Goal: Communication & Community: Answer question/provide support

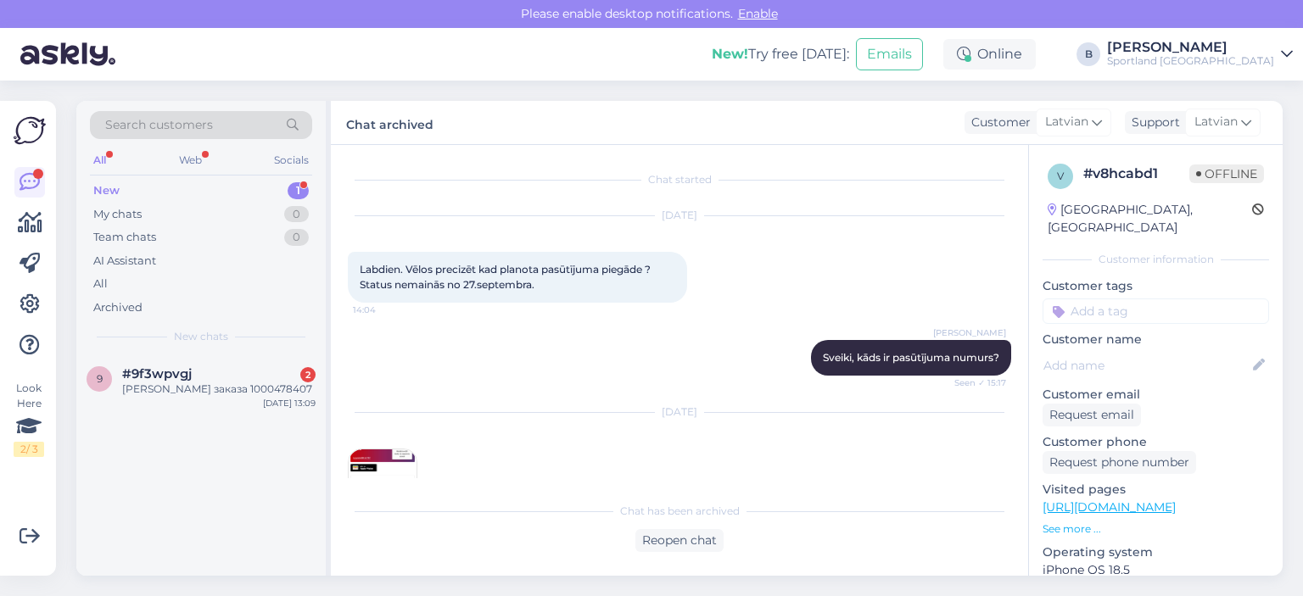
click at [218, 393] on div "[PERSON_NAME] заказа 1000478407" at bounding box center [218, 389] width 193 height 15
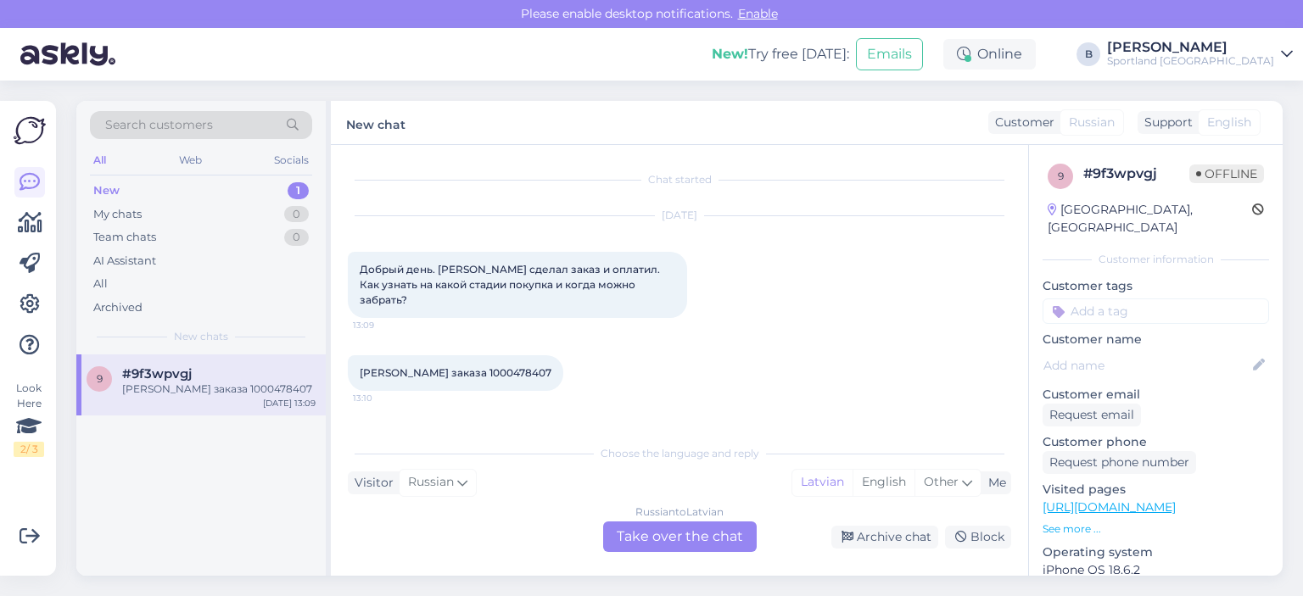
click at [654, 540] on div "Russian to Latvian Take over the chat" at bounding box center [680, 537] width 154 height 31
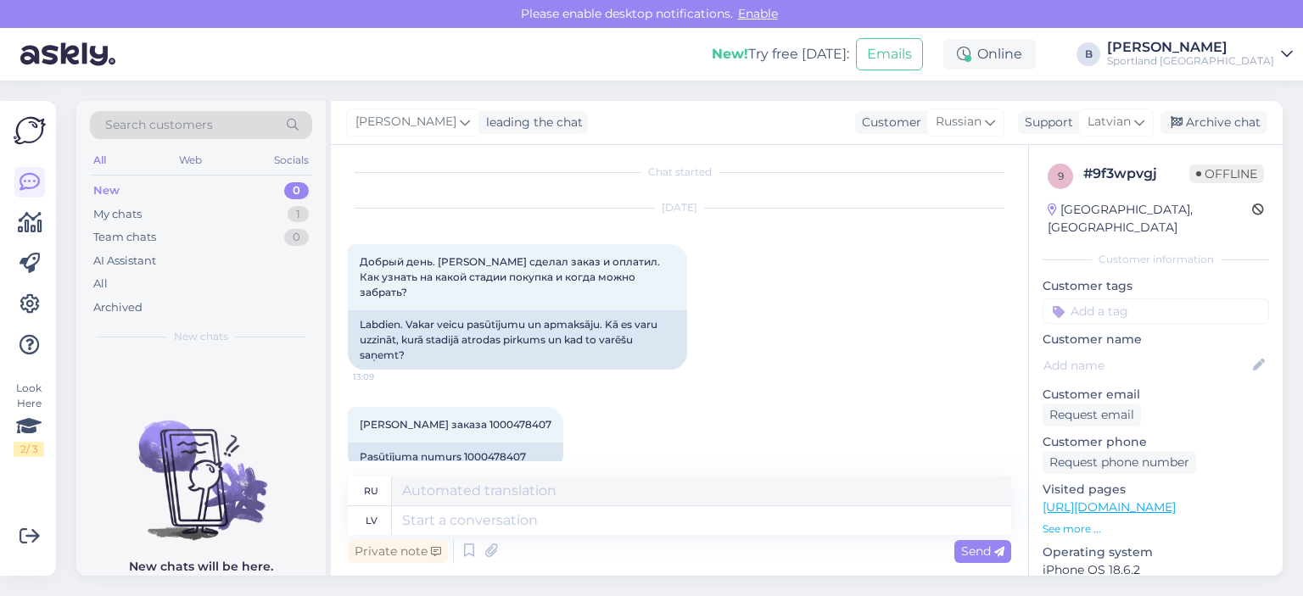
scroll to position [20, 0]
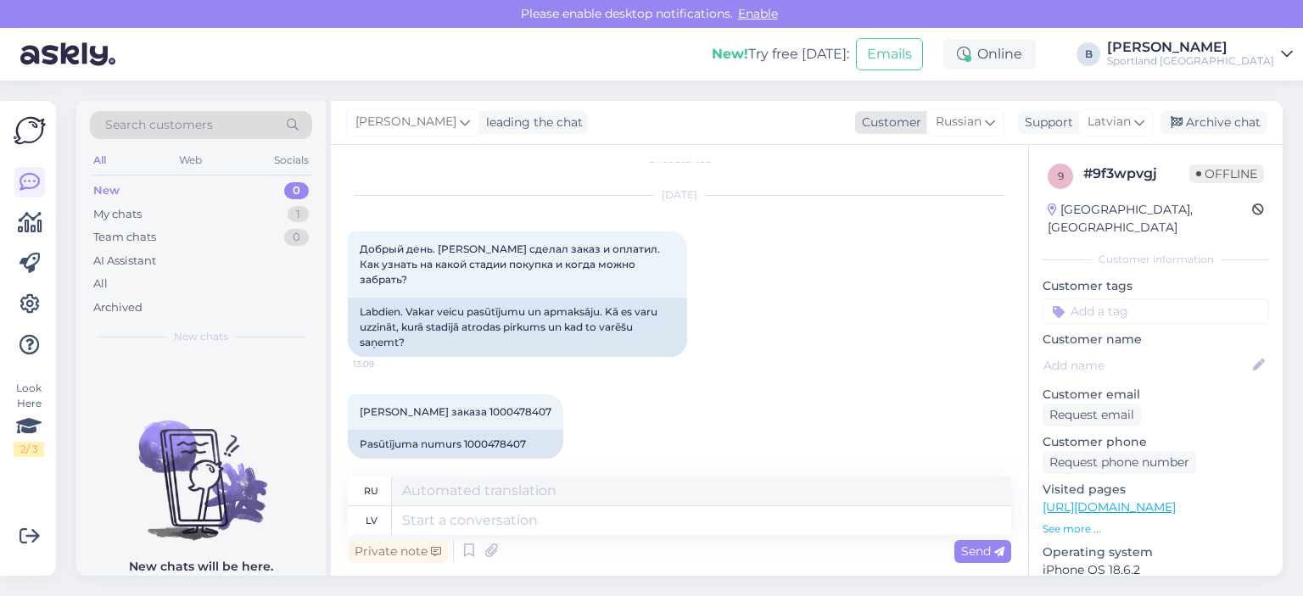
click at [978, 111] on div "Russian" at bounding box center [965, 122] width 78 height 27
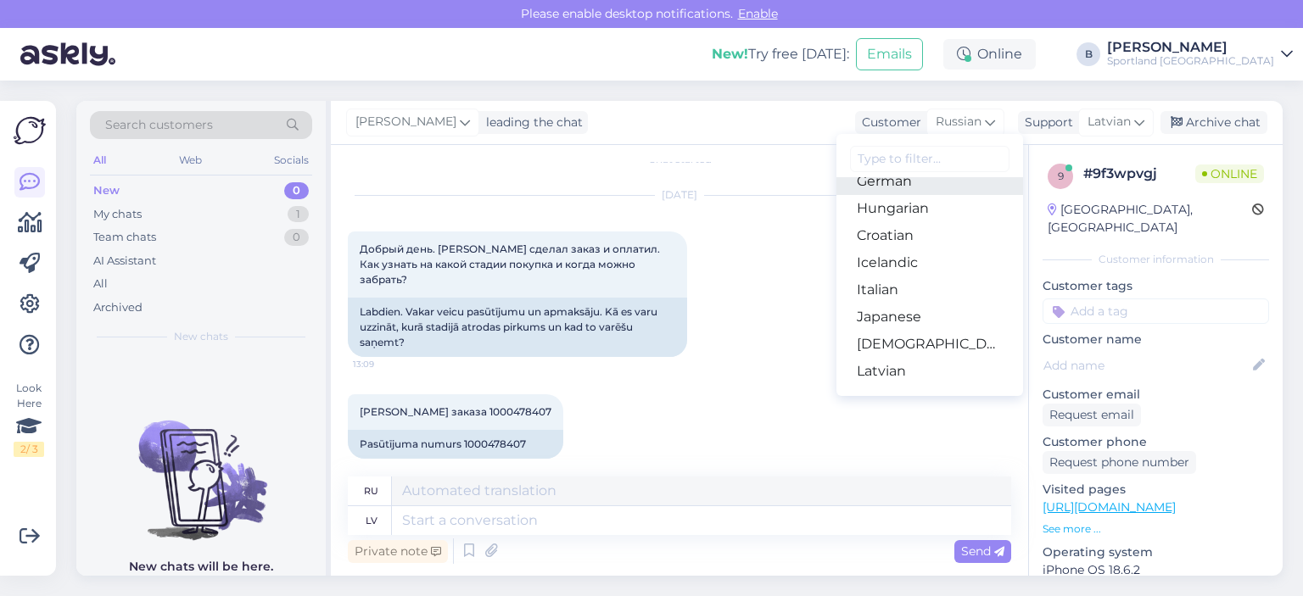
scroll to position [339, 0]
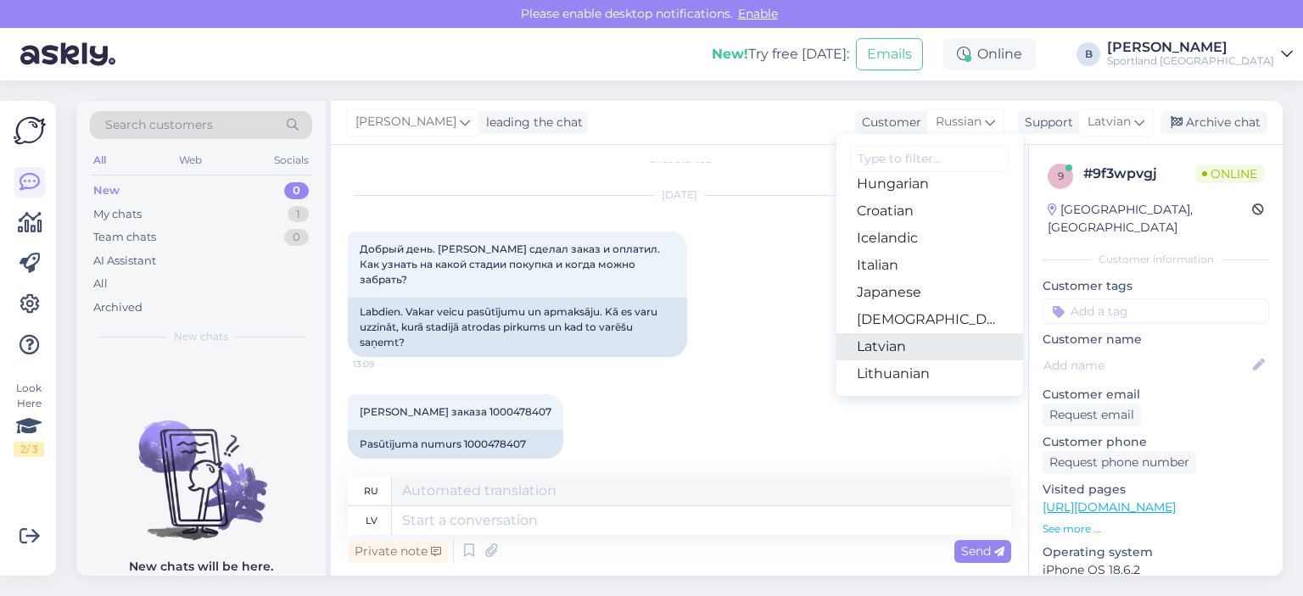
click at [891, 342] on link "Latvian" at bounding box center [930, 346] width 187 height 27
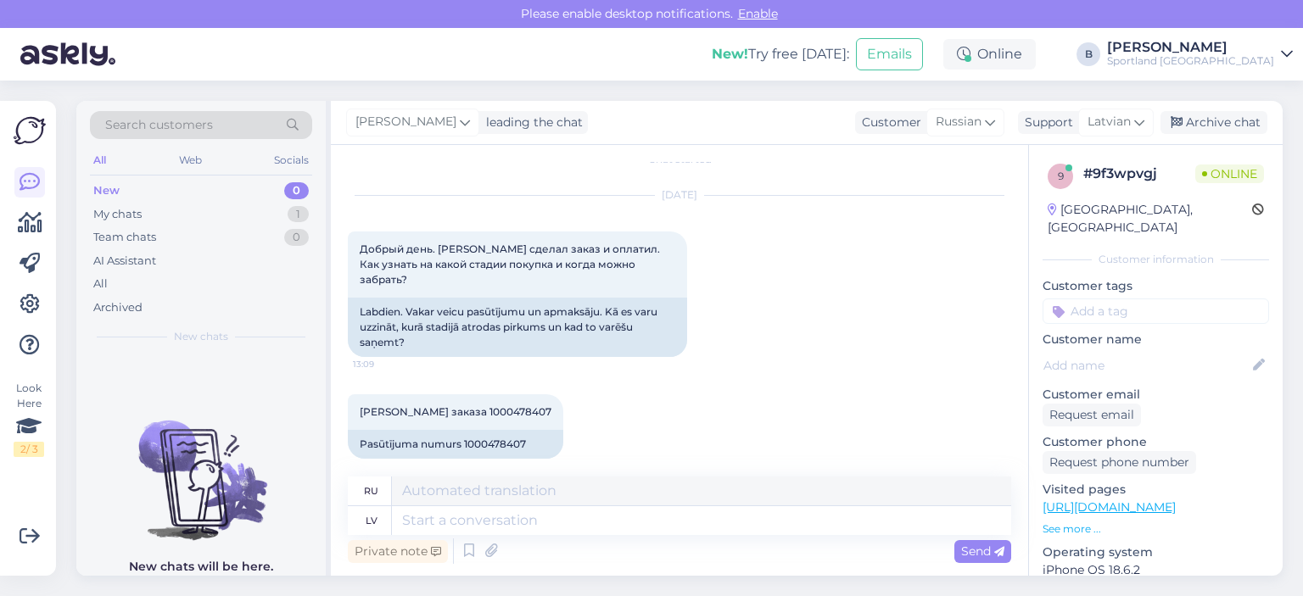
scroll to position [0, 0]
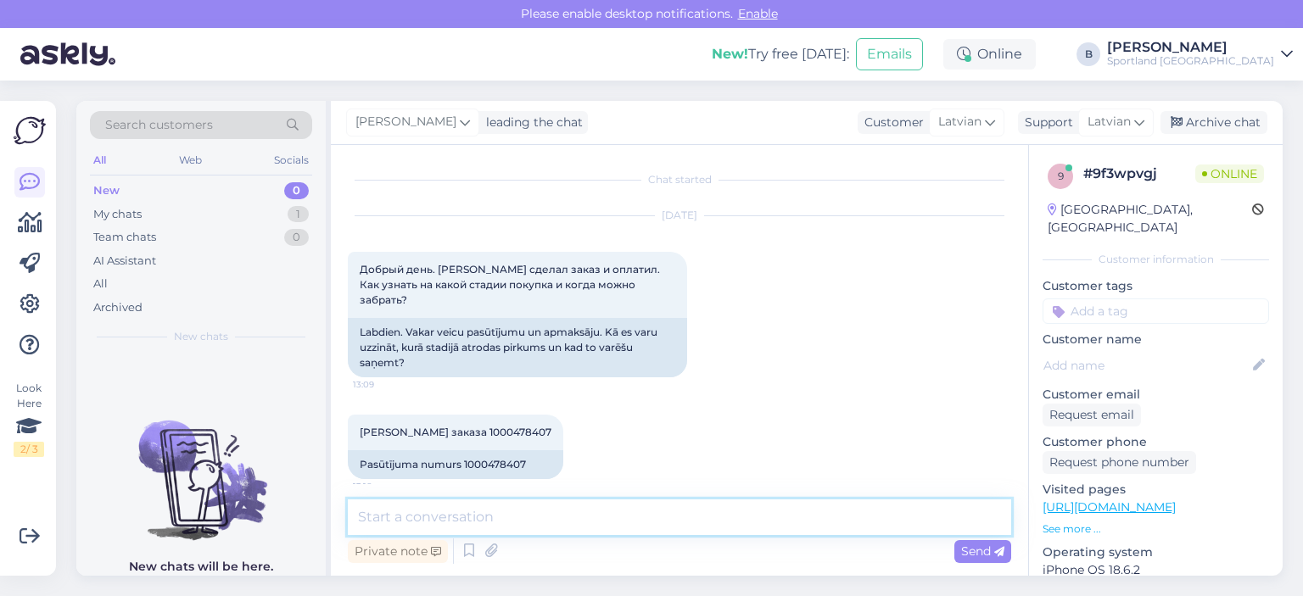
click at [573, 522] on textarea at bounding box center [679, 518] width 663 height 36
type textarea "Sveiki, pārbaudīsim"
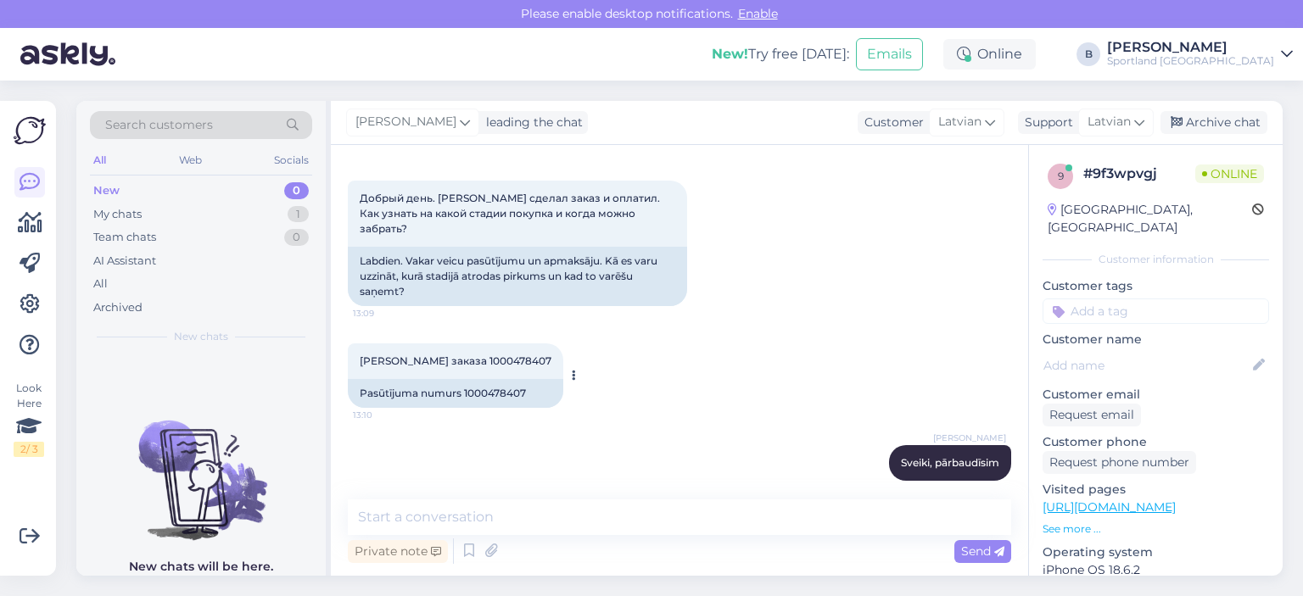
click at [492, 379] on div "Pasūtījuma numurs 1000478407" at bounding box center [455, 393] width 215 height 29
copy div "1000478407"
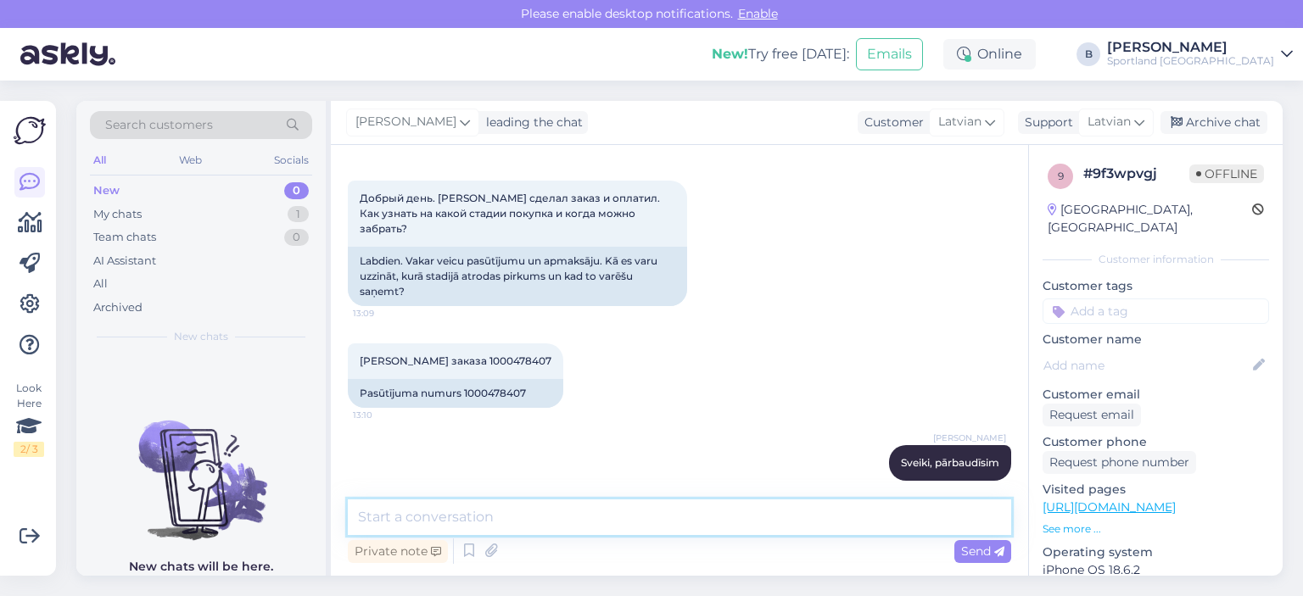
click at [598, 514] on textarea at bounding box center [679, 518] width 663 height 36
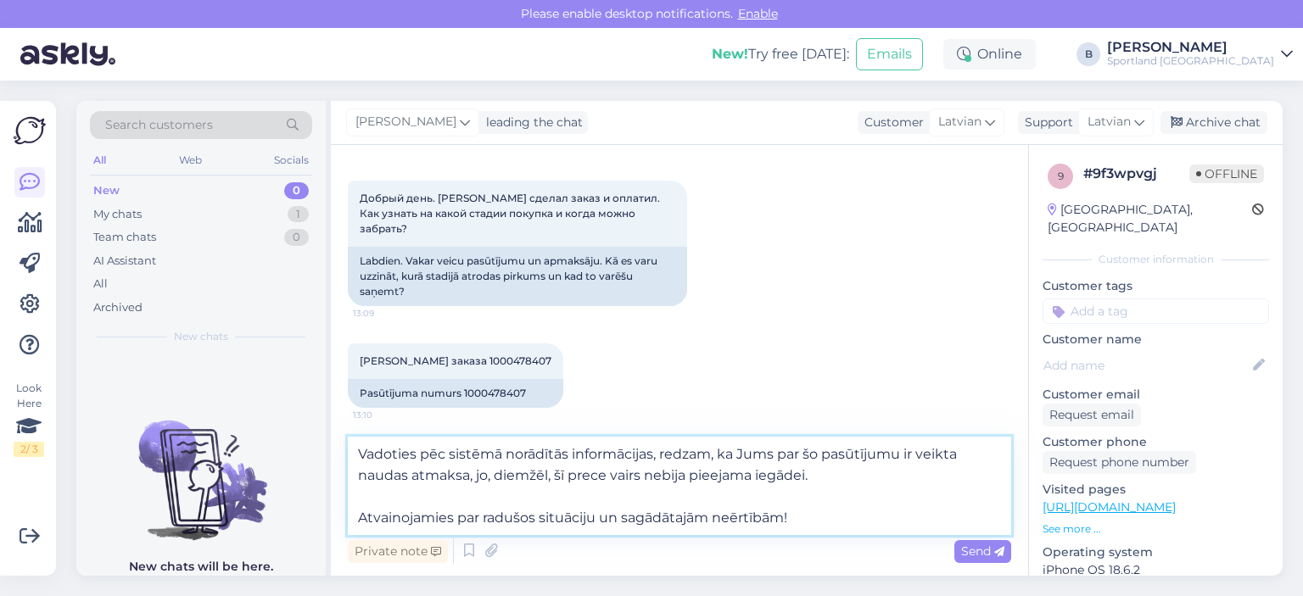
type textarea "Vadoties pēc sistēmā norādītās informācijas, redzam, ka Jums par šo pasūtījumu …"
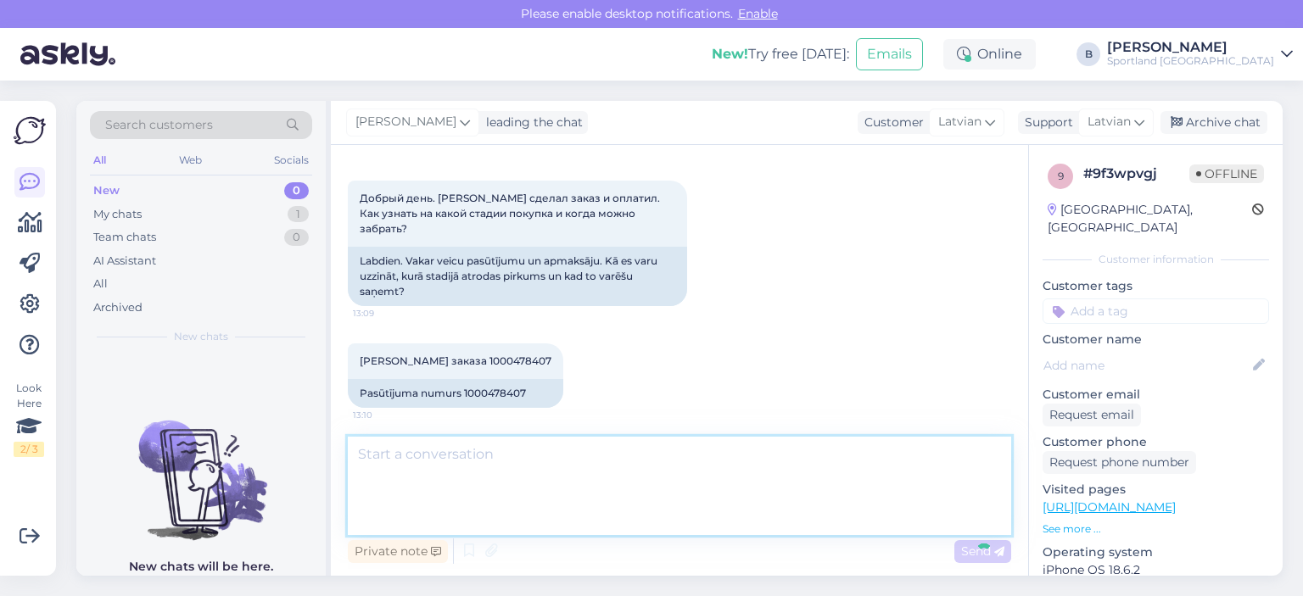
scroll to position [221, 0]
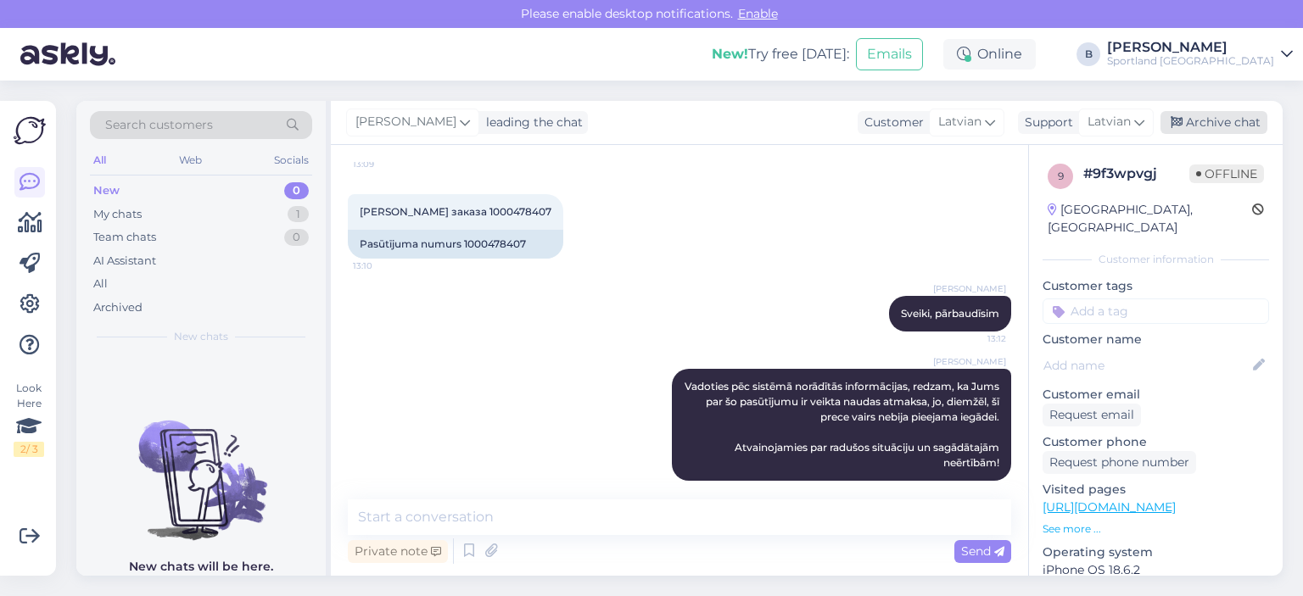
click at [1210, 120] on div "Archive chat" at bounding box center [1214, 122] width 107 height 23
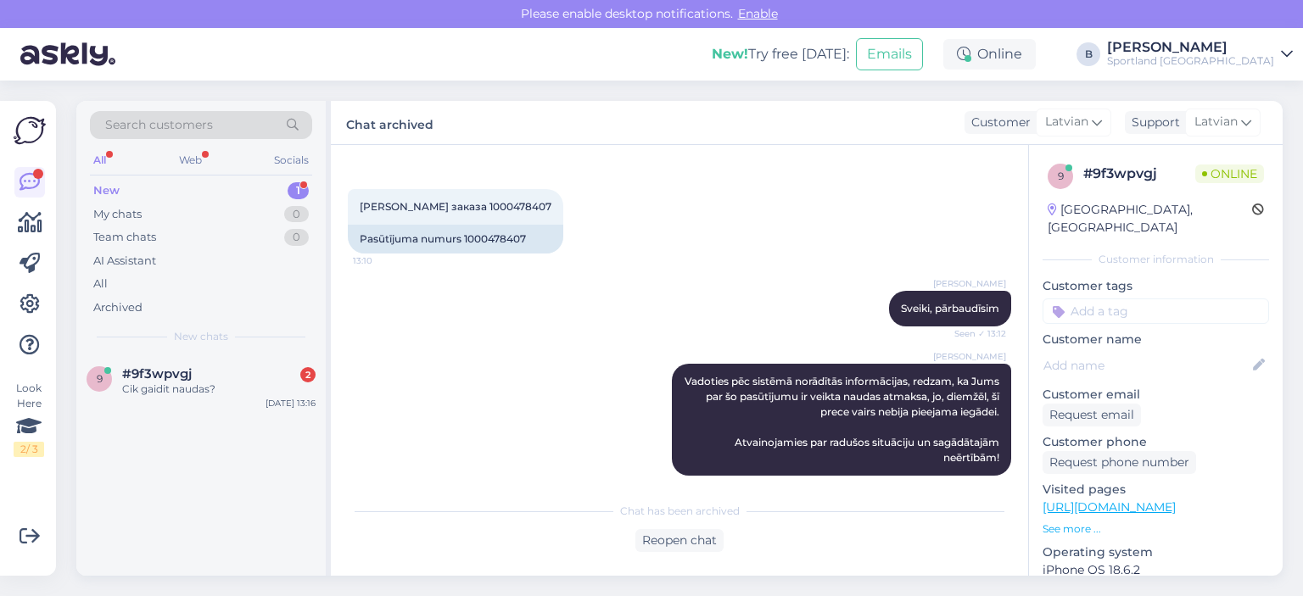
scroll to position [372, 0]
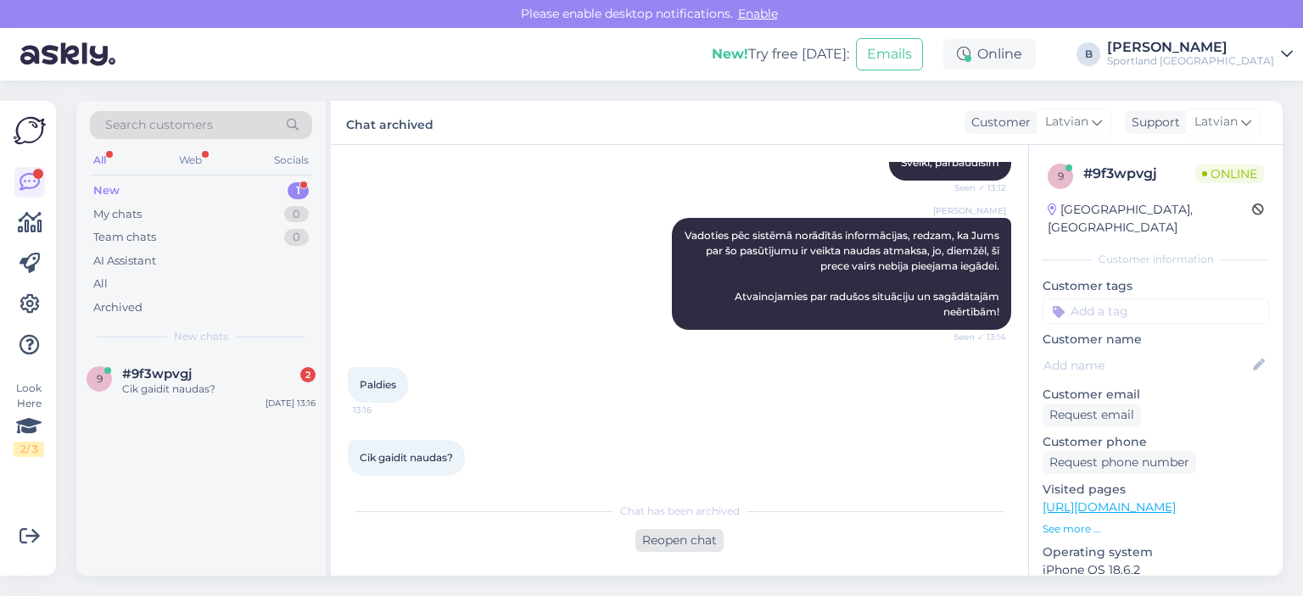
click at [698, 545] on div "Reopen chat" at bounding box center [679, 540] width 88 height 23
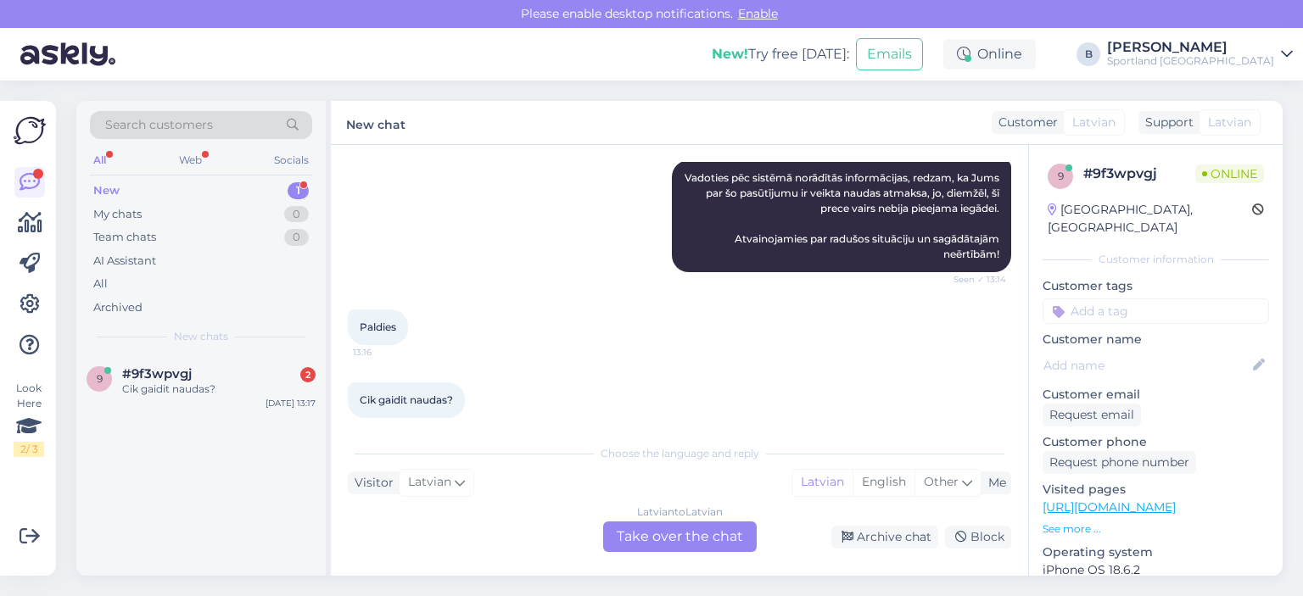
click at [706, 529] on div "Latvian to Latvian Take over the chat" at bounding box center [680, 537] width 154 height 31
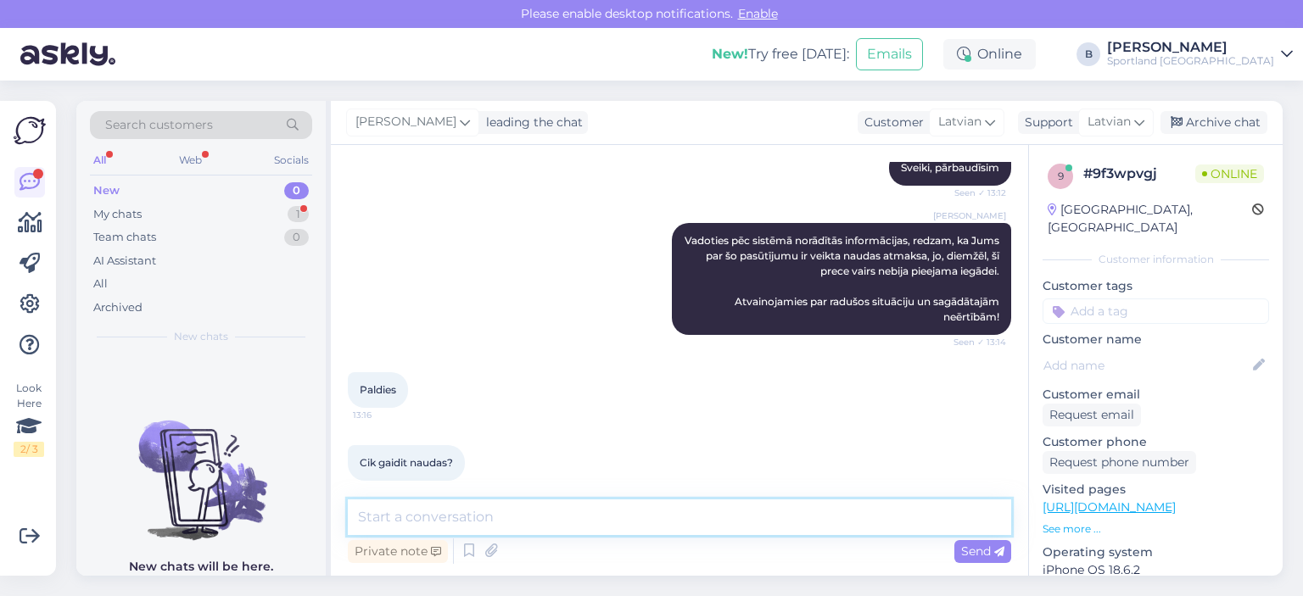
click at [693, 519] on textarea at bounding box center [679, 518] width 663 height 36
type textarea "Nauda var nonākt bankas kontā 3 dienu laikā."
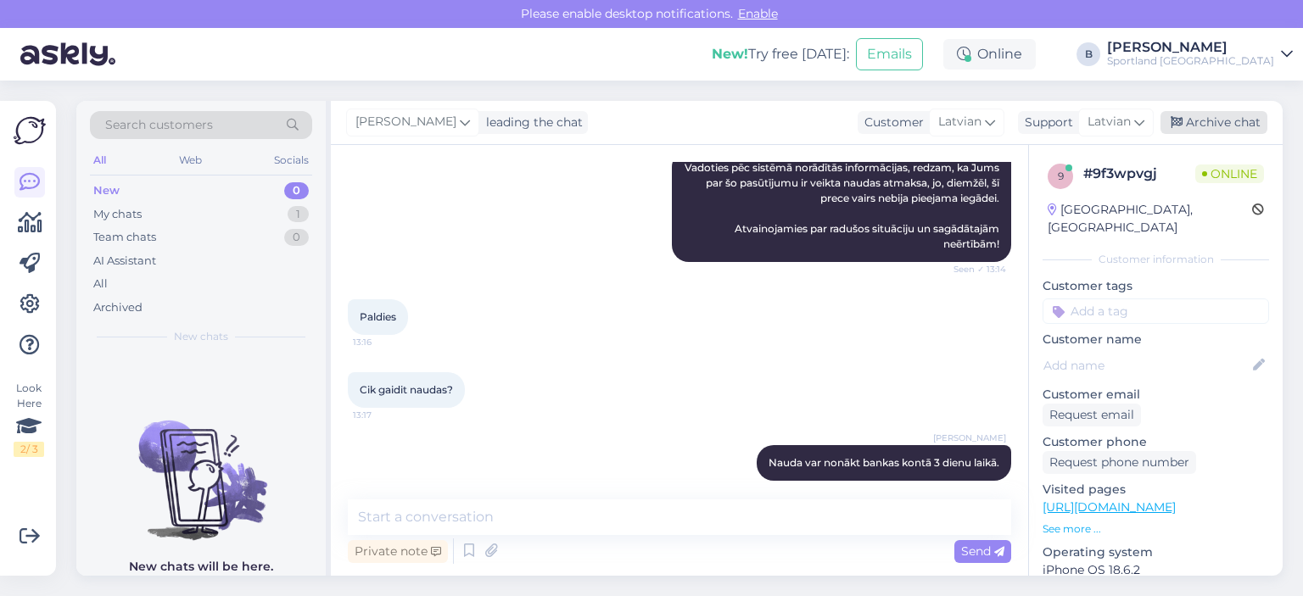
click at [1191, 114] on div "Archive chat" at bounding box center [1214, 122] width 107 height 23
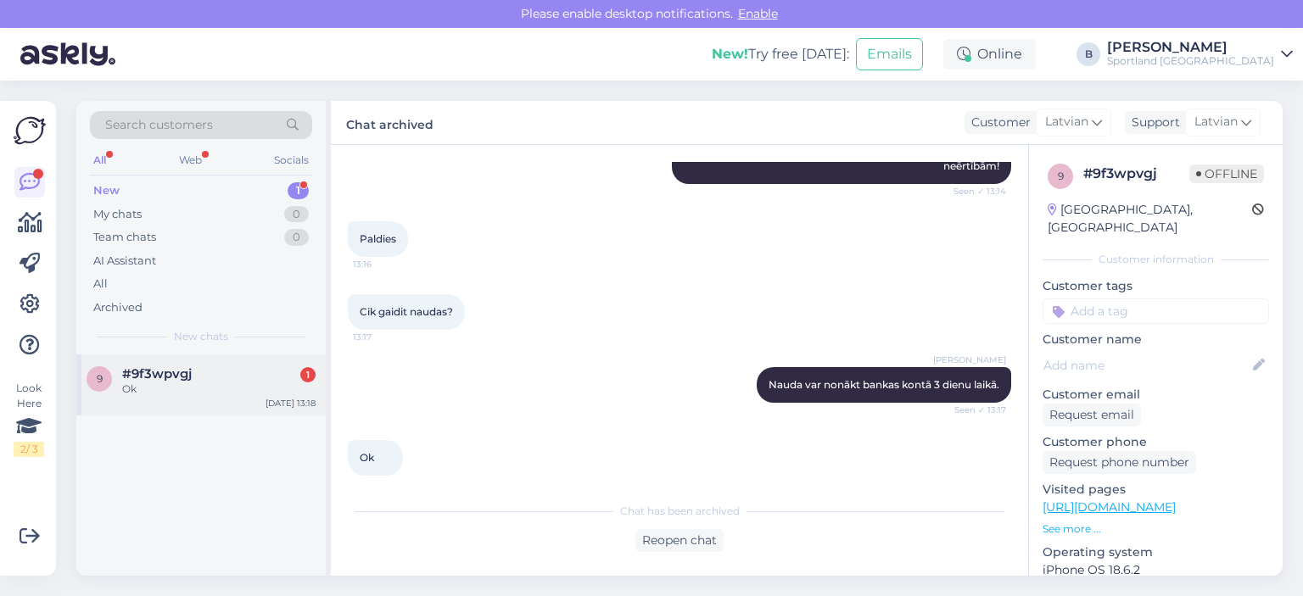
click at [161, 369] on span "#9f3wpvgj" at bounding box center [157, 374] width 70 height 15
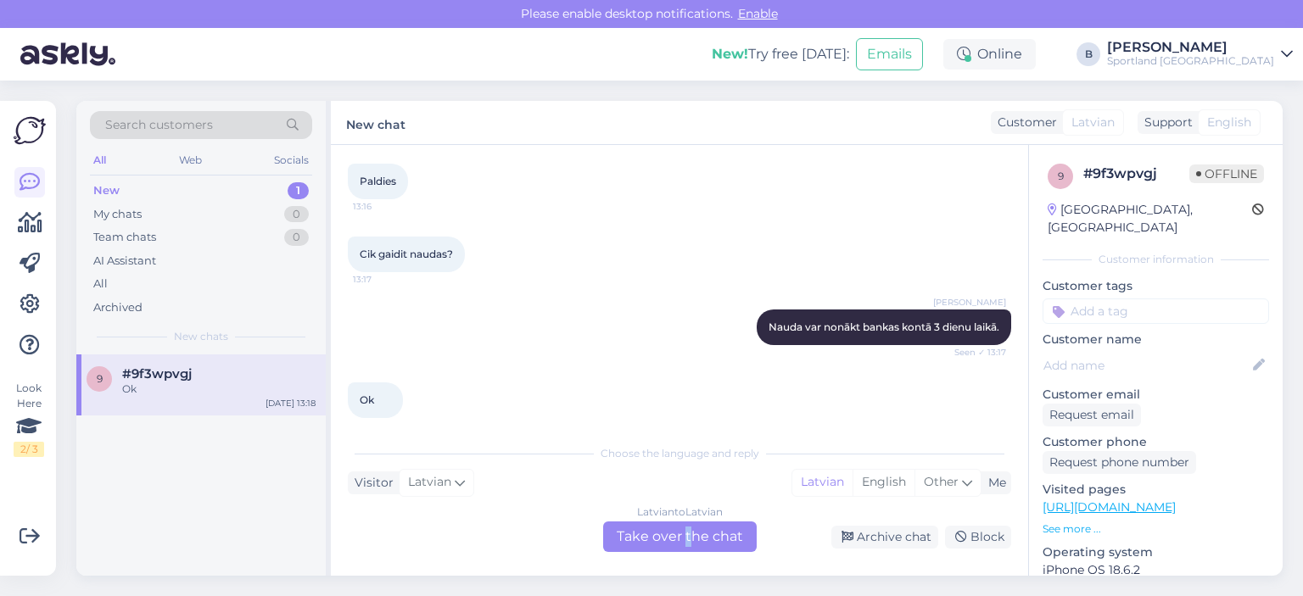
click at [688, 542] on div "Latvian to Latvian Take over the chat" at bounding box center [680, 537] width 154 height 31
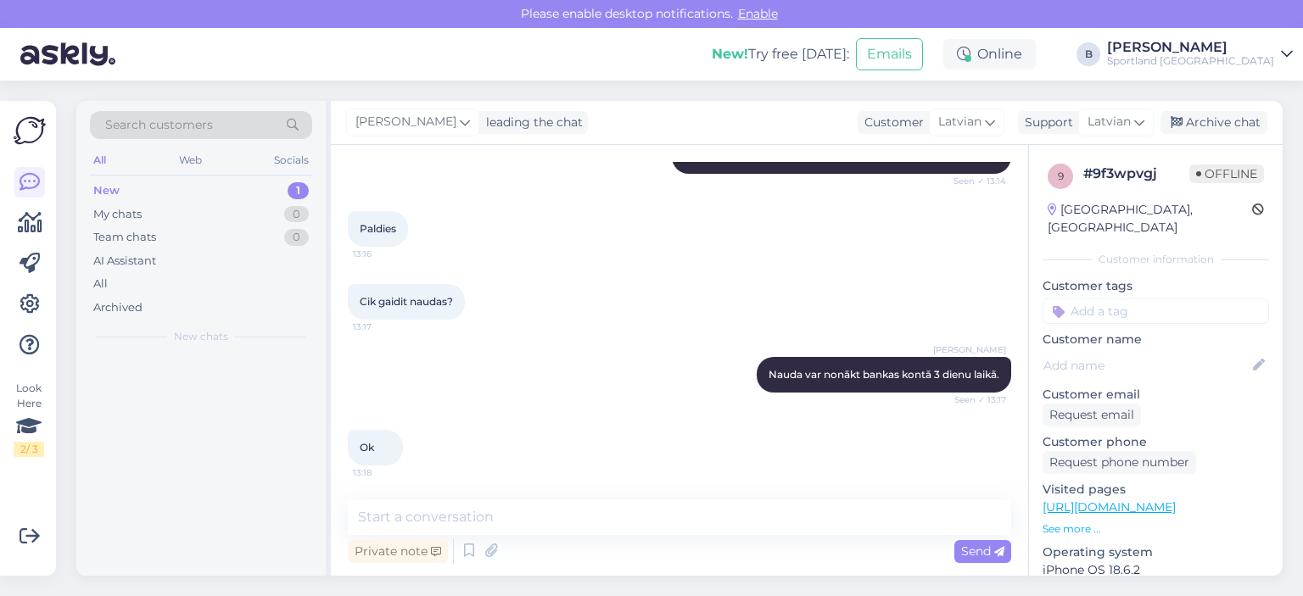
scroll to position [512, 0]
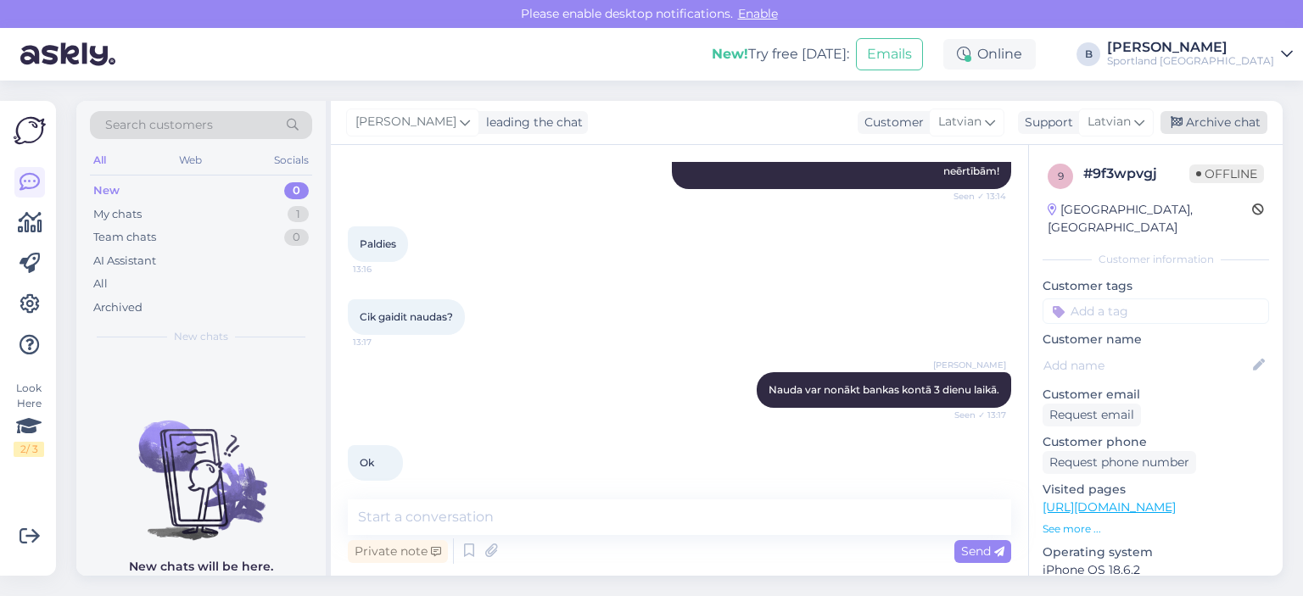
click at [1197, 114] on div "Archive chat" at bounding box center [1214, 122] width 107 height 23
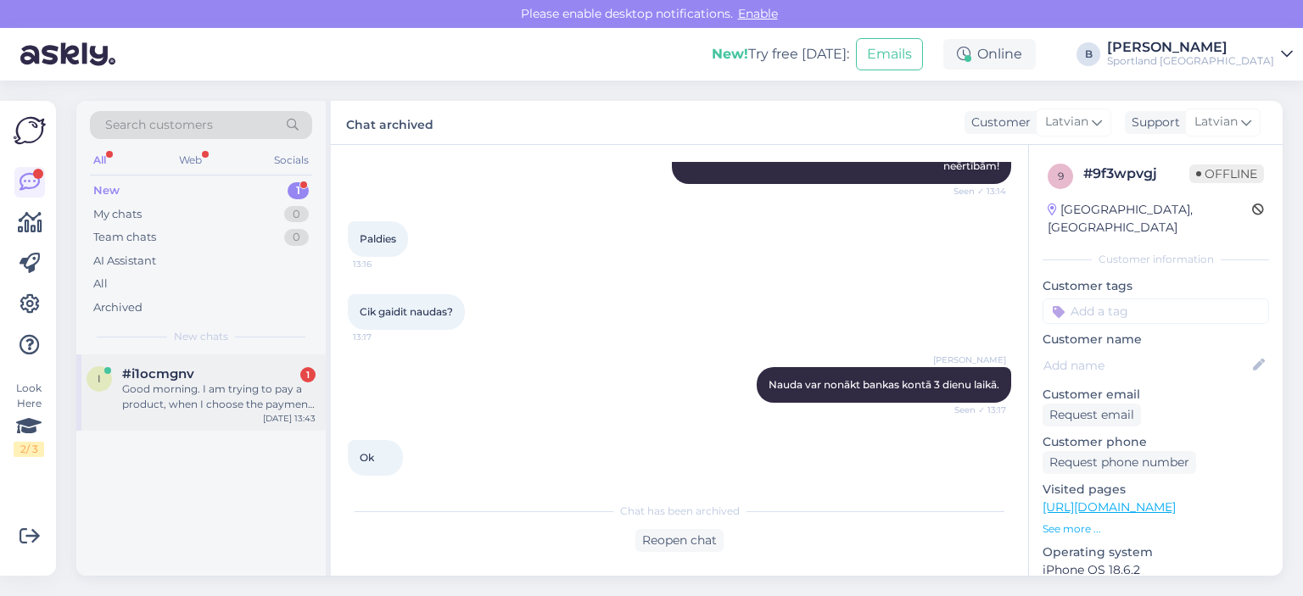
click at [200, 383] on div "Good morning. I am trying to pay a product, when I choose the payment method, V…" at bounding box center [218, 397] width 193 height 31
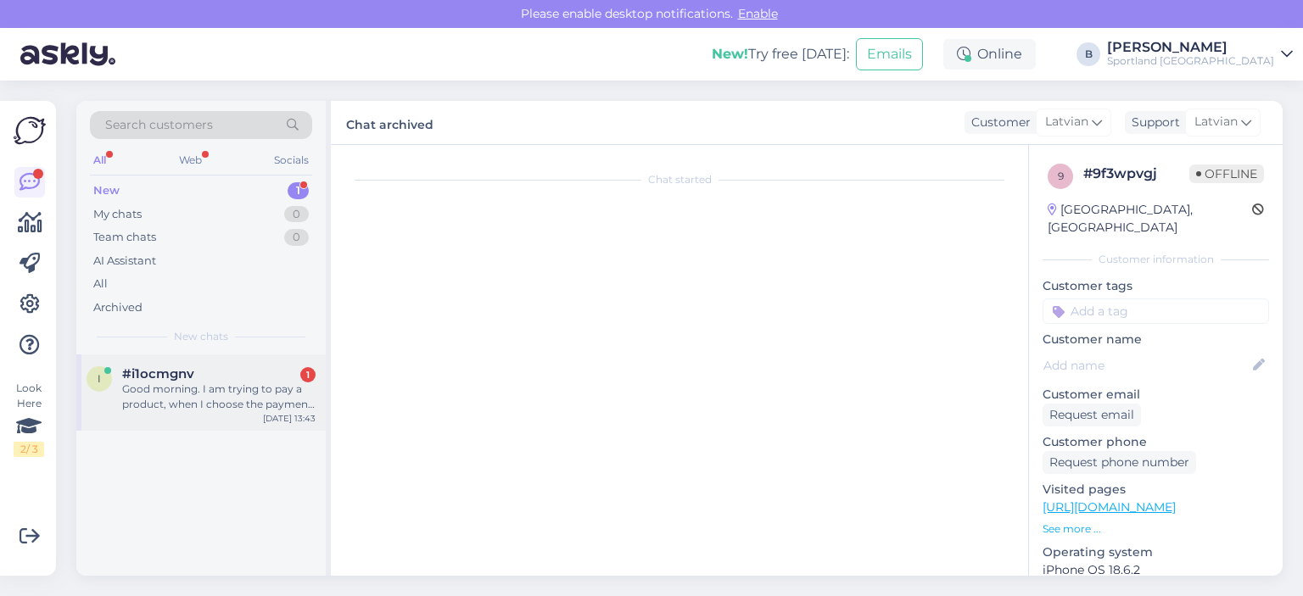
scroll to position [0, 0]
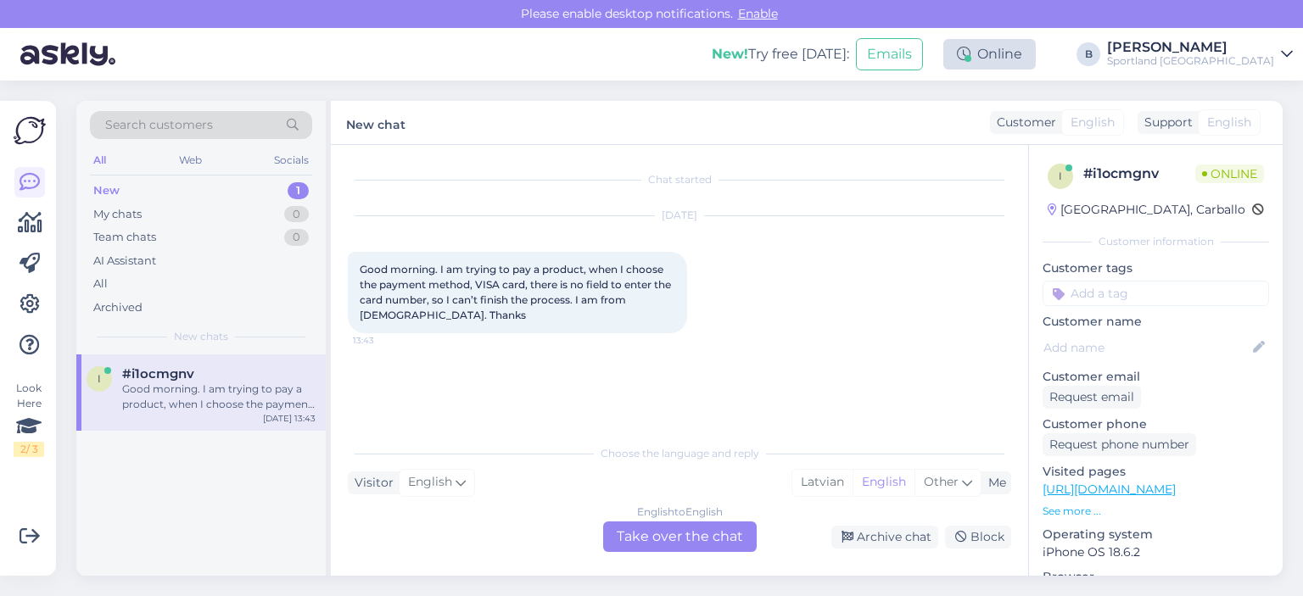
click at [1036, 59] on div "Online" at bounding box center [989, 54] width 92 height 31
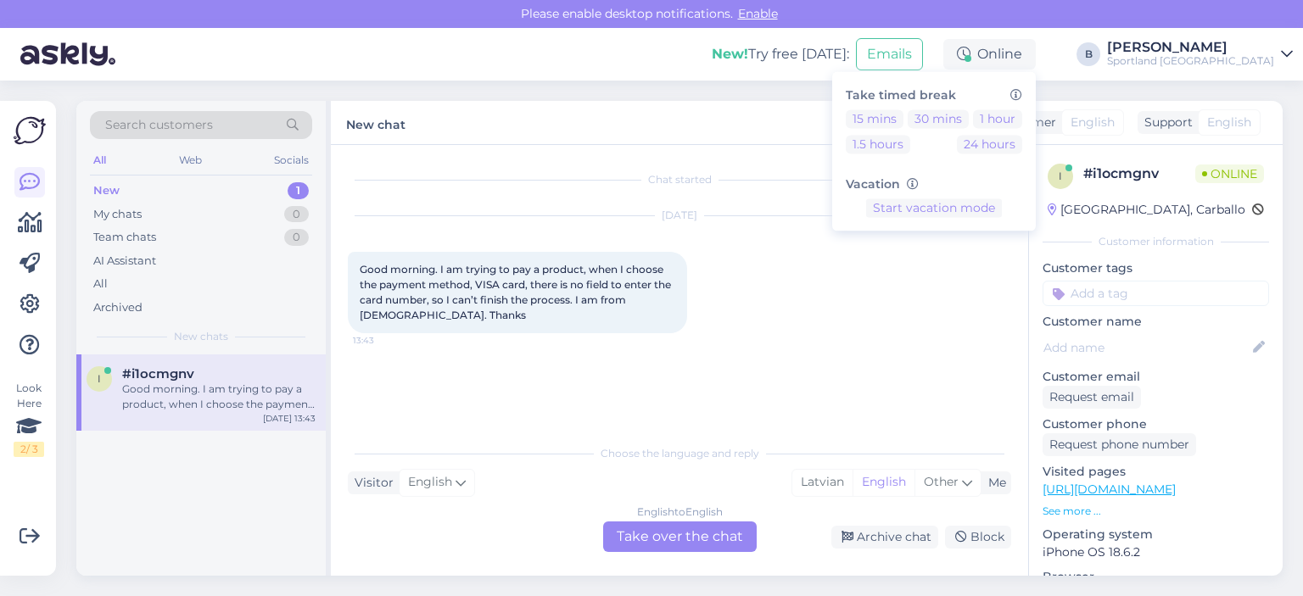
click at [961, 128] on div "15 mins 30 mins 1 hour 1.5 hours 24 hours" at bounding box center [934, 134] width 176 height 51
click at [904, 120] on button "15 mins" at bounding box center [875, 118] width 58 height 19
click at [867, 247] on div "[DATE] Good morning. I am trying to pay a product, when I choose the payment me…" at bounding box center [679, 275] width 663 height 154
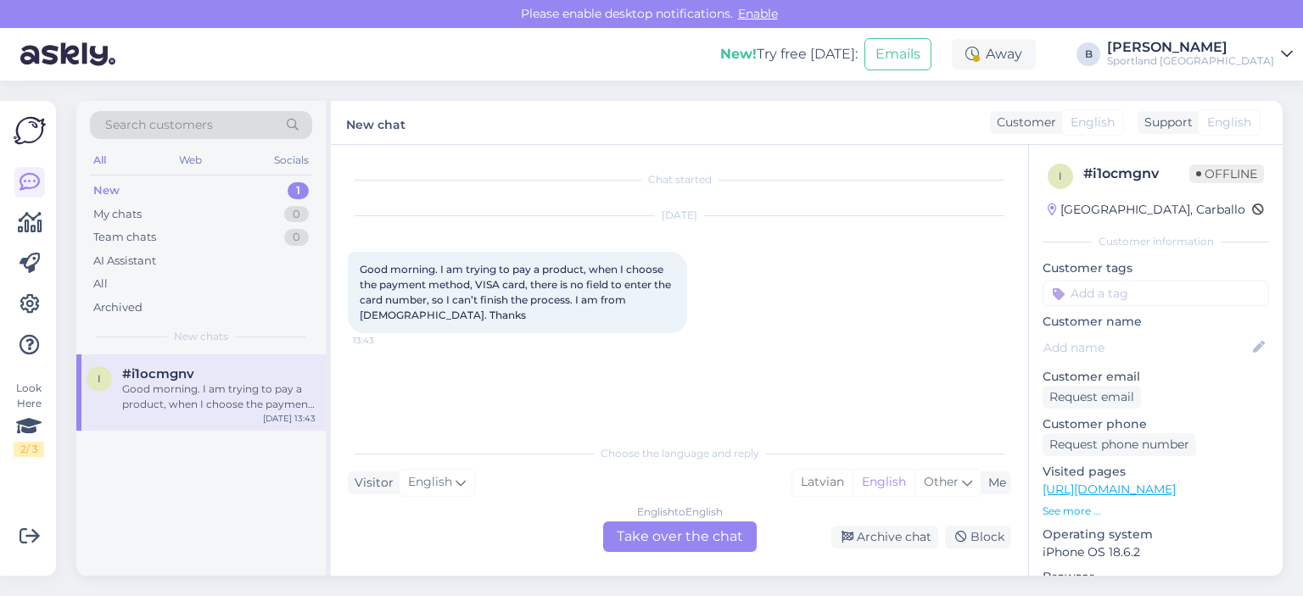
click at [655, 534] on div "English to English Take over the chat" at bounding box center [680, 537] width 154 height 31
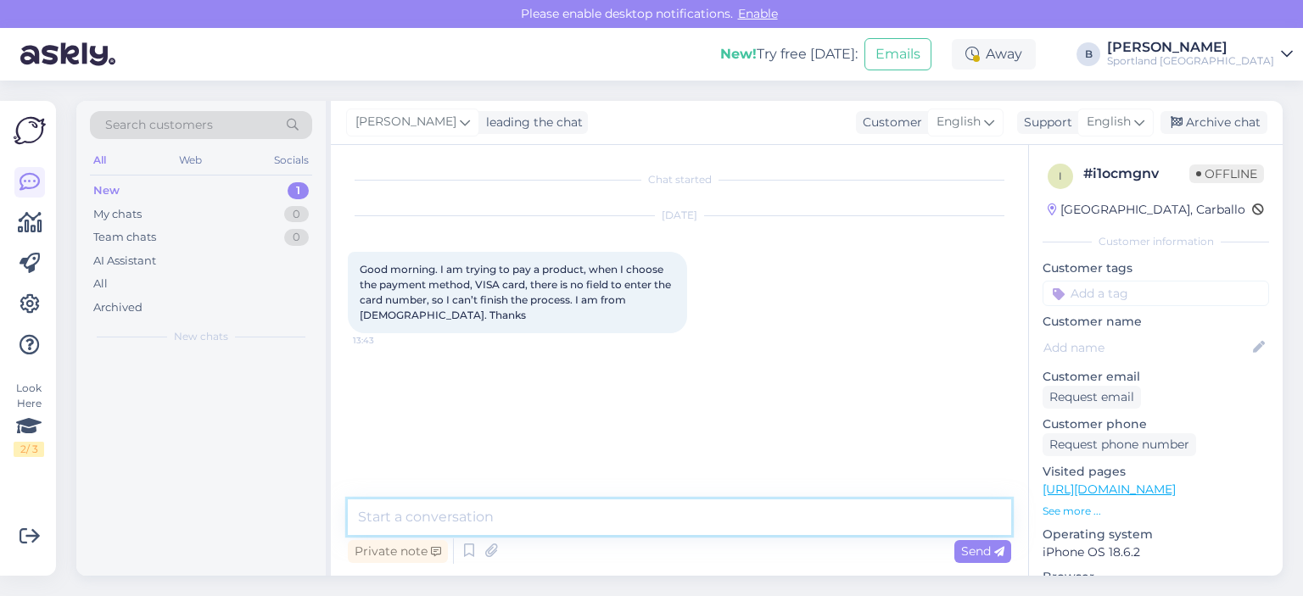
click at [636, 521] on textarea at bounding box center [679, 518] width 663 height 36
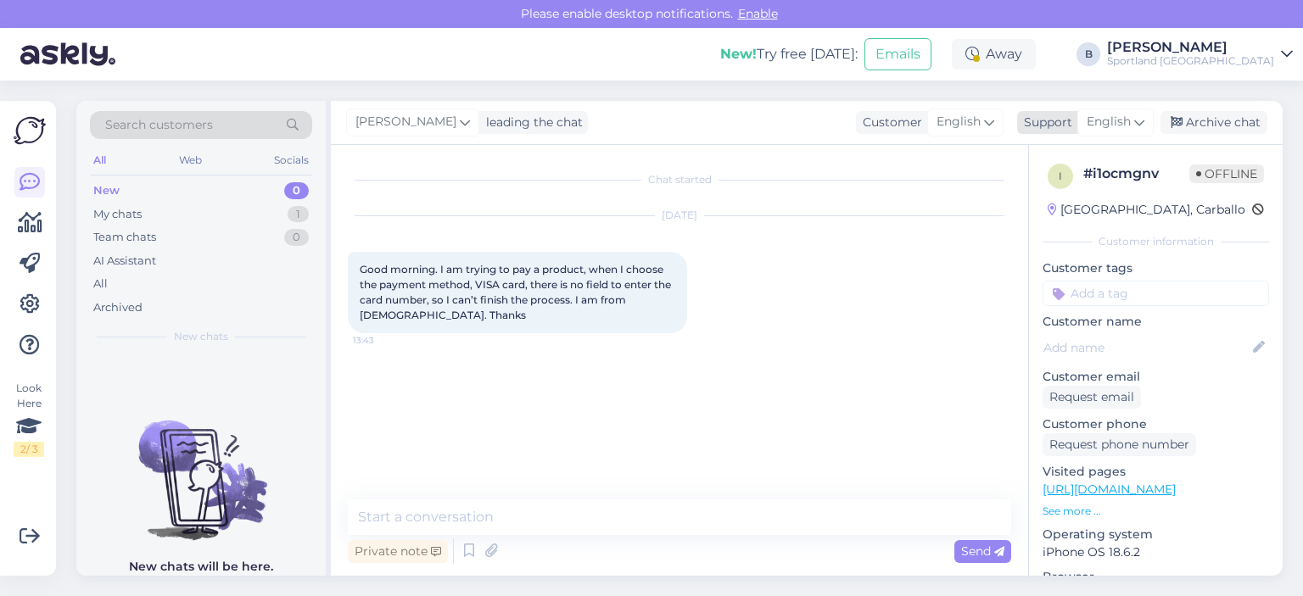
click at [1120, 124] on span "English" at bounding box center [1109, 122] width 44 height 19
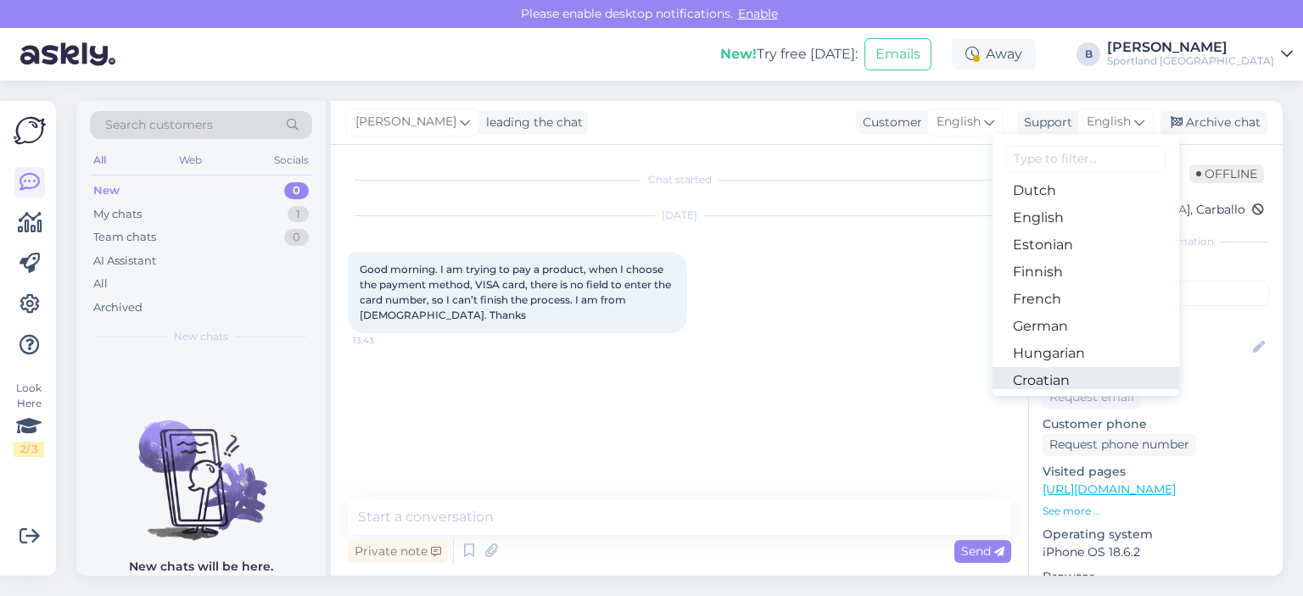
scroll to position [85, 0]
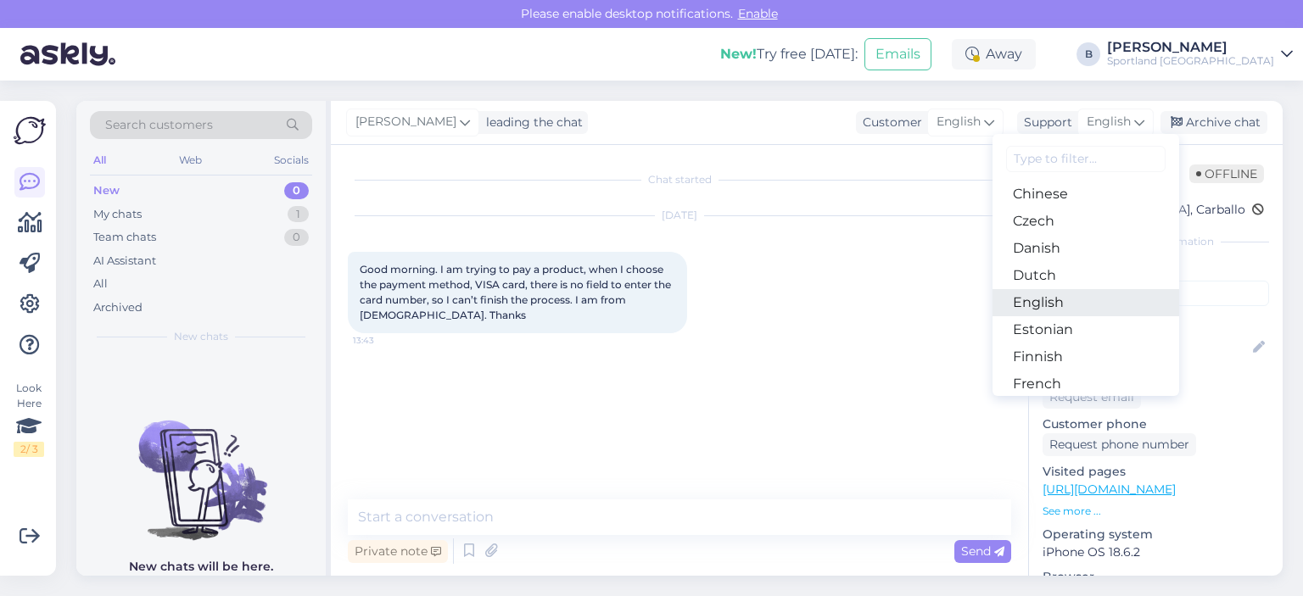
click at [1051, 301] on link "English" at bounding box center [1086, 302] width 187 height 27
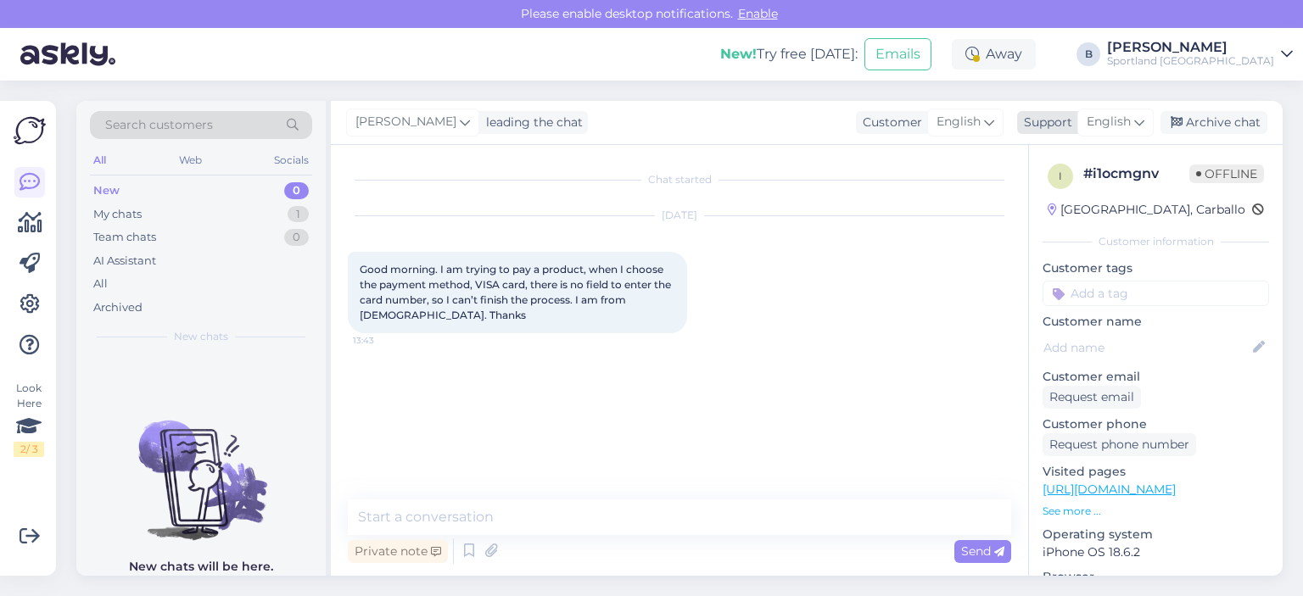
click at [1093, 121] on span "English" at bounding box center [1109, 122] width 44 height 19
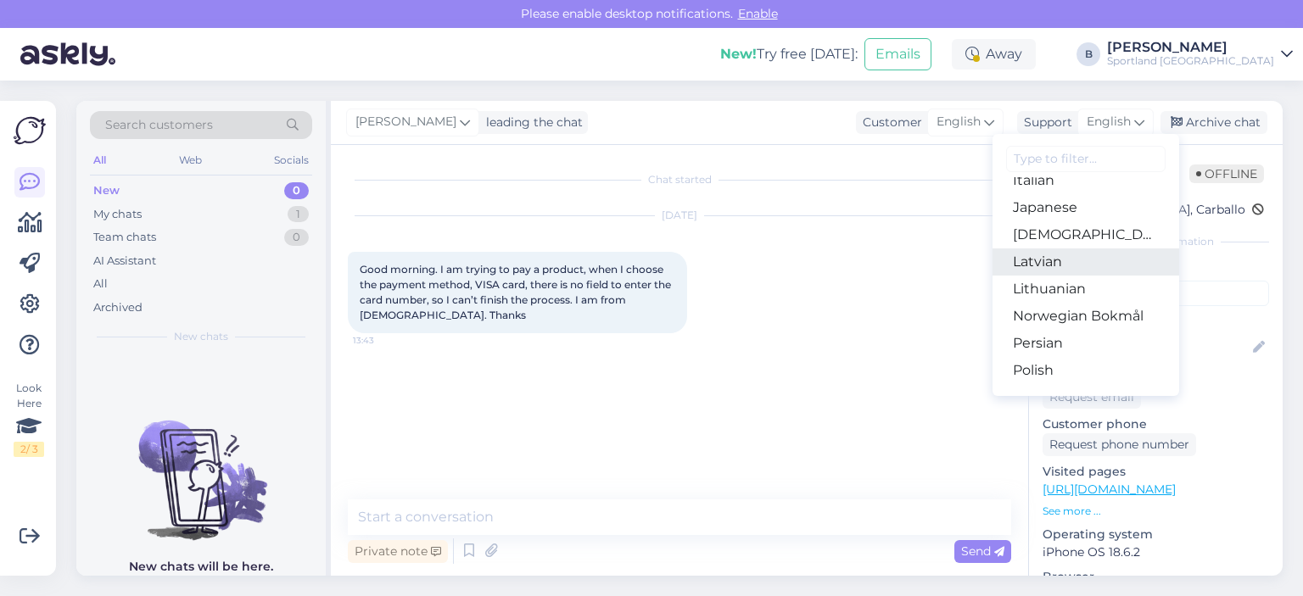
scroll to position [424, 0]
click at [1049, 263] on link "Latvian" at bounding box center [1086, 262] width 187 height 27
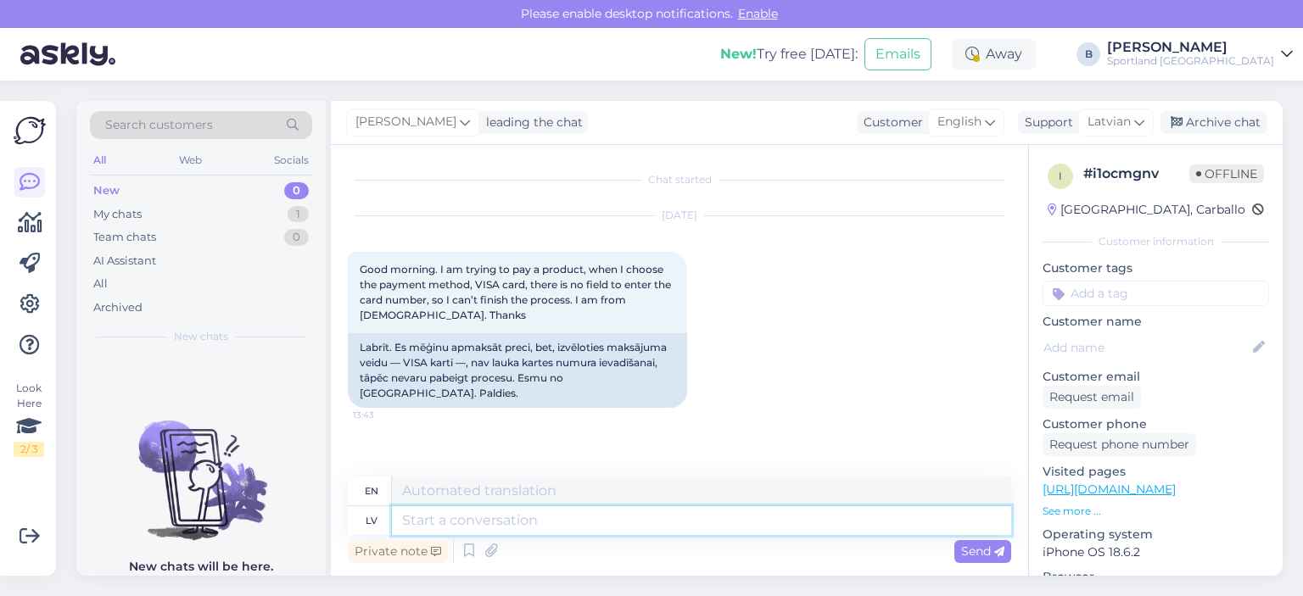
click at [603, 523] on textarea at bounding box center [701, 521] width 619 height 29
type textarea "Sveiki,"
type textarea "Hello,"
type textarea "Sveiki, pārliecināties"
type textarea "Hello, make sure"
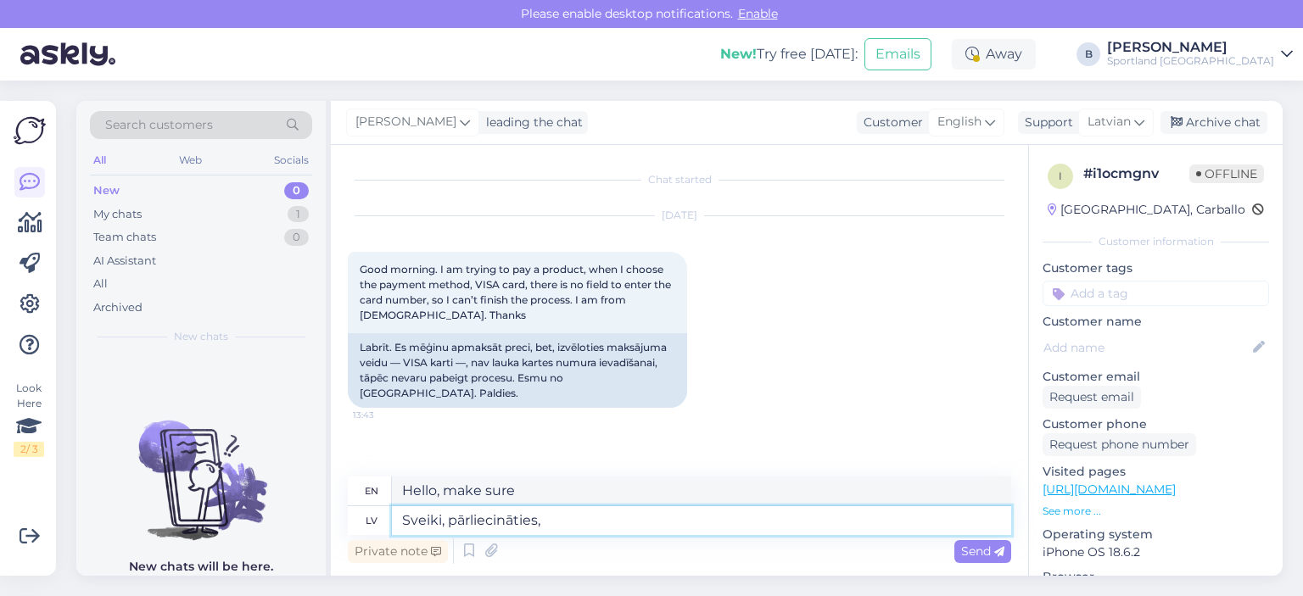
type textarea "Sveiki, pārliecināties, k"
type textarea "Hello, make sure,"
type textarea "Sveiki, pārliecināties, ka"
type textarea "Hello, make sure that"
type textarea "Sveiki, pārliecināties, ka visi lau"
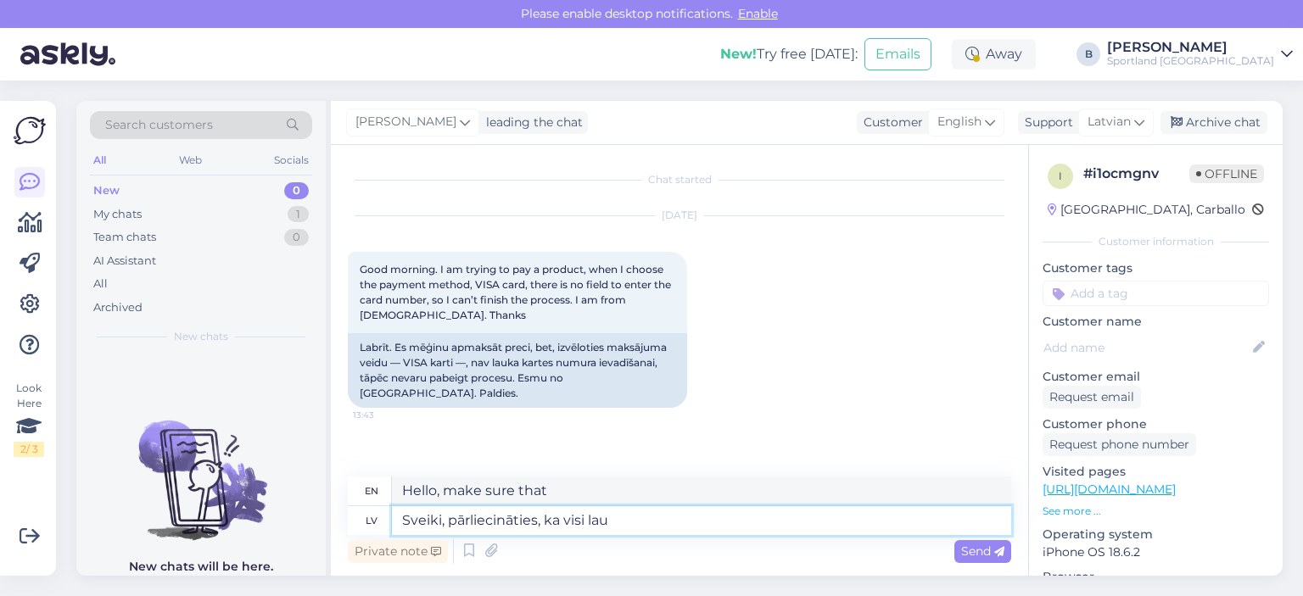
type textarea "Hello, make sure everyone"
type textarea "Sveiki, pārliecināties, ka visi nepieciešamie"
type textarea "Hello, make sure that all the necessary"
type textarea "Sveiki, pārliecināties, ka visi nepieciešamie lauki"
type textarea "Hello, make sure all required fields are filled in."
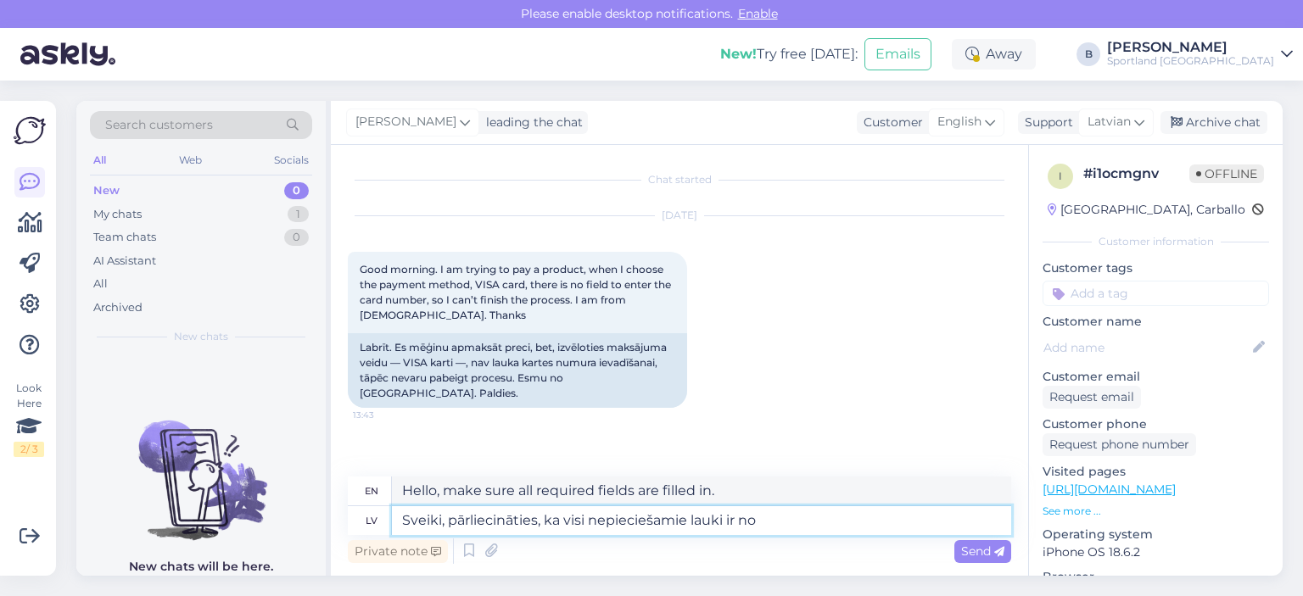
type textarea "Sveiki, pārliecināties, ka visi nepieciešamie lauki ir nor"
type textarea "Hello, make sure all required fields are"
type textarea "Sveiki, pārliecināties, ka visi nepieciešamie lauki ir ieķeksēti"
type textarea "Hello, make sure all required fields are checked."
type textarea "Sveiki, pārliecināties, ka visi nepieciešamie lauki ir ieķeksēti un"
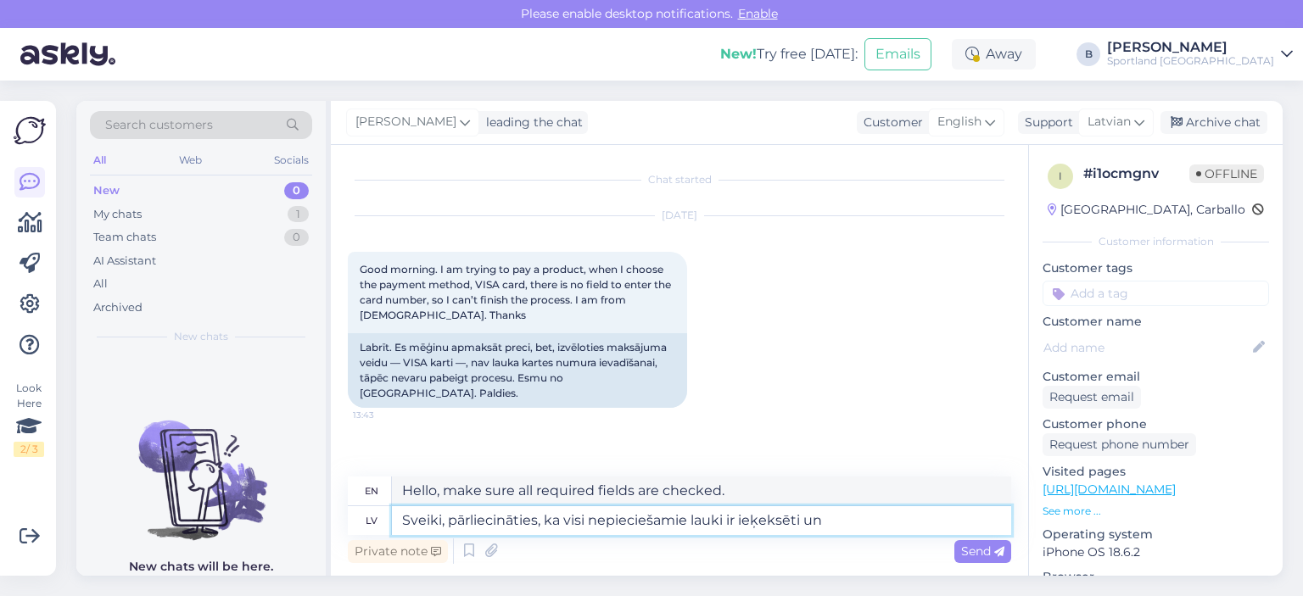
type textarea "Hello, make sure all required fields are checked and"
type textarea "Sveiki, pārliecināties, ka visi nepieciešamie lauki ir ieķeksēti"
type textarea "Hello, make sure all required fields are checked."
type textarea "Sveiki, pārliecināties, ka visi nepieciešamie lauki ir ieķeksēti, l"
type textarea "Hello, make sure all required fields are checked,"
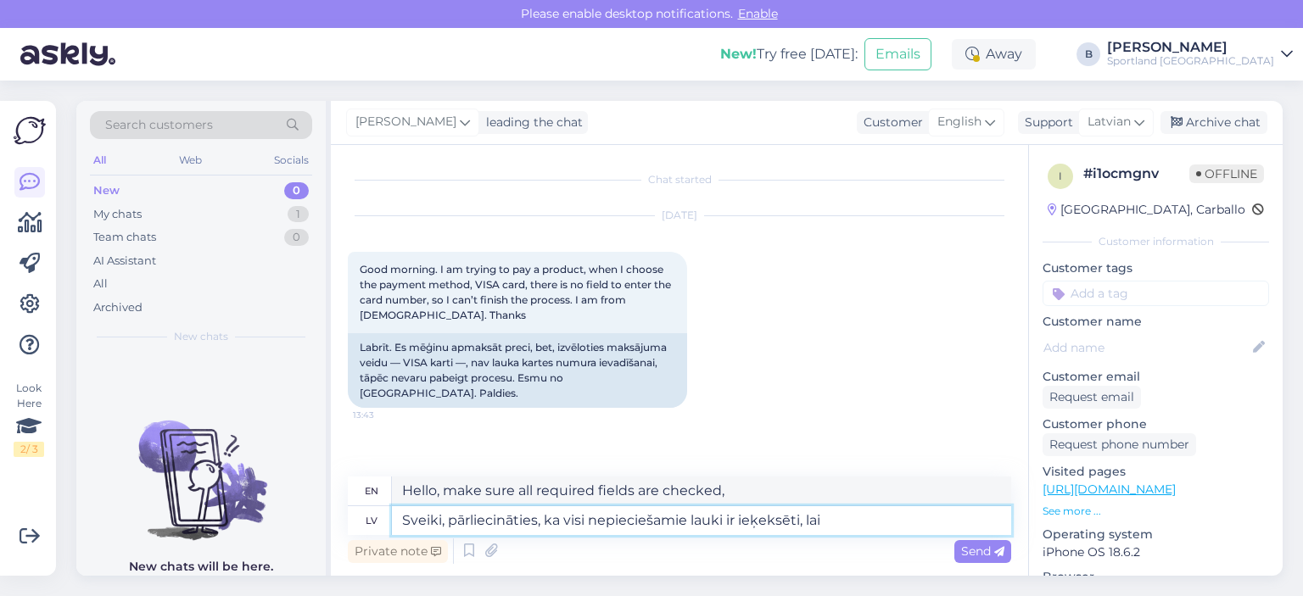
type textarea "Sveiki, pārliecināties, ka visi nepieciešamie lauki ir ieķeksēti, lai j"
type textarea "Hello, make sure all required fields are checked to"
type textarea "Sveiki, pārliecināties, ka visi nepieciešamie lauki ir ieķeksēti, lai jūs v"
type textarea "Hello, make sure all required fields are checked so that you"
type textarea "Sveiki, pārliecināties, ka visi nepieciešamie lauki ir ieķeksēti, lai jūs varētu"
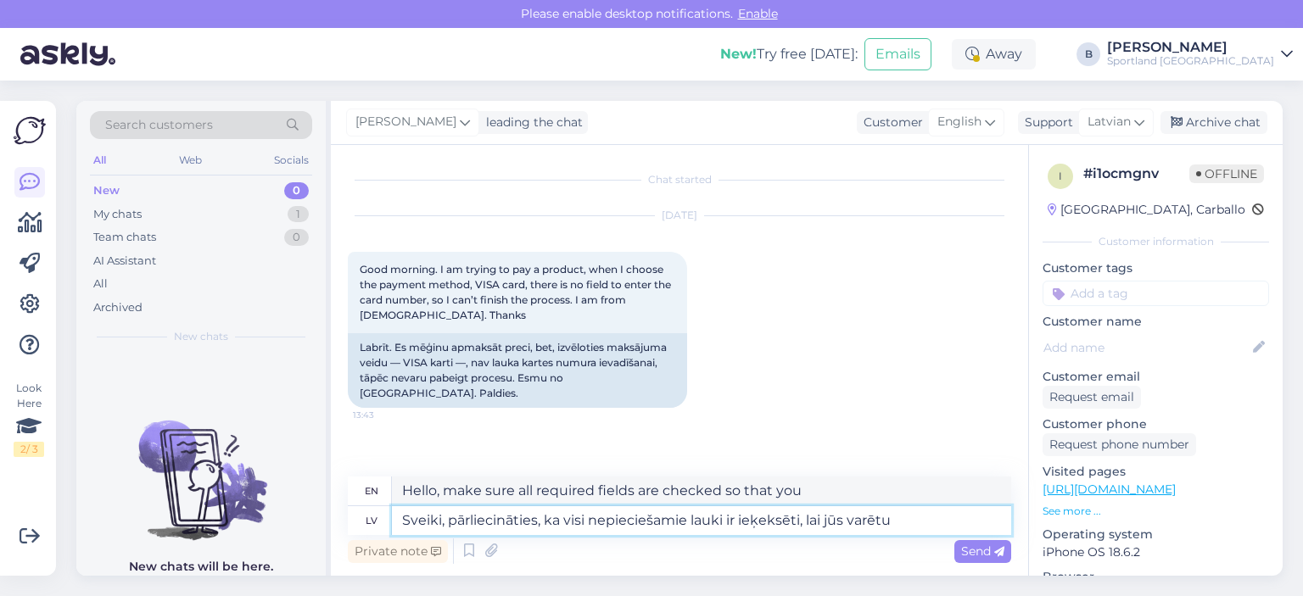
type textarea "Hello, make sure all required fields are checked so you can"
type textarea "Sveiki, pārliecināties, ka visi nepieciešamie lauki ir ieķeksēti, lai jūs varēt…"
type textarea "Hello, make sure all required fields are checked so you can select"
type textarea "Sveiki, pārliecināties, ka visi nepieciešamie lauki ir ieķeksēti, lai jūs varēt…"
type textarea "Hello, make sure all required fields are checked so you can select -"
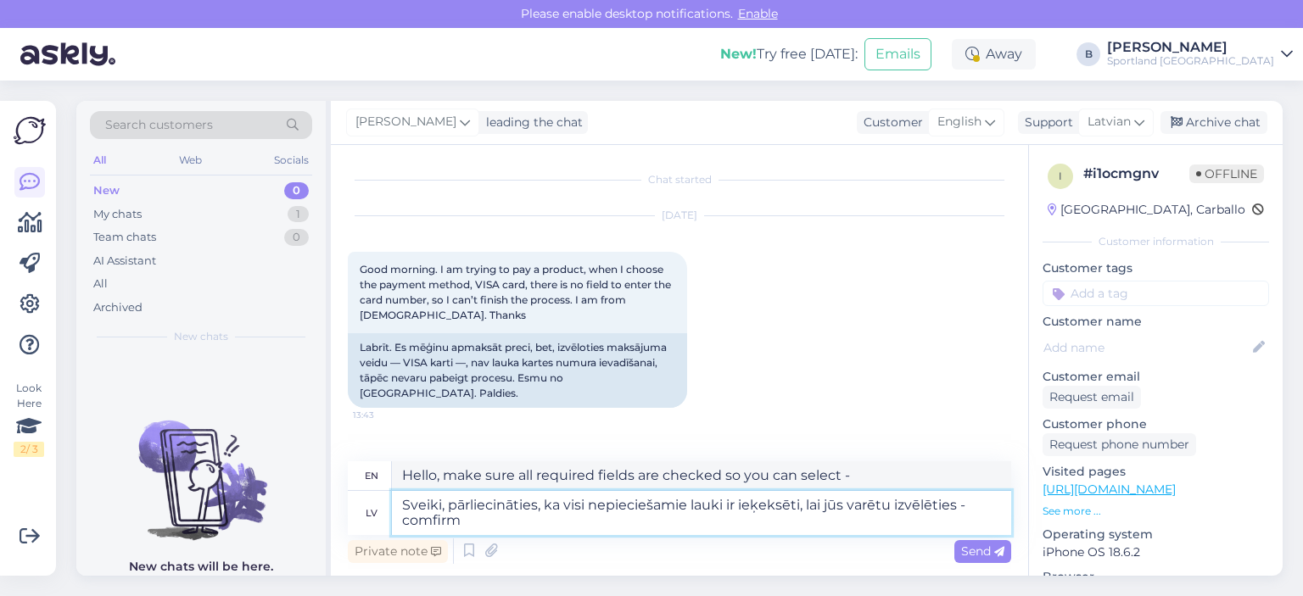
type textarea "Sveiki, pārliecināties, ka visi nepieciešamie lauki ir ieķeksēti, lai jūs varēt…"
type textarea "Hi, make sure all required fields are checked so you can select - comfirm"
type textarea "Sveiki, pārliecināties, ka visi nepieciešamie lauki ir ieķeksēti, lai jūs varēt…"
type textarea "Hello, make sure all required fields are checked so you can select - comfirm and"
type textarea "Sveiki, pārliecināties, ka visi nepieciešamie lauki ir ieķeksēti, lai jūs varēt…"
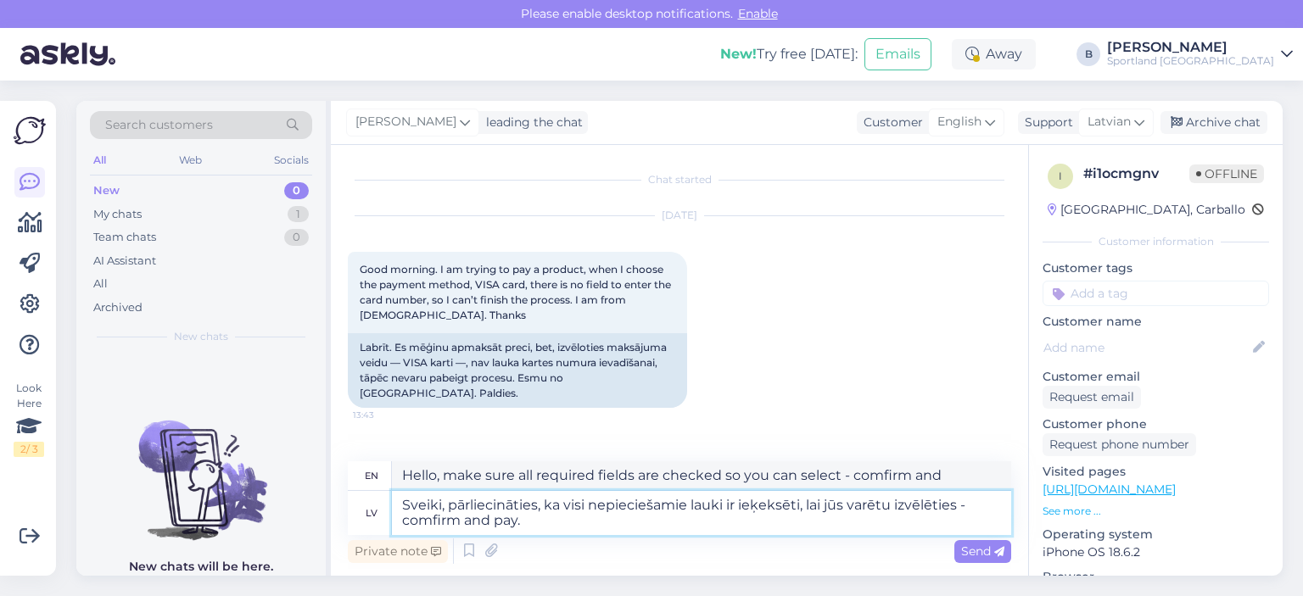
type textarea "Hello, make sure all required fields are checked so you can select - comfirm an…"
type textarea "Sveiki, pārliecināties, ka visi nepieciešamie lauki ir ieķeksēti, lai jūs varēt…"
type textarea "Hello, make sure all required fields are checked so you can select - confirm an…"
drag, startPoint x: 430, startPoint y: 521, endPoint x: 462, endPoint y: 510, distance: 34.1
click at [431, 521] on textarea "Sveiki, pārliecināties, ka visi nepieciešamie lauki ir ieķeksēti, lai jūs varēt…" at bounding box center [701, 513] width 619 height 44
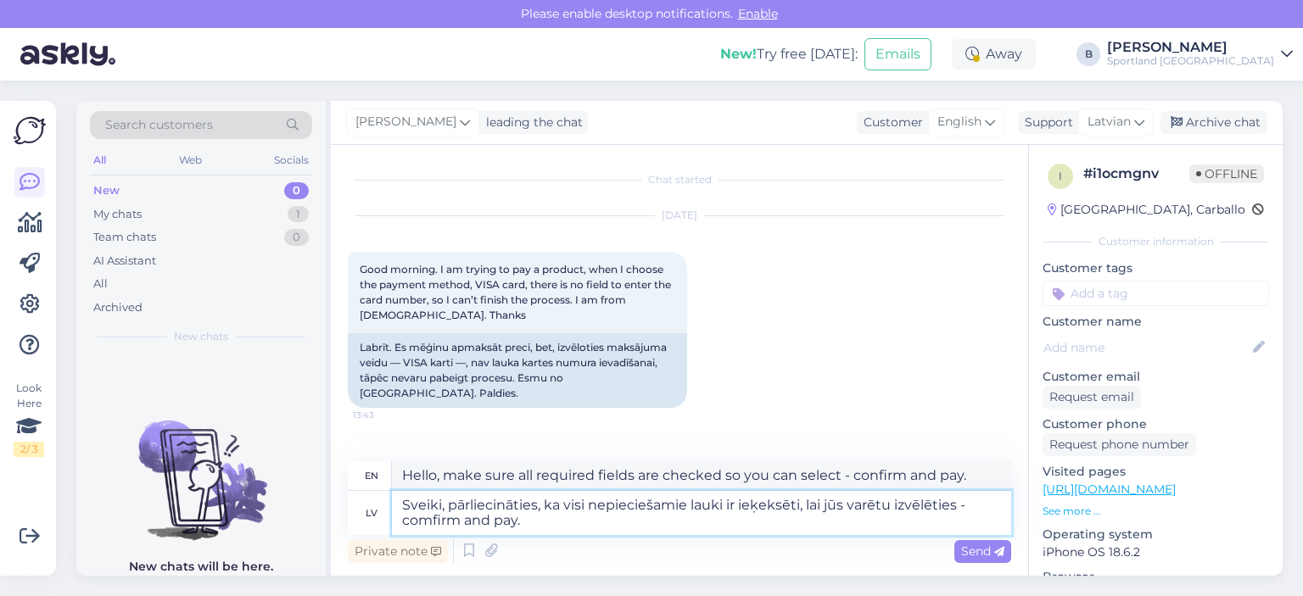
type textarea "Sveiki, pārliecināties, ka visi nepieciešamie lauki ir ieķeksēti, lai jūs varēt…"
type textarea "Hello, make sure all required fields are checked so you can select - cofirm and…"
type textarea "Sveiki, pārliecināties, ka visi nepieciešamie lauki ir ieķeksēti, lai jūs varēt…"
type textarea "Hello, make sure all required fields are checked so you can select - confirm an…"
click at [538, 528] on textarea "Sveiki, pārliecināties, ka visi nepieciešamie lauki ir ieķeksēti, lai jūs varēt…" at bounding box center [701, 513] width 619 height 44
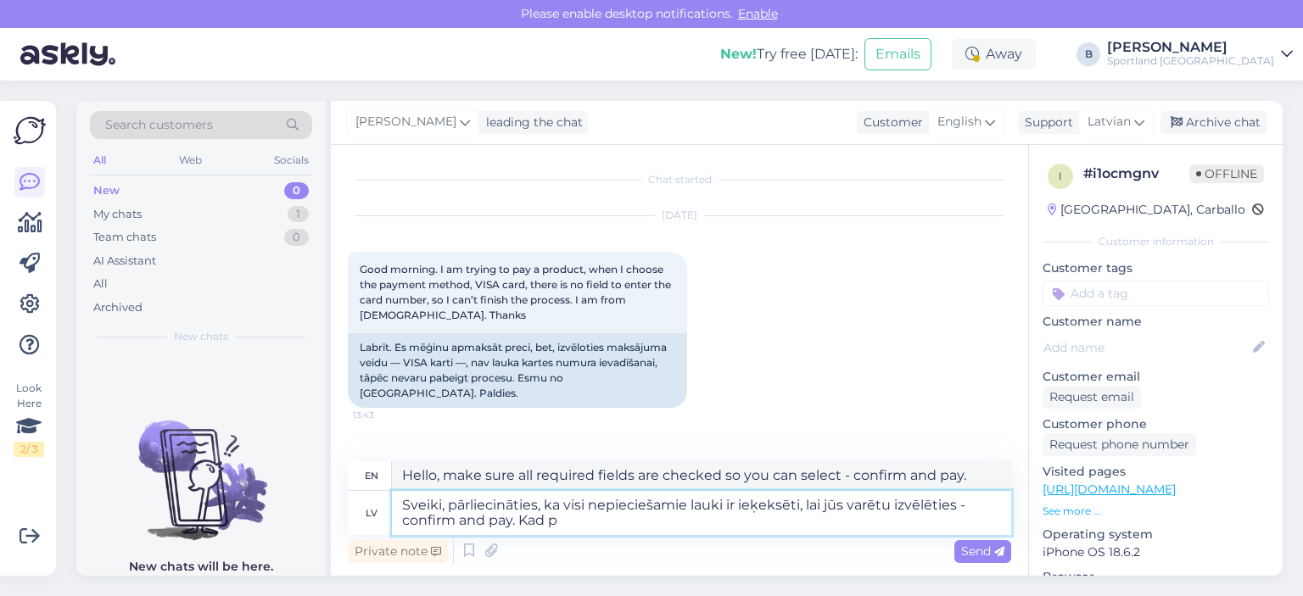
type textarea "Sveiki, pārliecināties, ka visi nepieciešamie lauki ir ieķeksēti, lai jūs varēt…"
type textarea "Hello, make sure all required fields are checked so you can select - confirm an…"
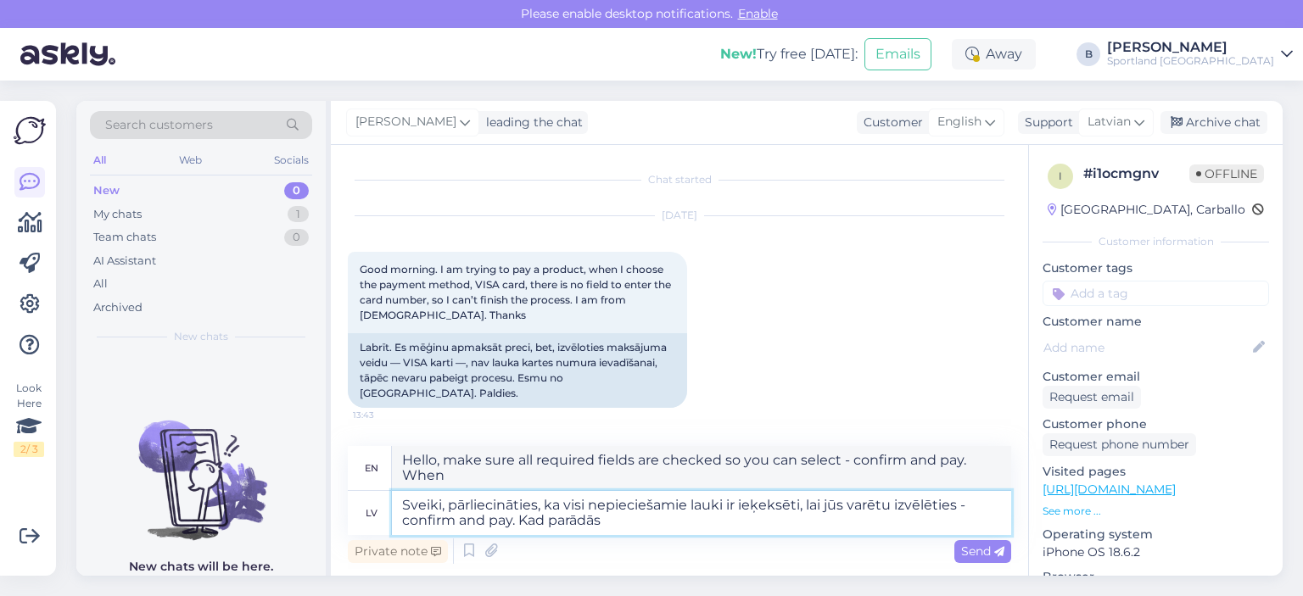
type textarea "Sveiki, pārliecināties, ka visi nepieciešamie lauki ir ieķeksēti, lai jūs varēt…"
type textarea "Hello, make sure all required fields are checked so you can select - confirm an…"
type textarea "Sveiki, pārliecināties, ka visi nepieciešamie lauki ir ieķeksēti, lai jūs varēt…"
type textarea "Hi, make sure all required fields are checked so you can select - confirm and p…"
type textarea "Sveiki, pārliecināties, ka visi nepieciešamie lauki ir ieķeksēti, lai jūs varēt…"
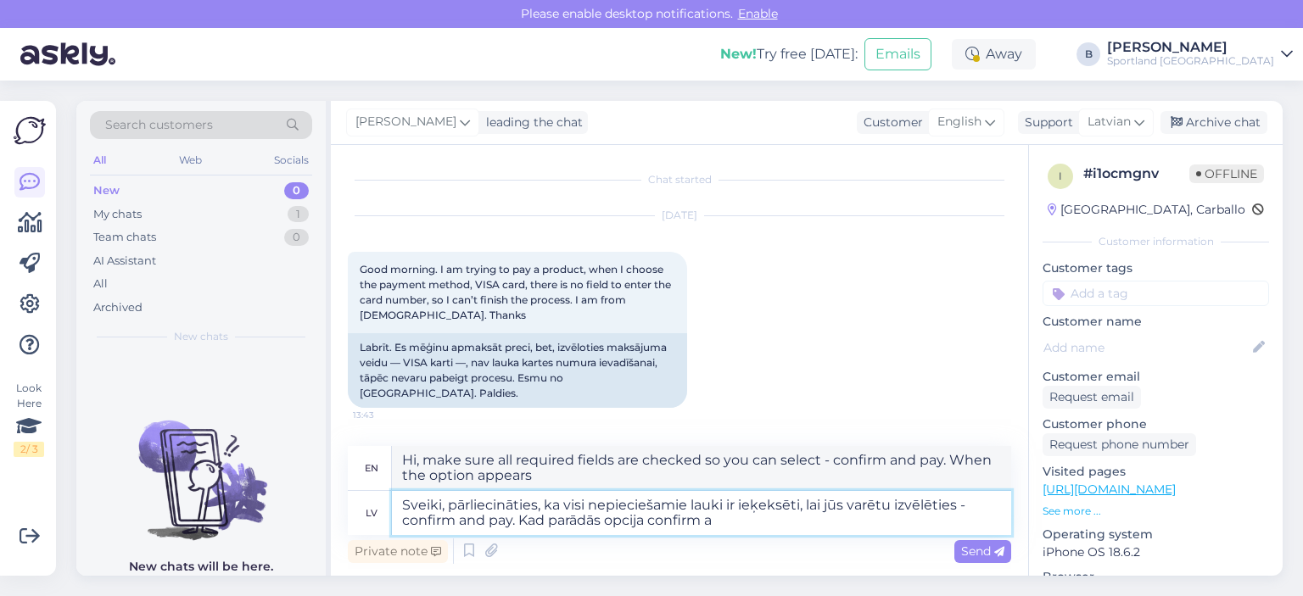
type textarea "Hello, make sure all required fields are checked so you can choose - confirm an…"
type textarea "Sveiki, pārliecināties, ka visi nepieciešamie lauki ir ieķeksēti, lai jūs varēt…"
type textarea "Hello, make sure all required fields are checked so you can select - confirm an…"
type textarea "Sveiki, pārliecināties, ka visi nepieciešamie lauki ir ieķeksēti, lai jūs varēt…"
type textarea "Hello, make sure all required fields are checked so you can select - confirm an…"
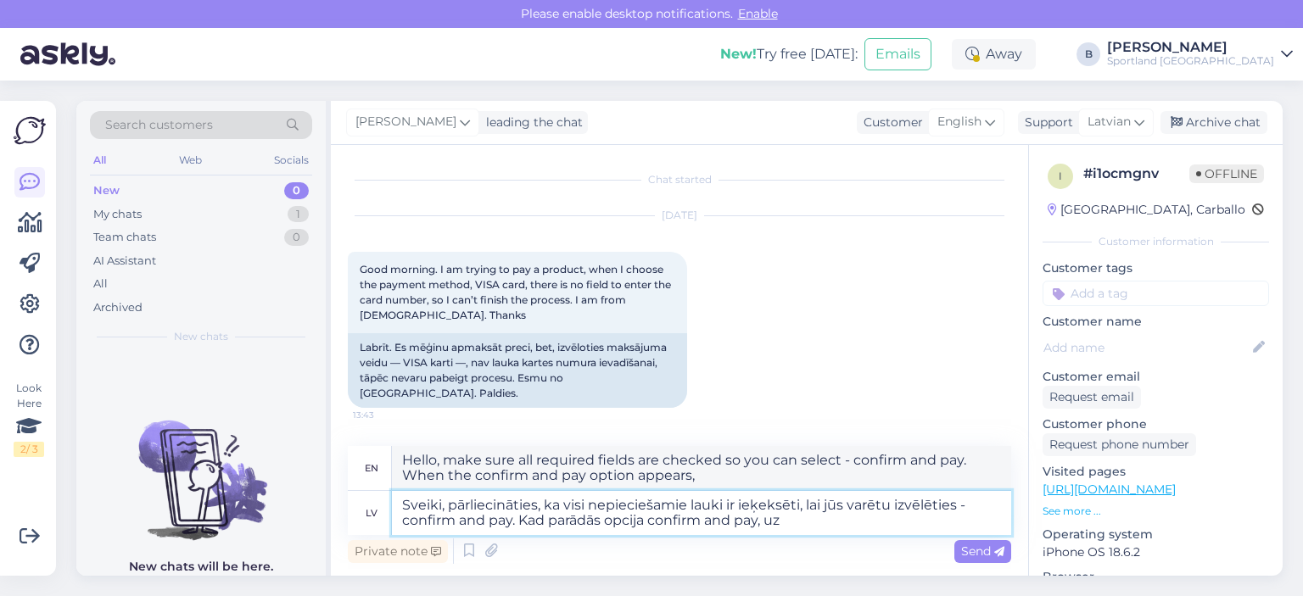
type textarea "Sveiki, pārliecināties, ka visi nepieciešamie lauki ir ieķeksēti, lai jūs varēt…"
type textarea "Hello, make sure all required fields are checked so you can select - confirm an…"
type textarea "Sveiki, pārliecināties, ka visi nepieciešamie lauki ir ieķeksēti, lai jūs varēt…"
type textarea "Hi, make sure all required fields are checked so you can select - confirm and p…"
type textarea "Sveiki, pārliecināties, ka visi nepieciešamie lauki ir ieķeksēti, lai jūs varēt…"
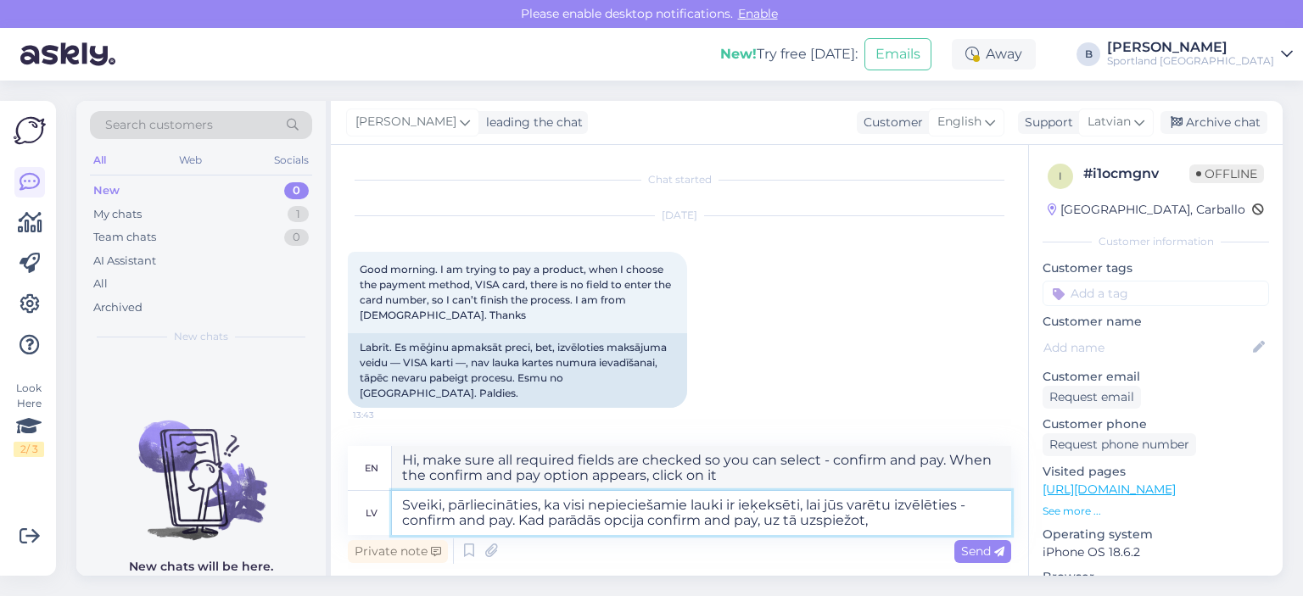
type textarea "Hello, make sure that all the required fields are checked so that you can choos…"
type textarea "Sveiki, pārliecināties, ka visi nepieciešamie lauki ir ieķeksēti, lai jūs varēt…"
type textarea "Hello, make sure that all the required fields are checked so that you can choos…"
type textarea "Sveiki, pārliecināties, ka visi nepieciešamie lauki ir ieķeksēti, lai jūs varēt…"
type textarea "Hello, make sure all required fields are checked so you can select - confirm an…"
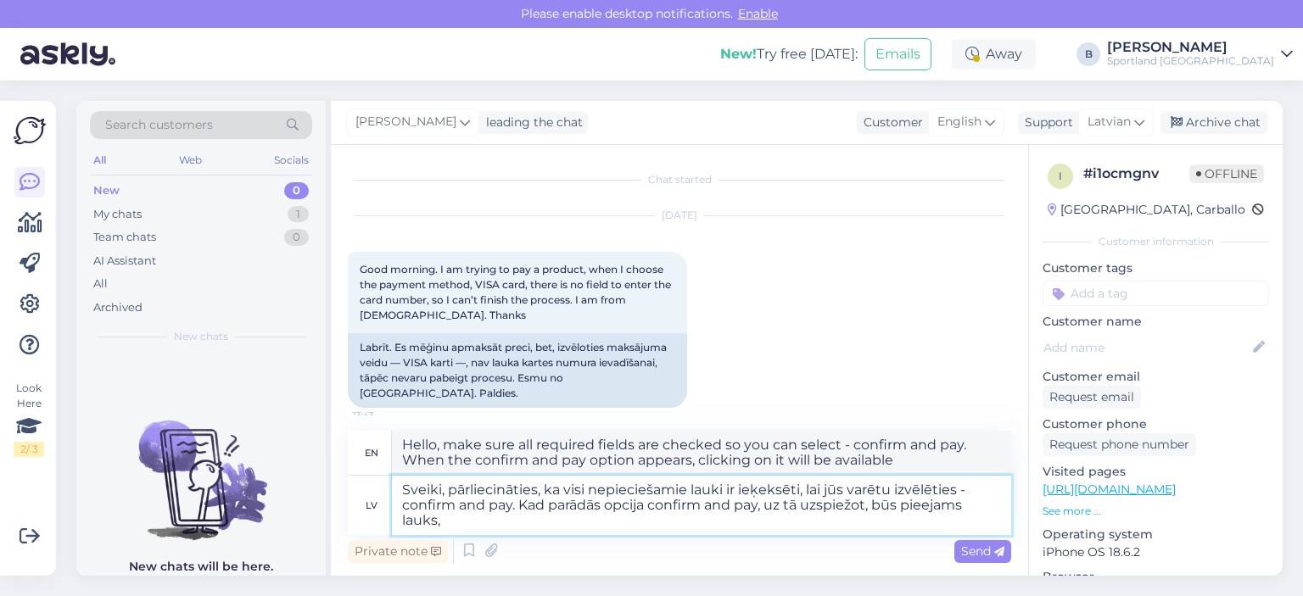
type textarea "Sveiki, pārliecināties, ka visi nepieciešamie lauki ir ieķeksēti, lai jūs varēt…"
type textarea "Hello, make sure that all the required fields are checked so that you can selec…"
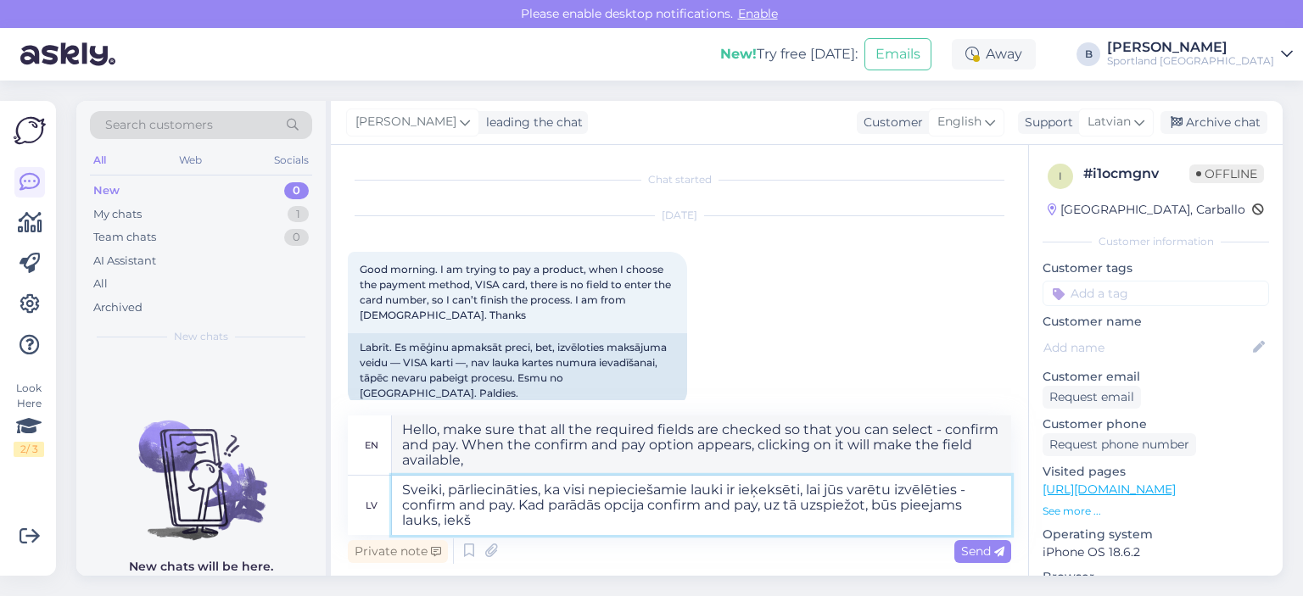
type textarea "Sveiki, pārliecināties, ka visi nepieciešamie lauki ir ieķeksēti, lai jūs varēt…"
type textarea "Hello, make sure that all the required fields are checked so that you can selec…"
type textarea "Sveiki, pārliecināties, ka visi nepieciešamie lauki ir ieķeksēti, lai jūs varēt…"
type textarea "Hello, make sure that all the required fields are checked so that you can choos…"
type textarea "Sveiki, pārliecināties, ka visi nepieciešamie lauki ir ieķeksēti, lai jūs varēt…"
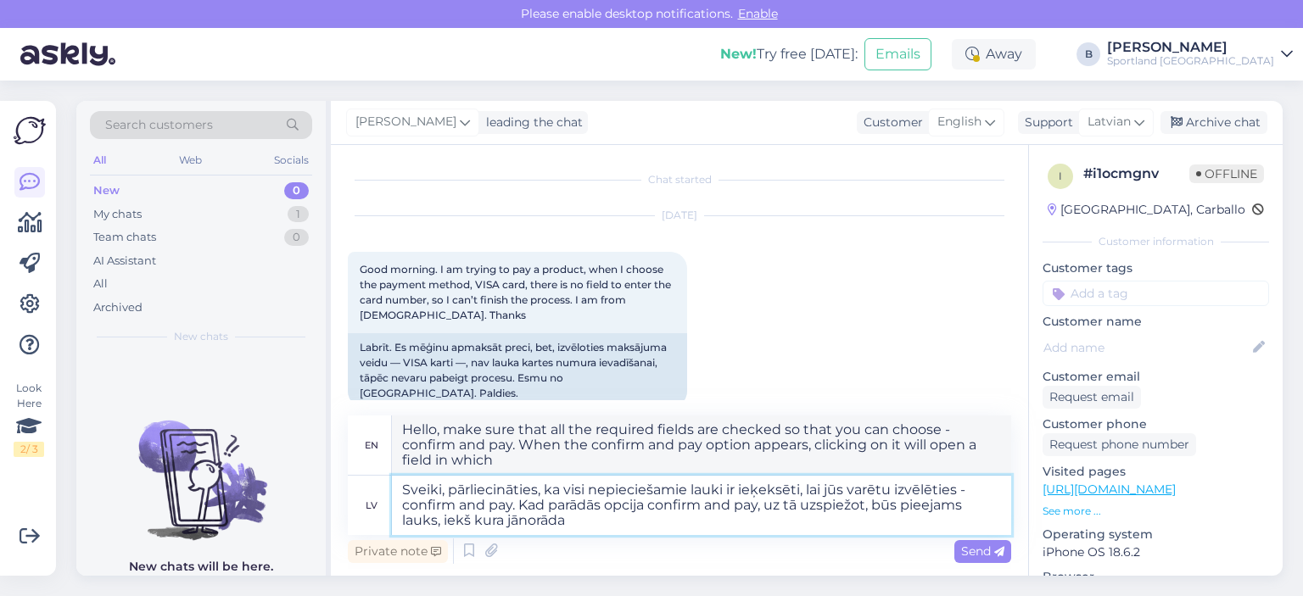
type textarea "Hello, make sure that all the required fields are checked so that you can choos…"
type textarea "Sveiki, pārliecināties, ka visi nepieciešamie lauki ir ieķeksēti, lai jūs varēt…"
type textarea "Hello, make sure that all the required fields are checked so that you can choos…"
type textarea "Sveiki, pārliecināties, ka visi nepieciešamie lauki ir ieķeksēti, lai jūs varēt…"
type textarea "Hello, make sure that all the required fields are checked so that you can selec…"
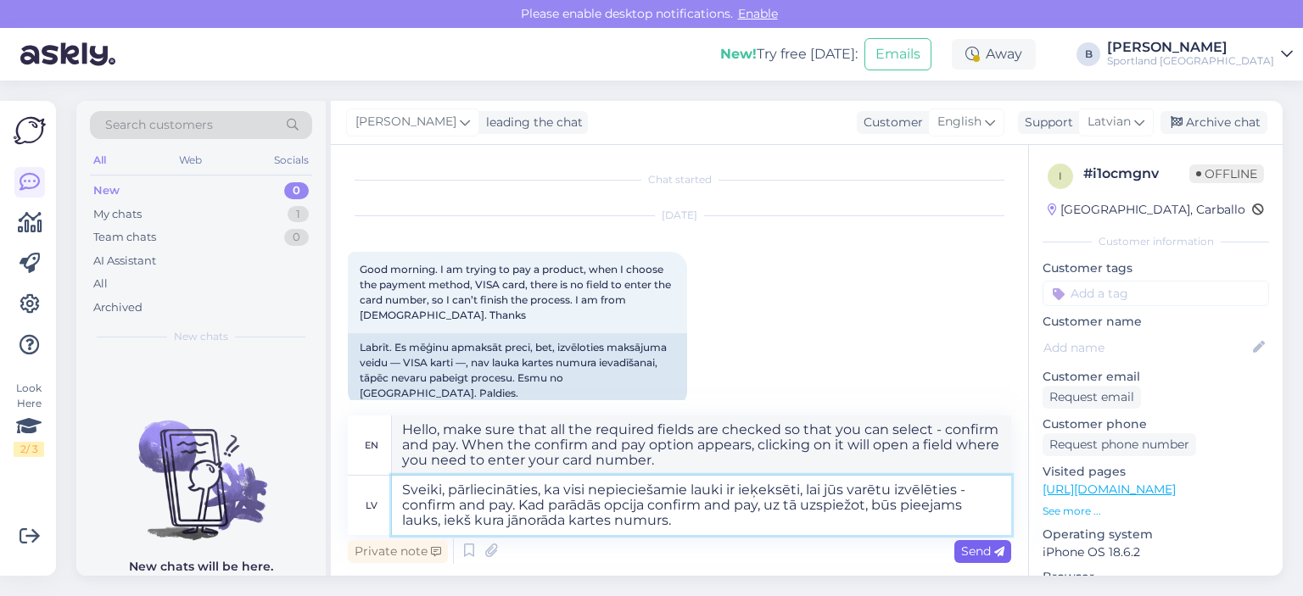
type textarea "Sveiki, pārliecināties, ka visi nepieciešamie lauki ir ieķeksēti, lai jūs varēt…"
click at [973, 546] on span "Send" at bounding box center [982, 551] width 43 height 15
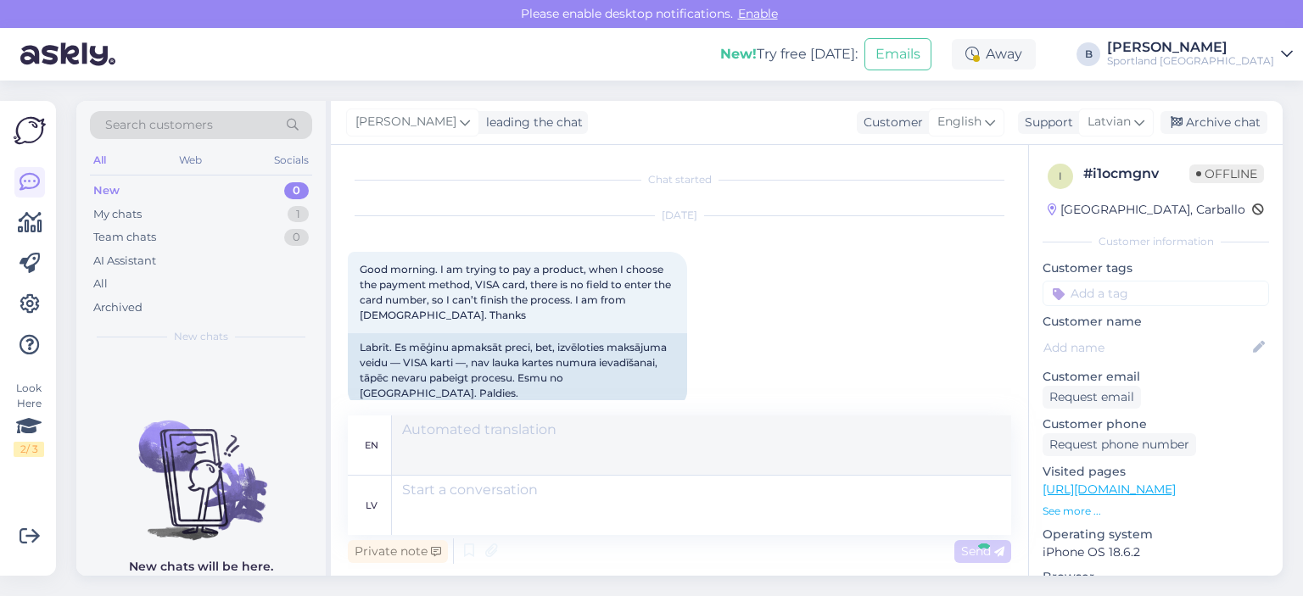
scroll to position [143, 0]
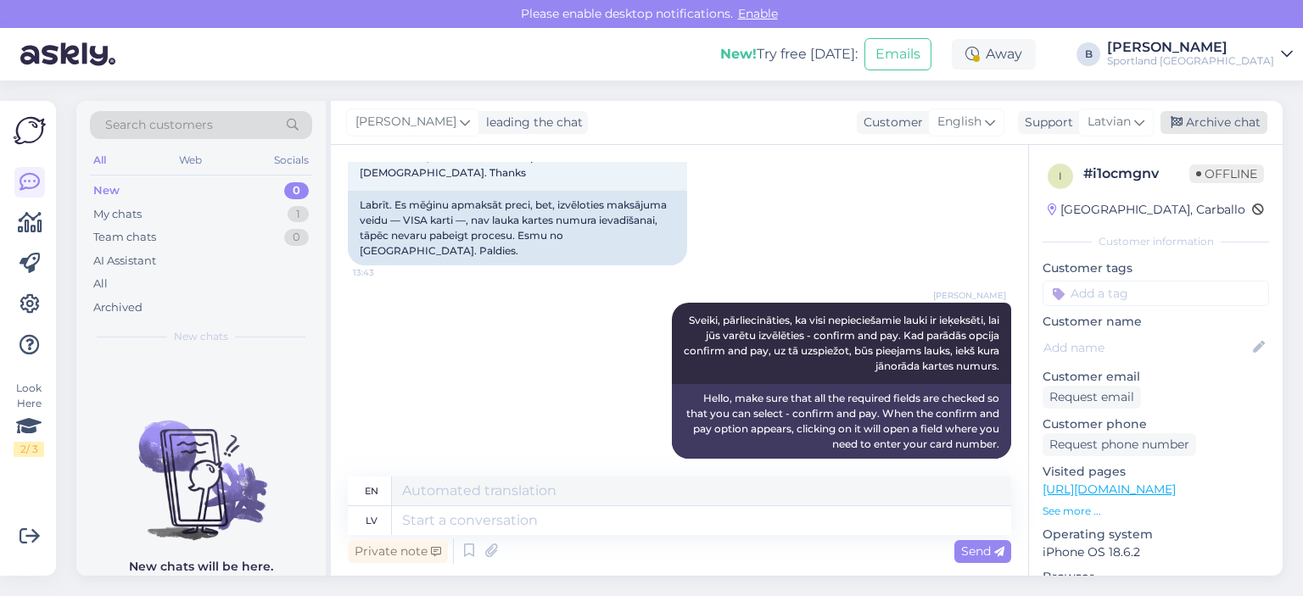
click at [1212, 117] on div "Archive chat" at bounding box center [1214, 122] width 107 height 23
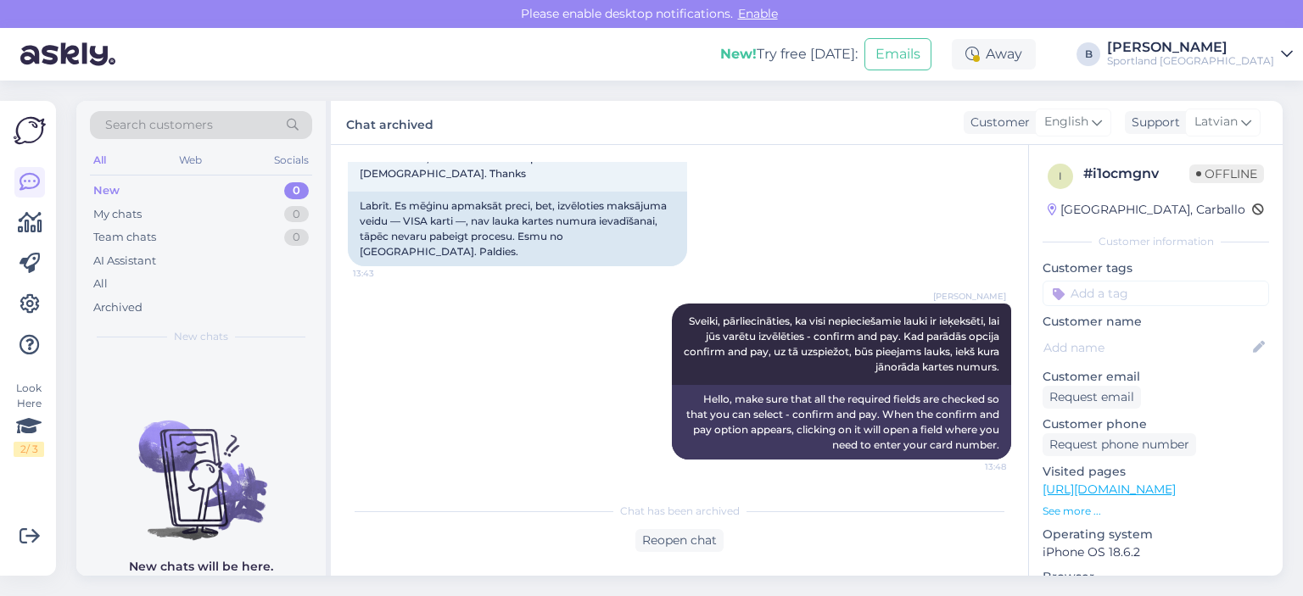
scroll to position [126, 0]
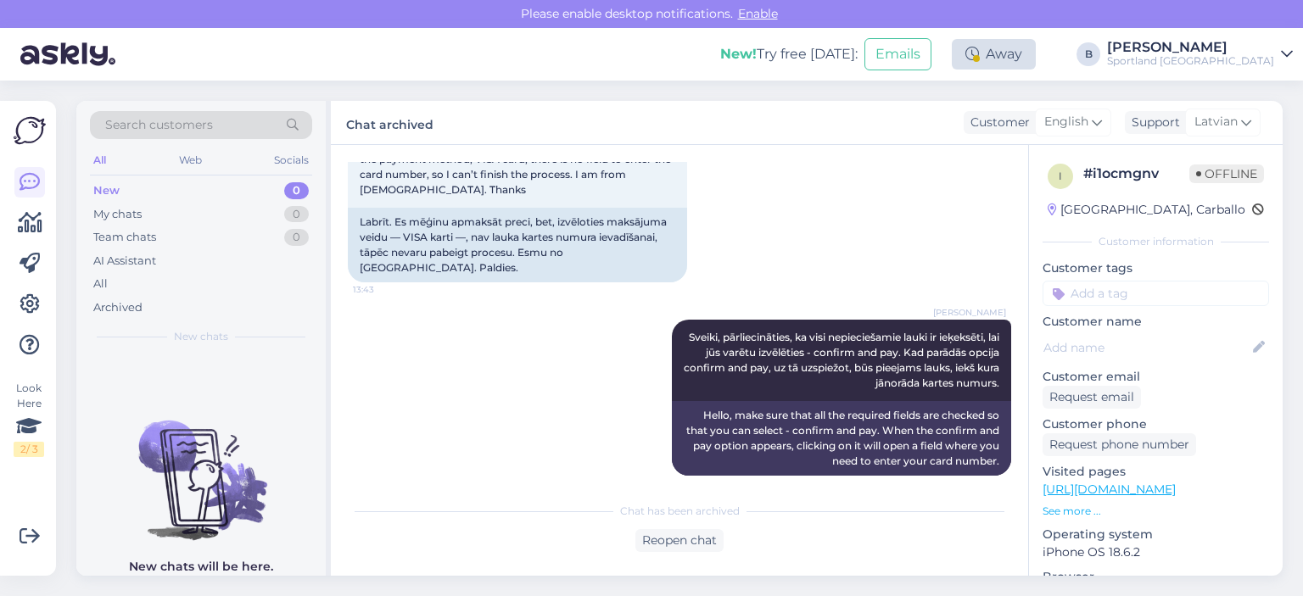
click at [1036, 55] on div "Away" at bounding box center [994, 54] width 84 height 31
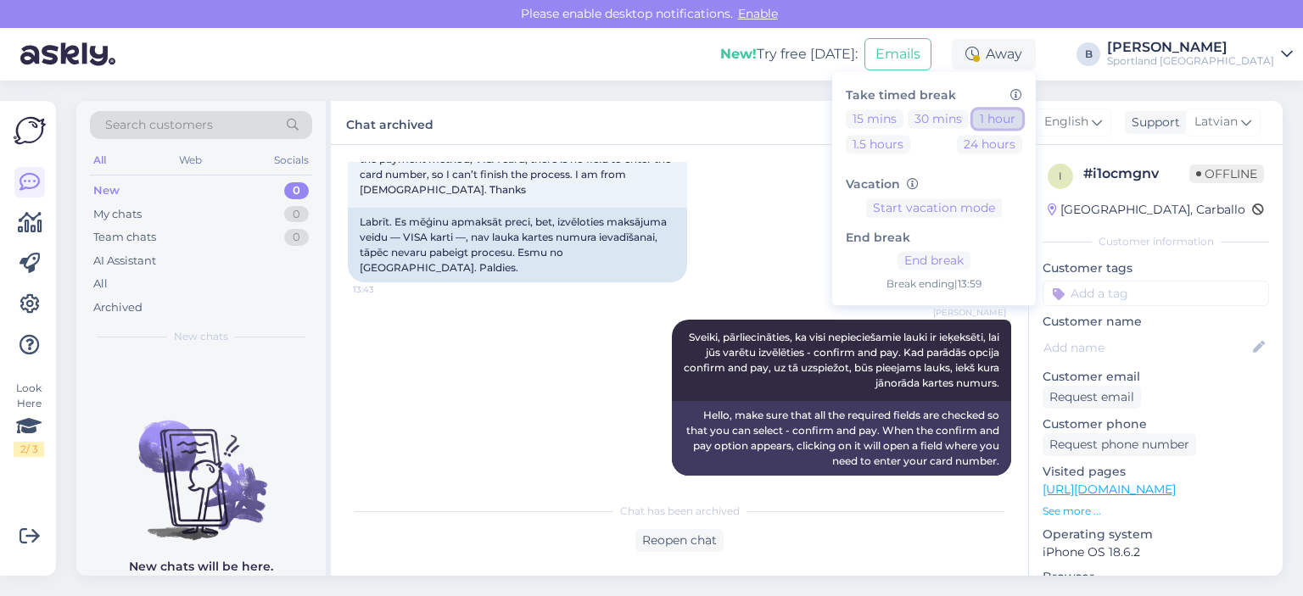
click at [1022, 116] on button "1 hour" at bounding box center [997, 118] width 49 height 19
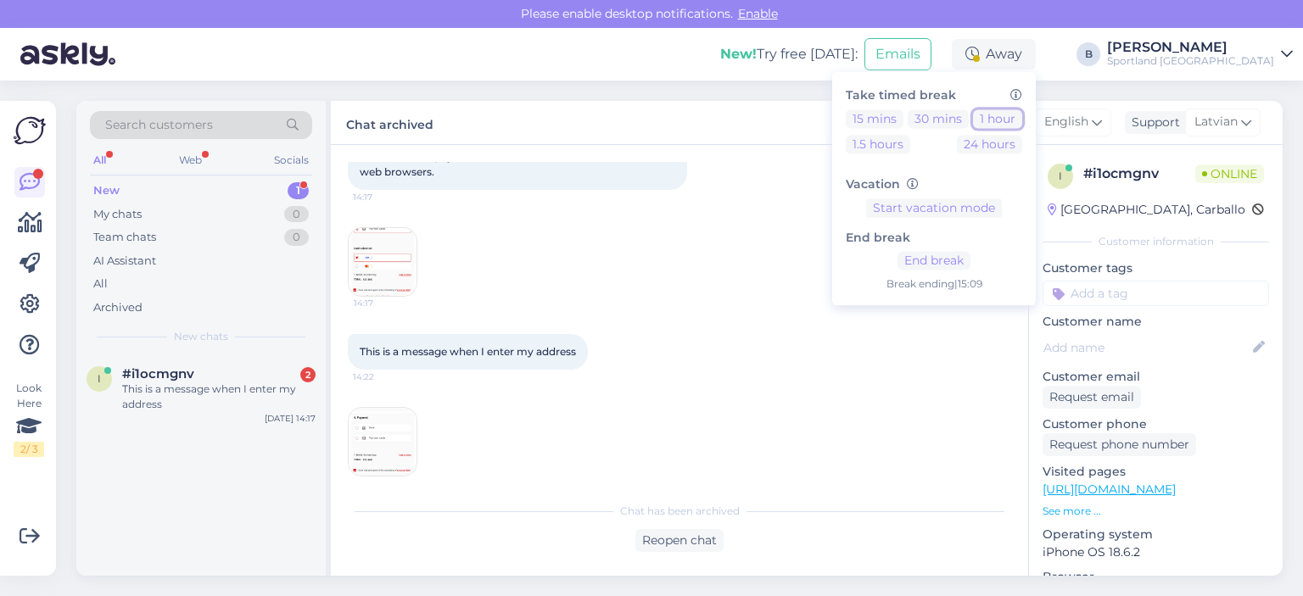
scroll to position [607, 0]
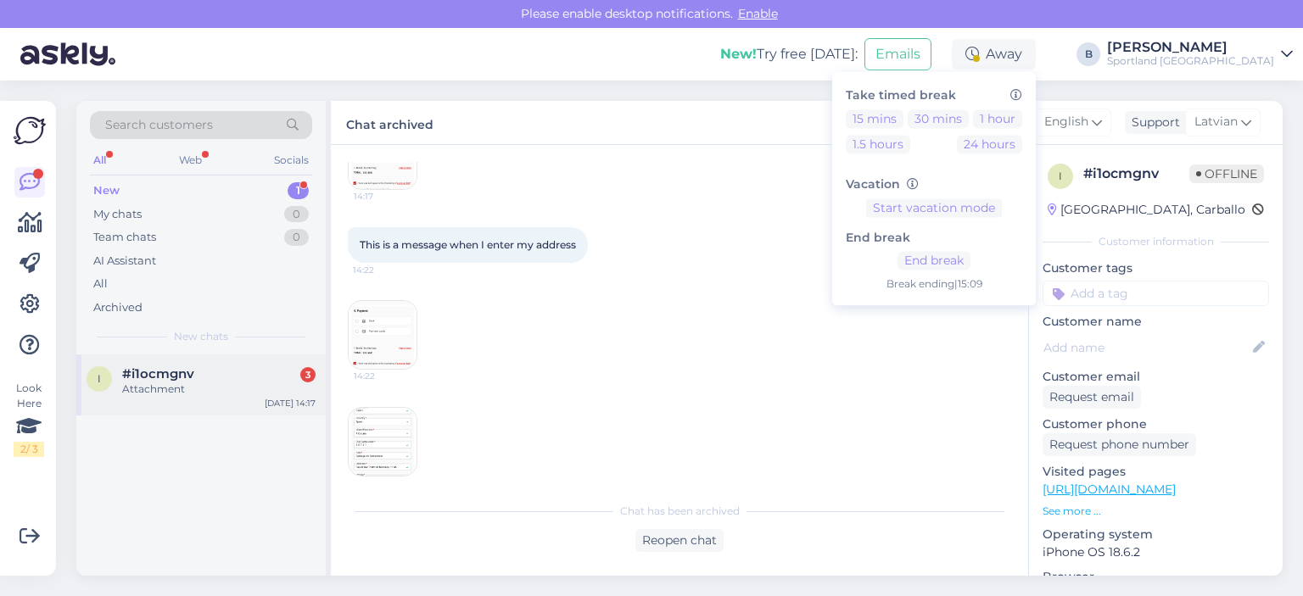
click at [187, 393] on div "Attachment" at bounding box center [218, 389] width 193 height 15
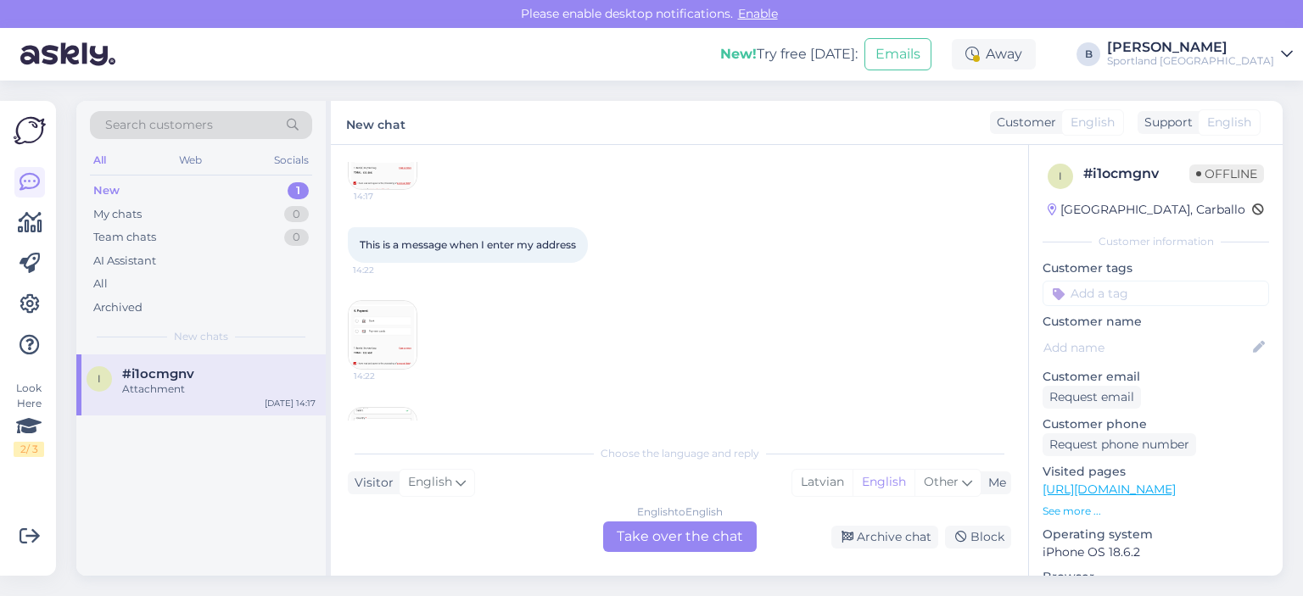
scroll to position [443, 0]
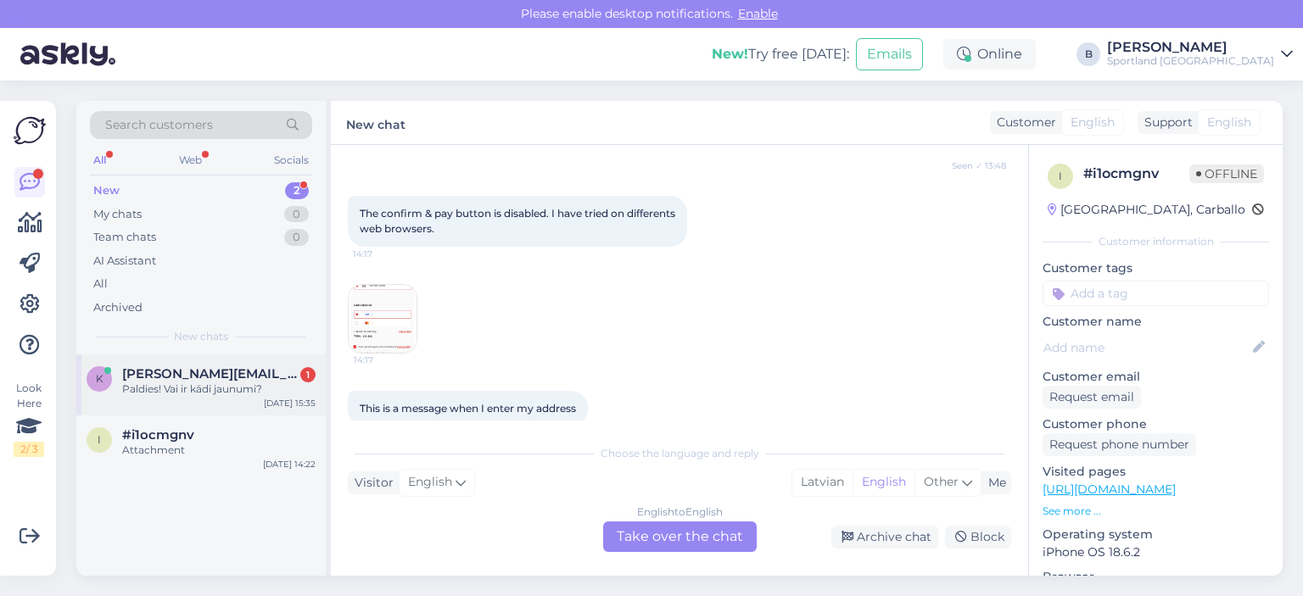
click at [236, 382] on div "Paldies! Vai ir kādi jaunumi?" at bounding box center [218, 389] width 193 height 15
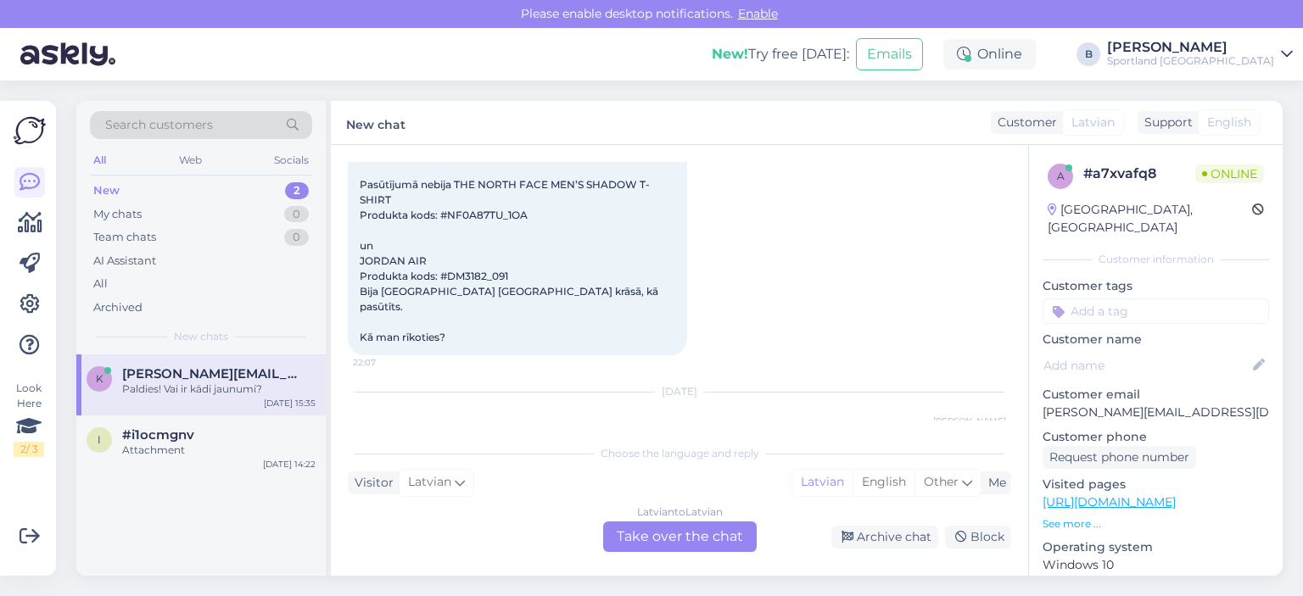
scroll to position [56, 0]
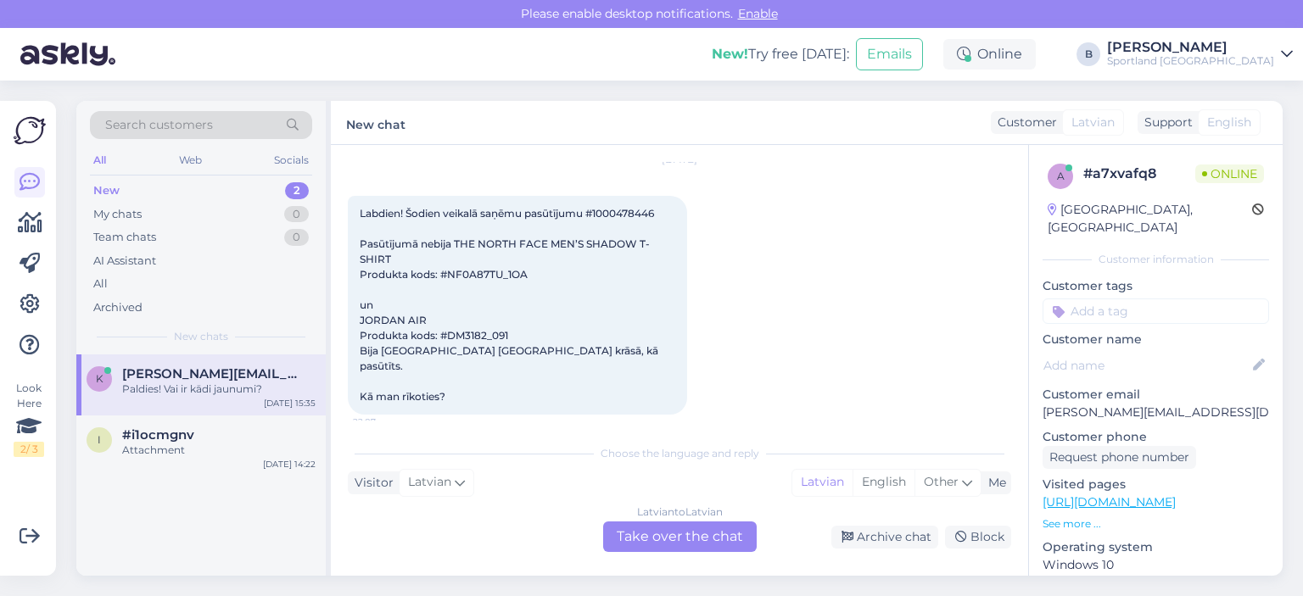
click at [609, 209] on span "Labdien! Šodien veikalā saņēmu pasūtījumu #1000478446 Pasūtījumā nebija THE NOR…" at bounding box center [510, 305] width 301 height 196
copy span "1000478446"
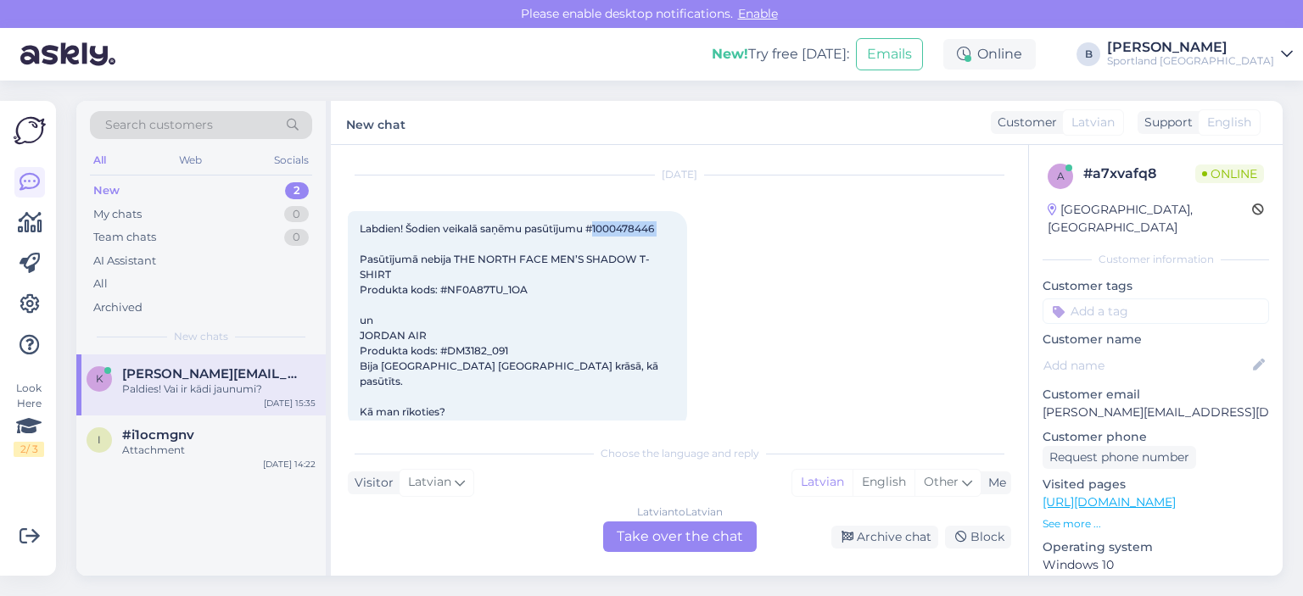
scroll to position [0, 0]
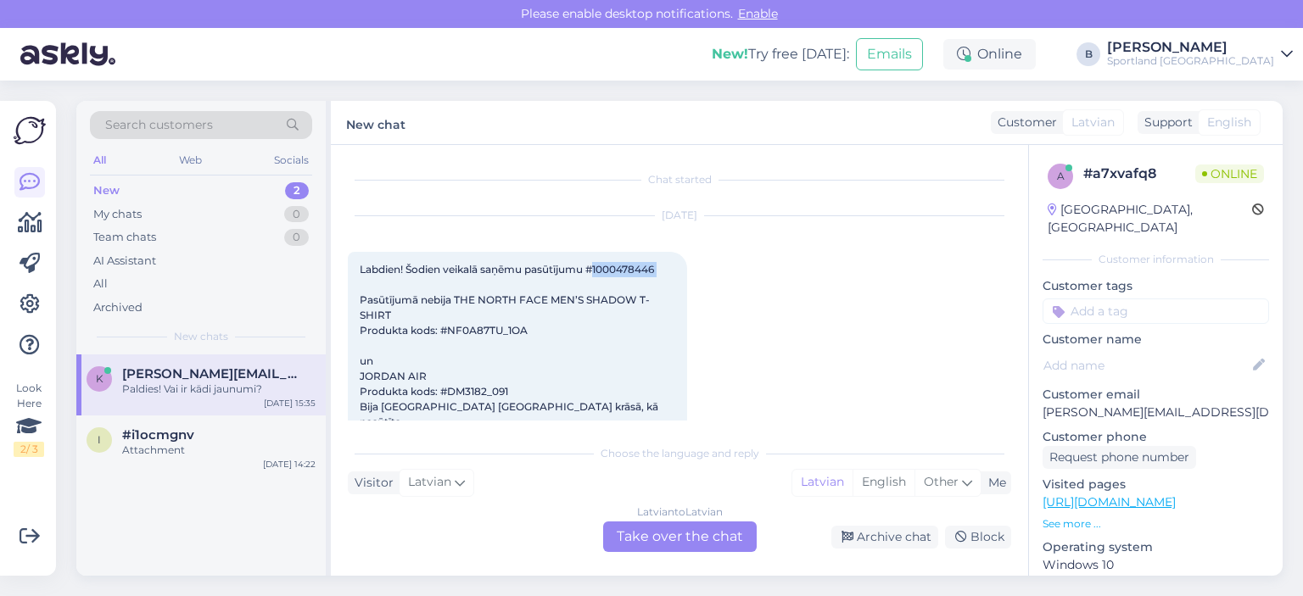
copy span "1000478446"
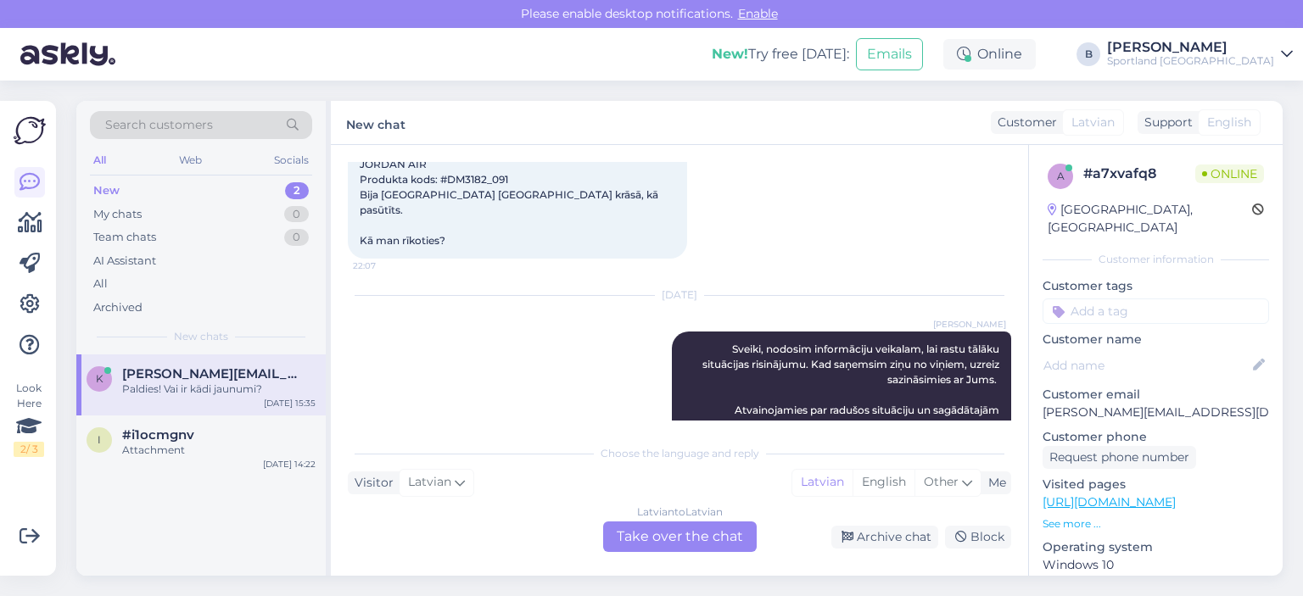
scroll to position [311, 0]
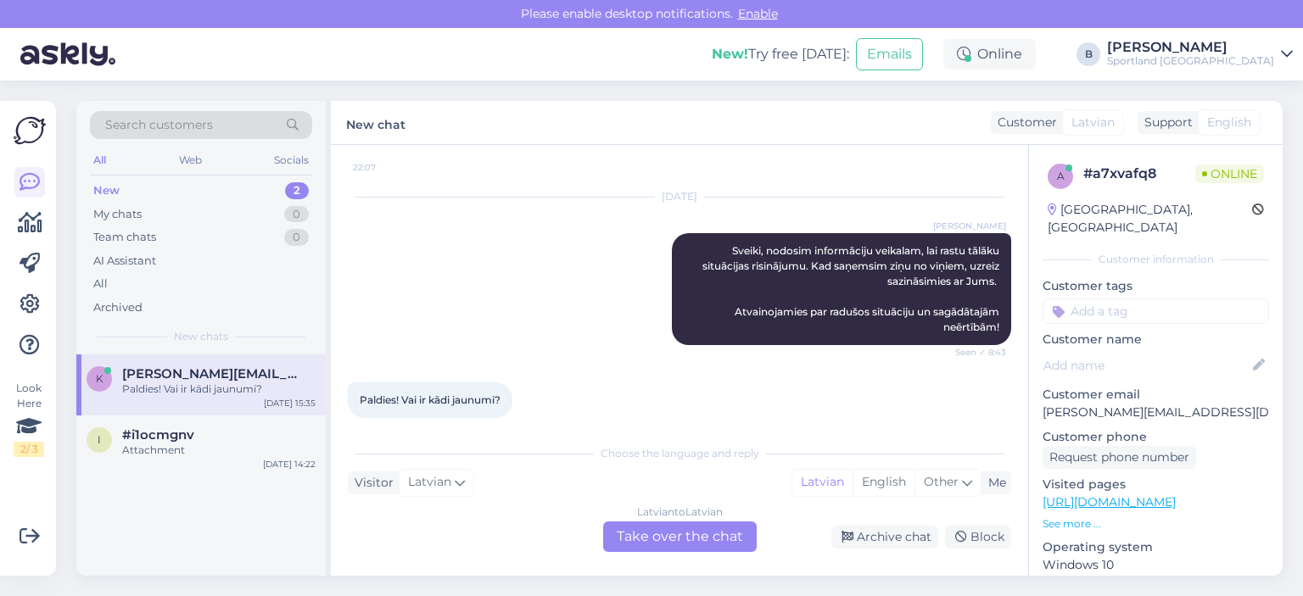
click at [656, 530] on div "Latvian to Latvian Take over the chat" at bounding box center [680, 537] width 154 height 31
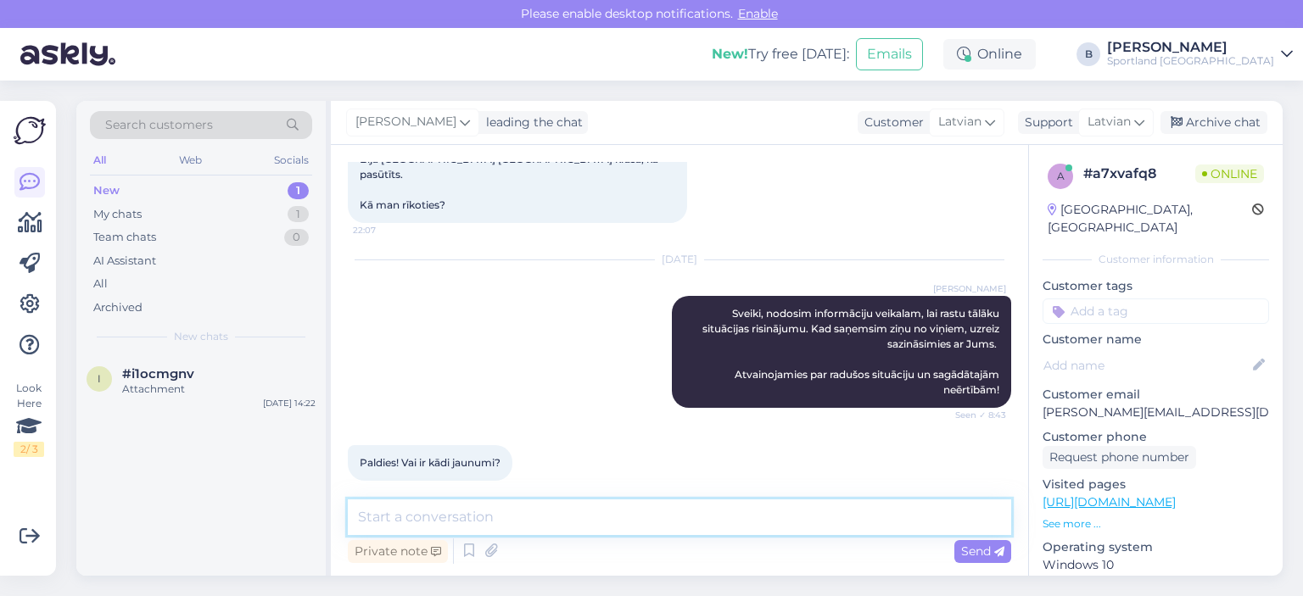
click at [654, 530] on textarea at bounding box center [679, 518] width 663 height 36
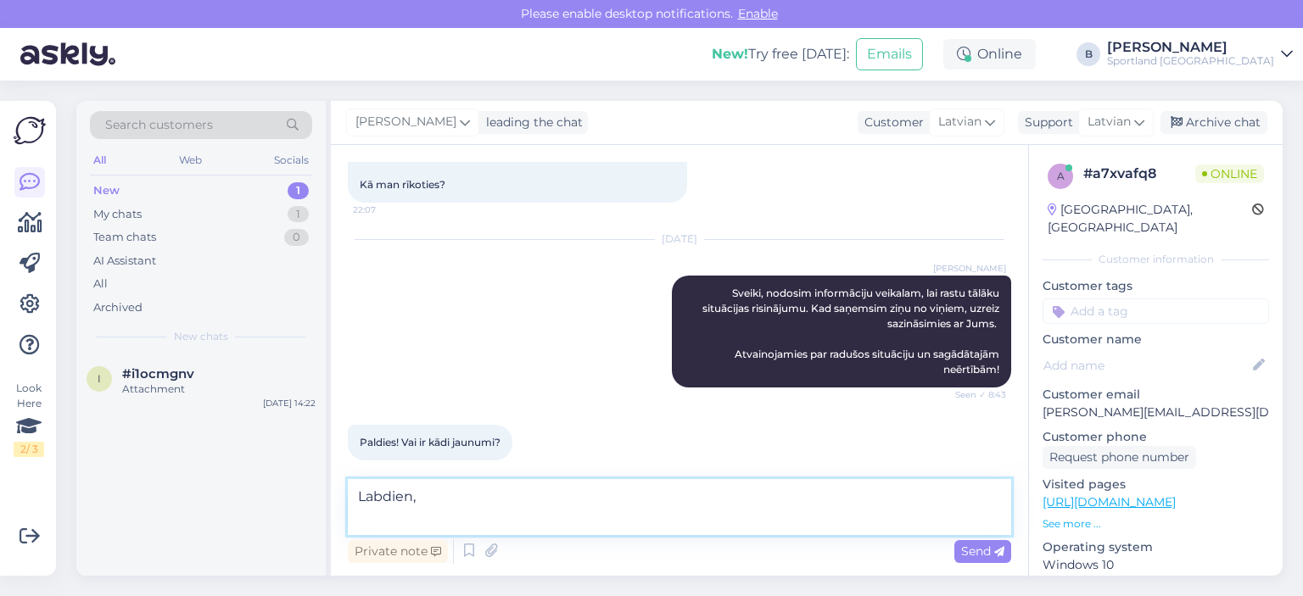
paste textarea "pagaidām, vēl neesam saņēmuši tālāko informāciju no veikala puses, bet nodosim …"
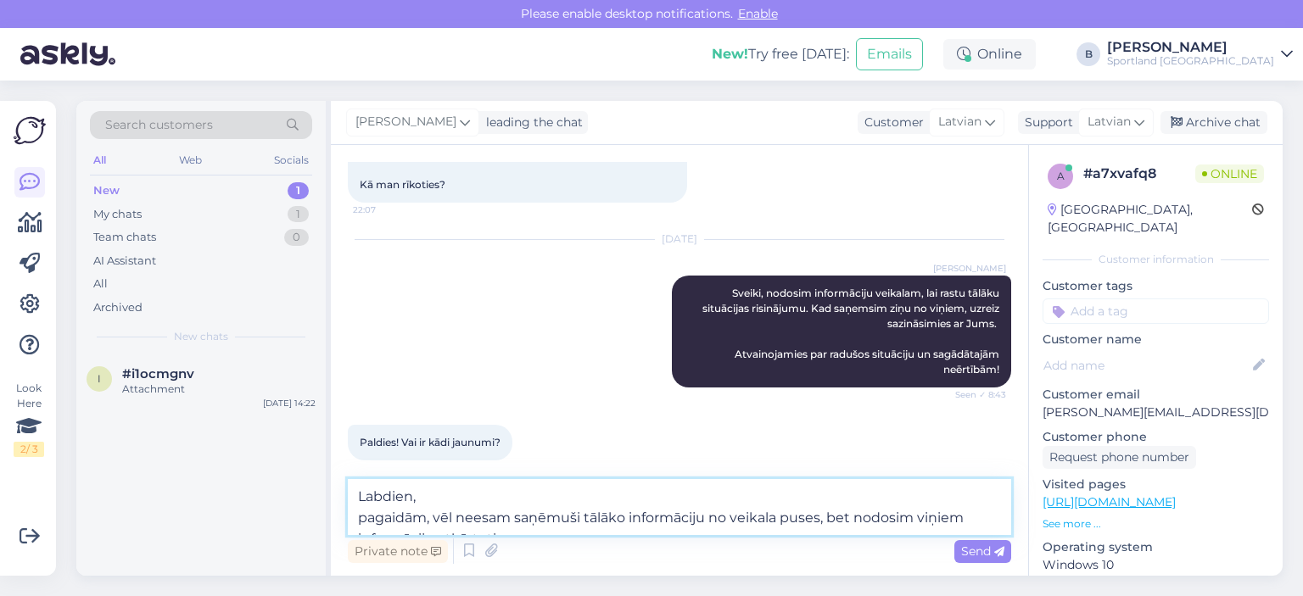
scroll to position [288, 0]
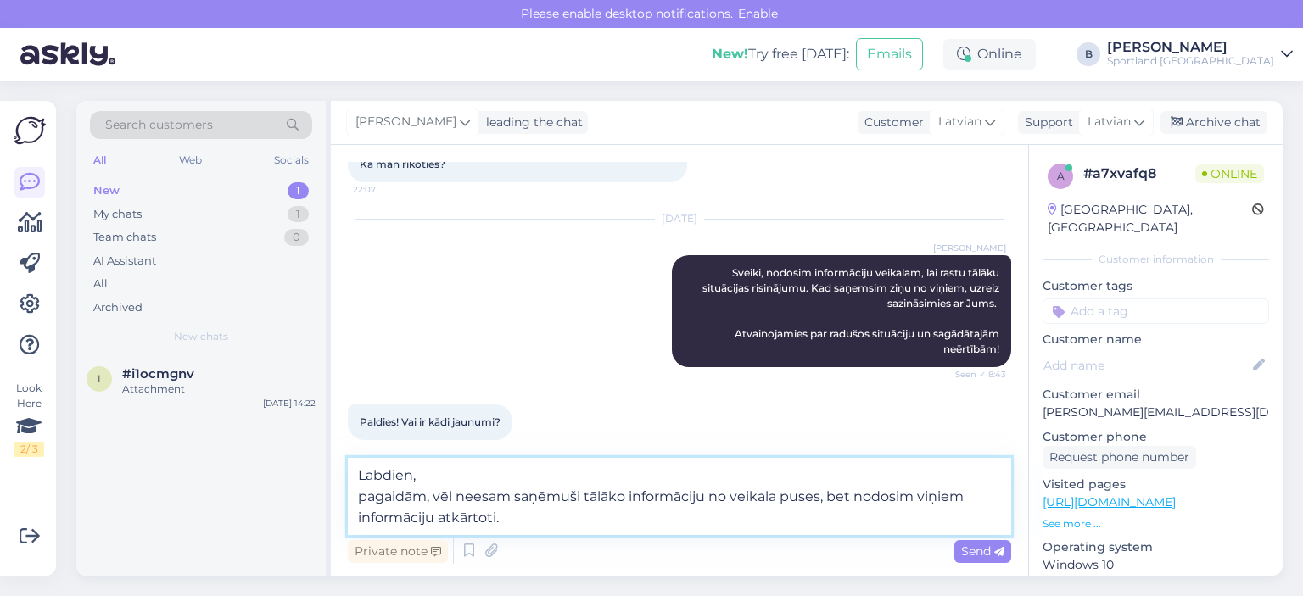
click at [641, 521] on textarea "Labdien, pagaidām, vēl neesam saņēmuši tālāko informāciju no veikala puses, bet…" at bounding box center [679, 496] width 663 height 77
drag, startPoint x: 538, startPoint y: 515, endPoint x: 355, endPoint y: 505, distance: 182.7
click at [355, 505] on textarea "Labdien, pagaidām, vēl neesam saņēmuši tālāko informāciju no veikala puses, bet…" at bounding box center [679, 496] width 663 height 77
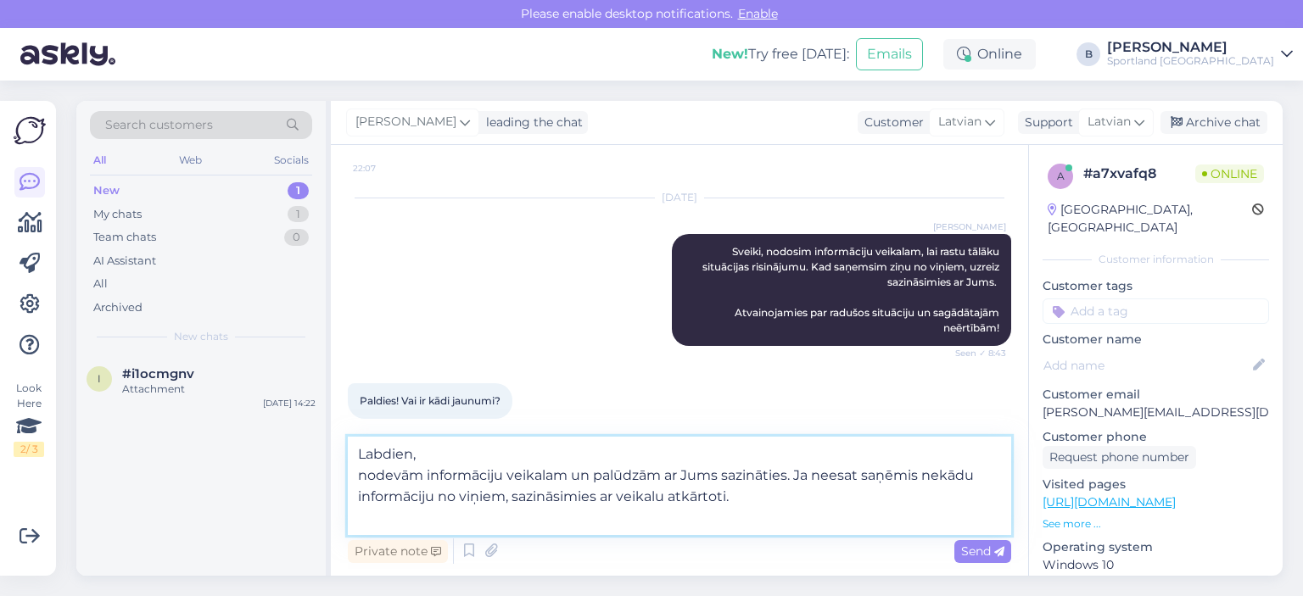
scroll to position [311, 0]
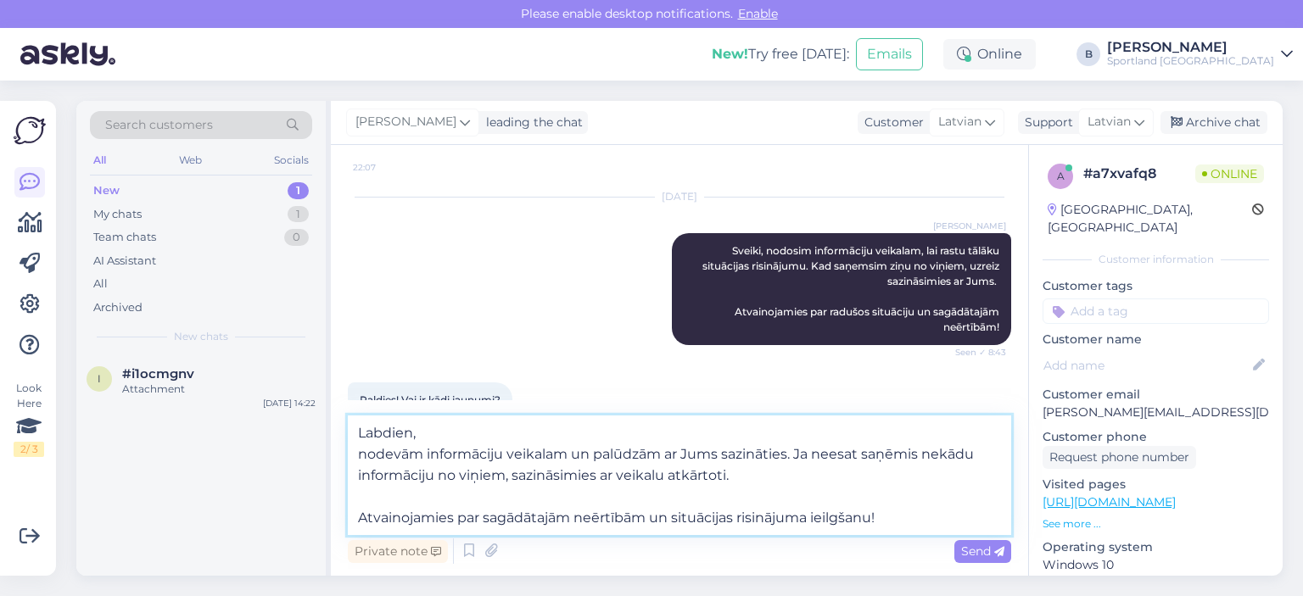
type textarea "Labdien, nodevām informāciju veikalam un palūdzām ar Jums sazināties. Ja neesat…"
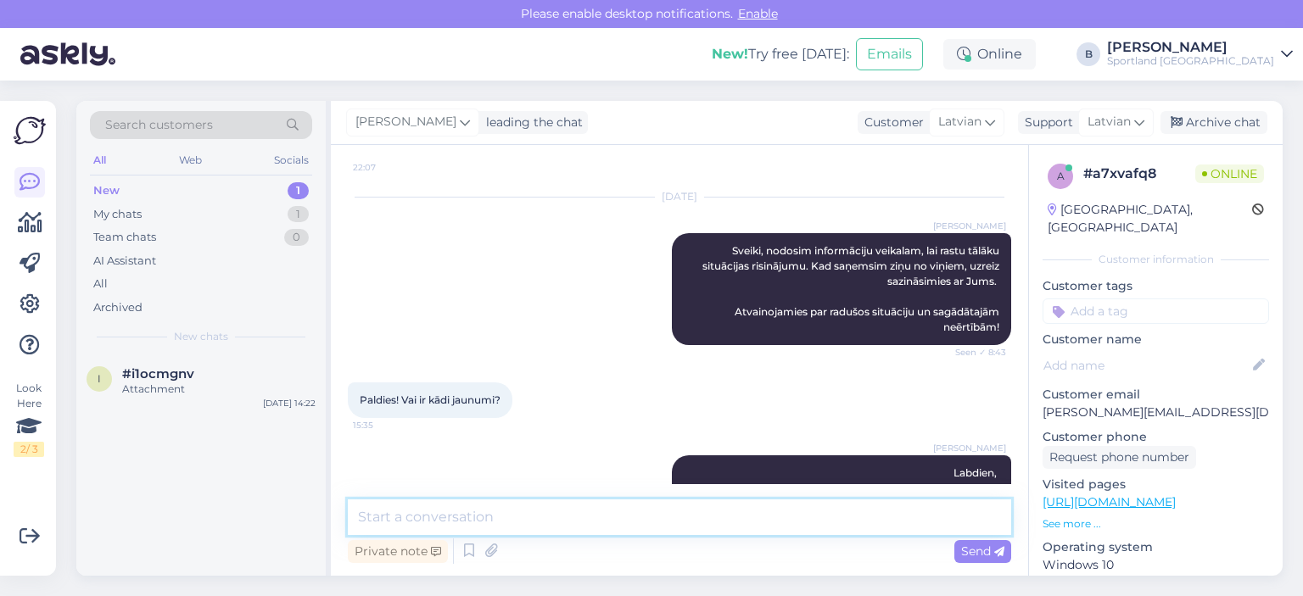
scroll to position [412, 0]
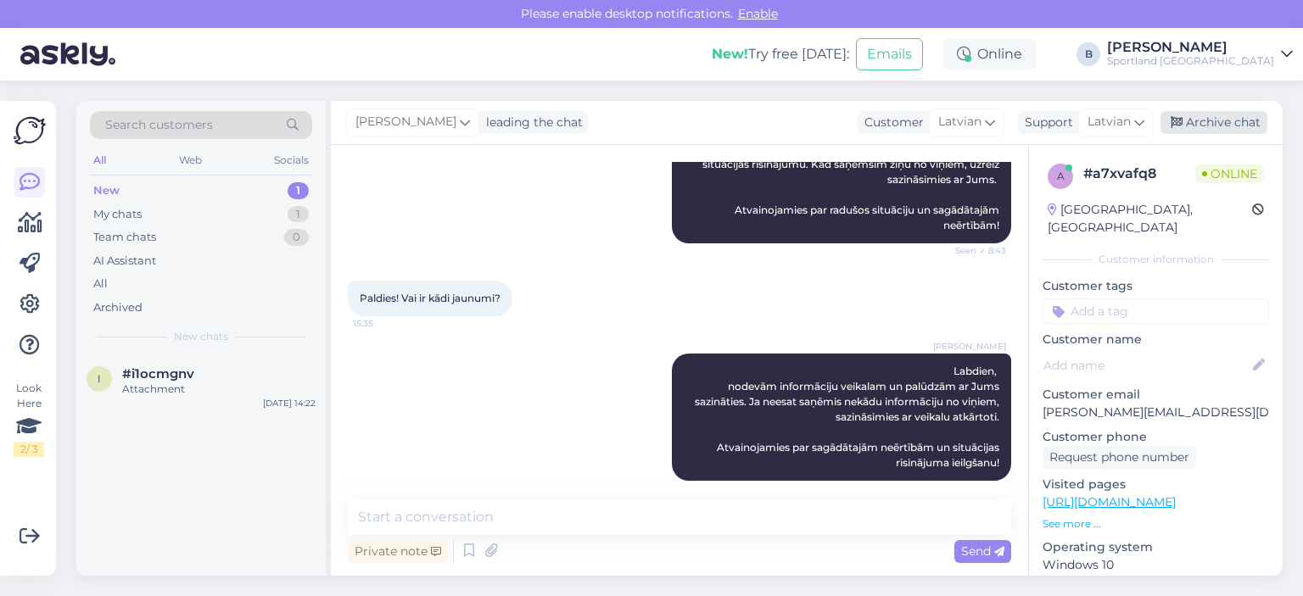
click at [1189, 125] on div "Archive chat" at bounding box center [1214, 122] width 107 height 23
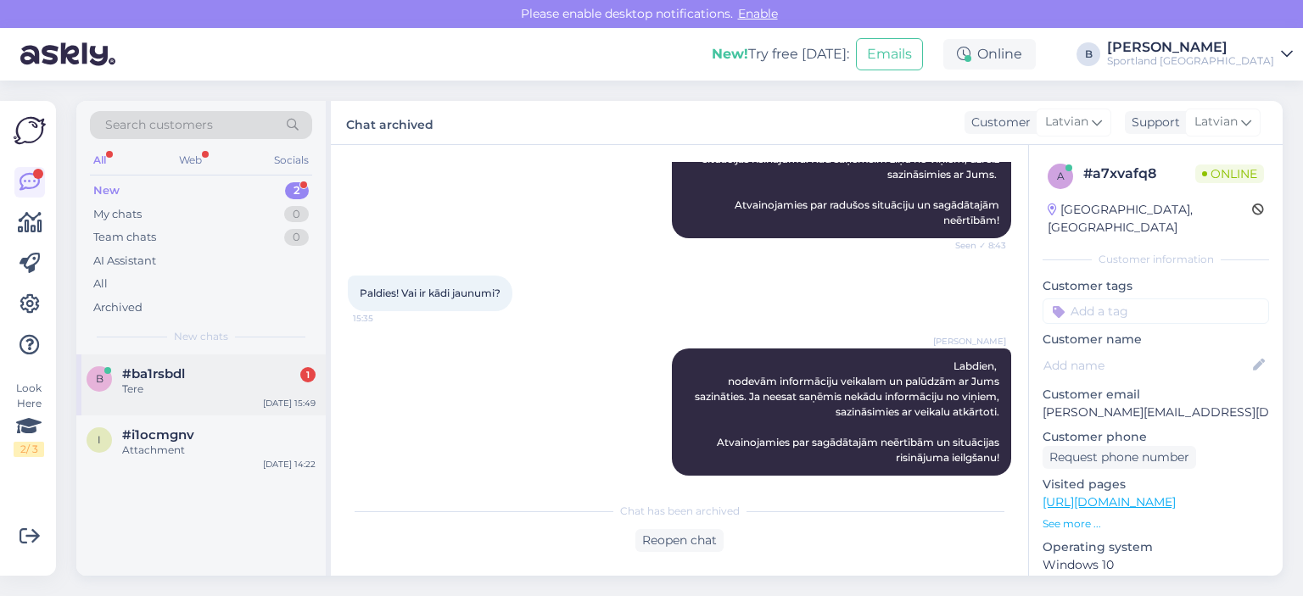
click at [279, 362] on div "b #ba1rsbdl 1 Tere [DATE] 15:49" at bounding box center [200, 385] width 249 height 61
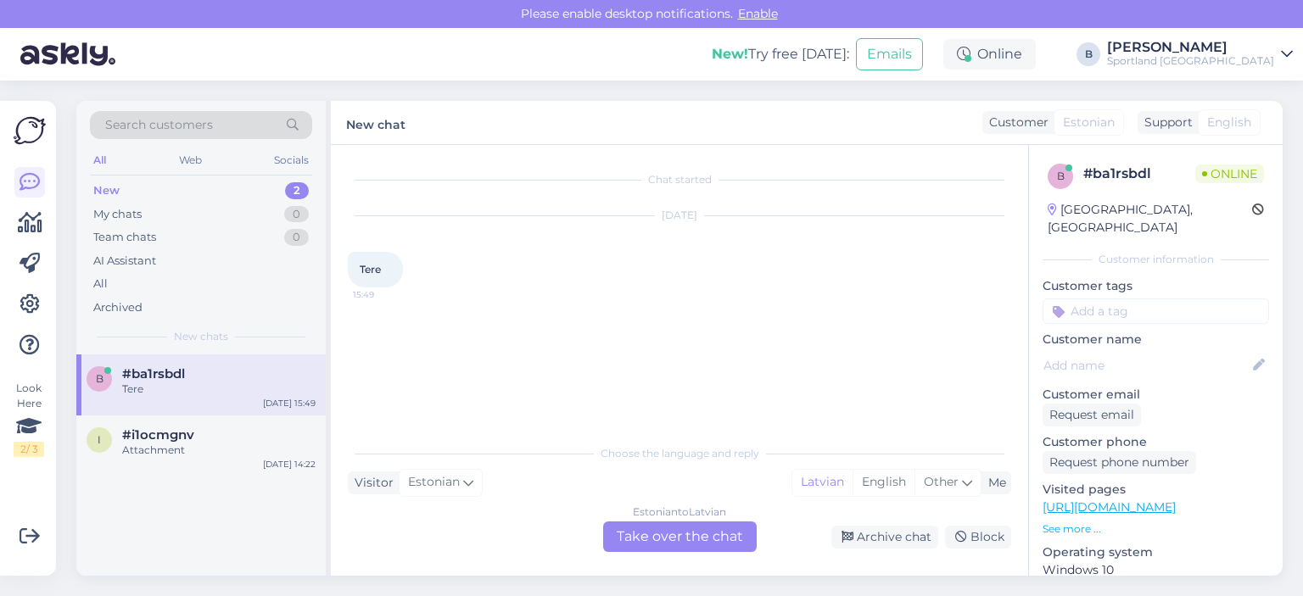
click at [669, 539] on div "Estonian to Latvian Take over the chat" at bounding box center [680, 537] width 154 height 31
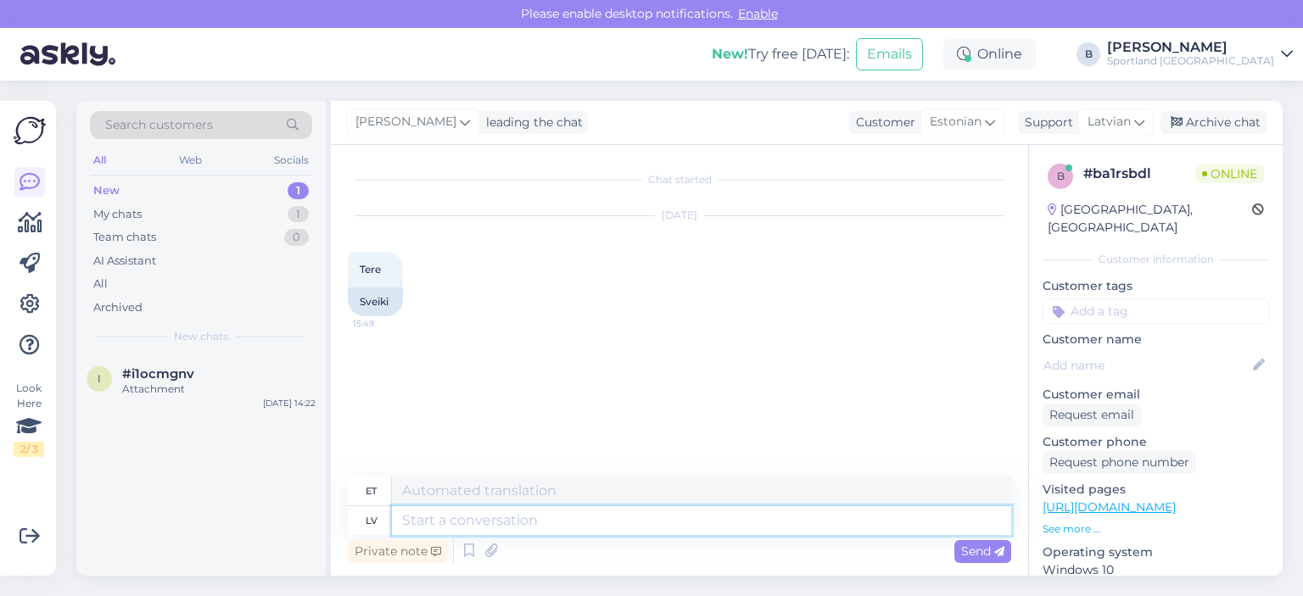
click at [689, 522] on textarea at bounding box center [701, 521] width 619 height 29
type textarea "Sveiki, k"
type textarea "Tere,"
type textarea "Sveiki, kā v"
type textarea "Tere, kuidas sul läheb?"
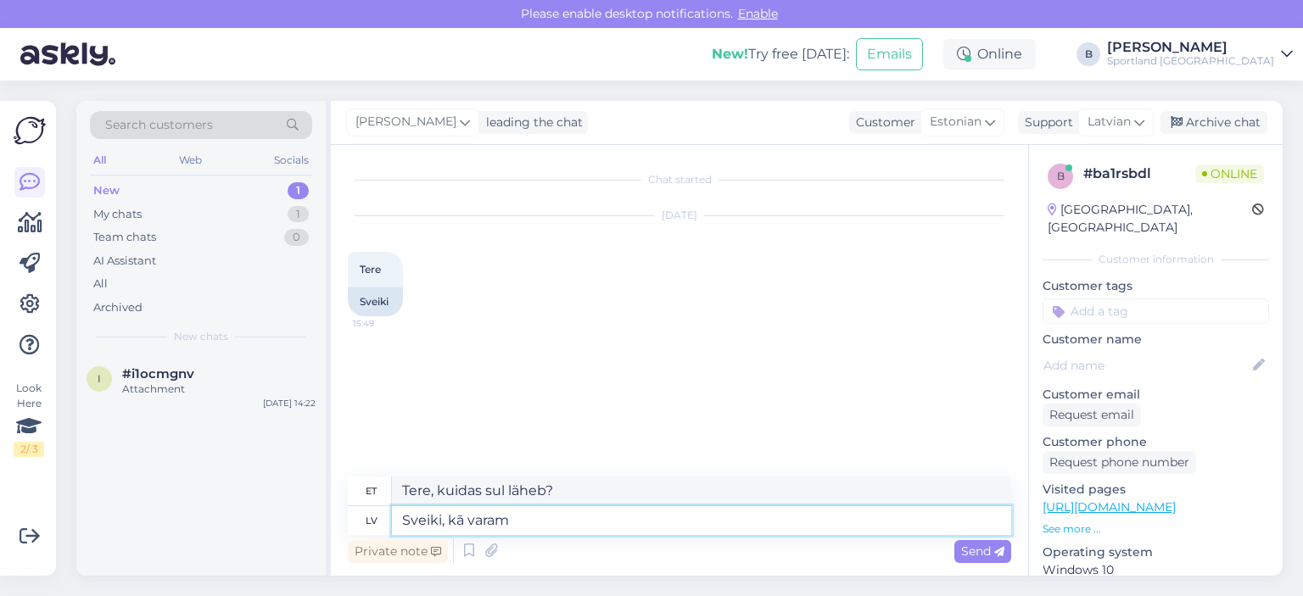
type textarea "Sveiki, kā varam J"
type textarea "Tere, kuidas me saame"
type textarea "Sveiki, kā varam Jums pa"
type textarea "Tere, kuidas saame teid aidata?"
type textarea "Sveiki, kā varam Jums palīdzēt?"
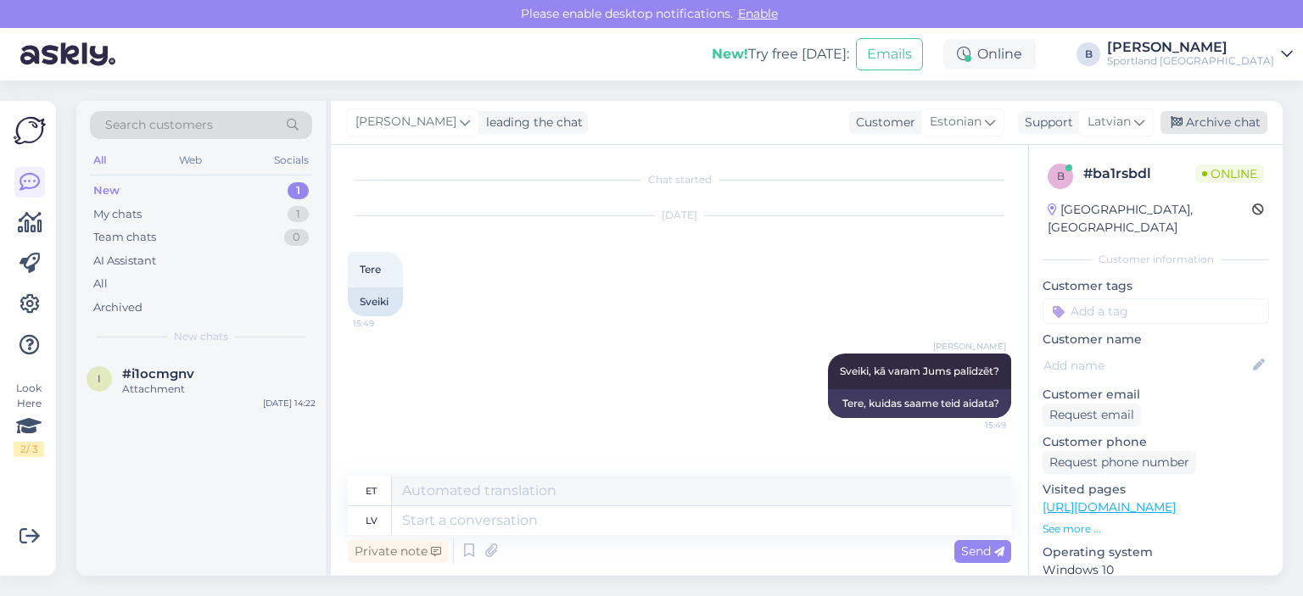
click at [1198, 115] on div "Archive chat" at bounding box center [1214, 122] width 107 height 23
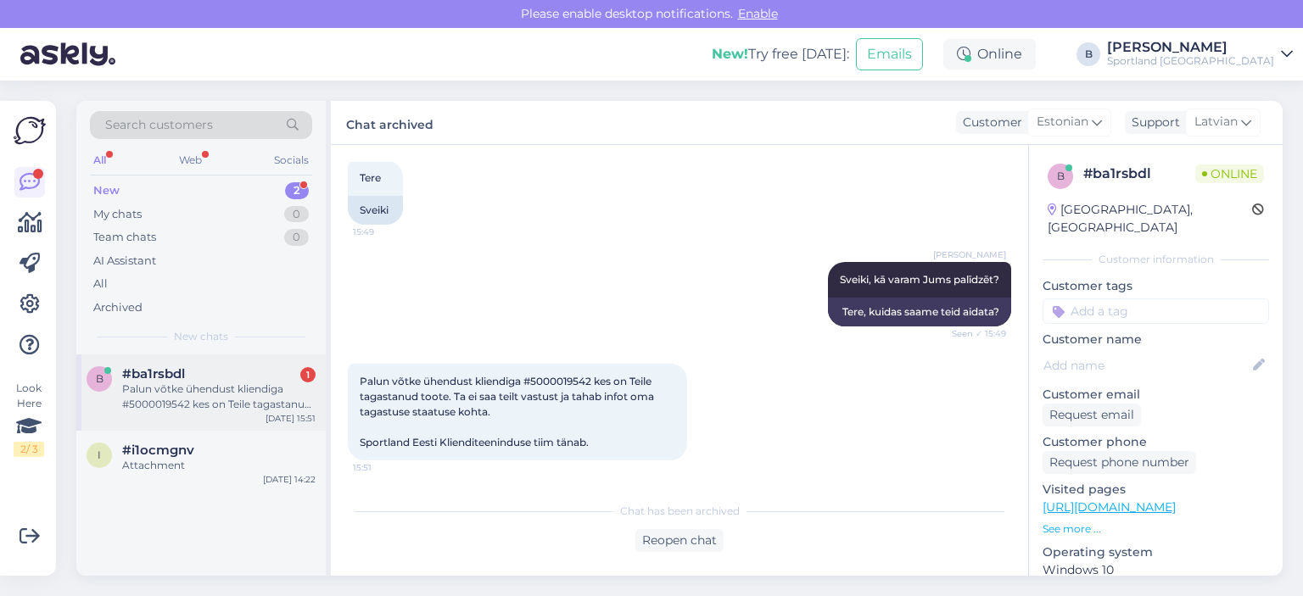
click at [250, 379] on div "#ba1rsbdl 1" at bounding box center [218, 374] width 193 height 15
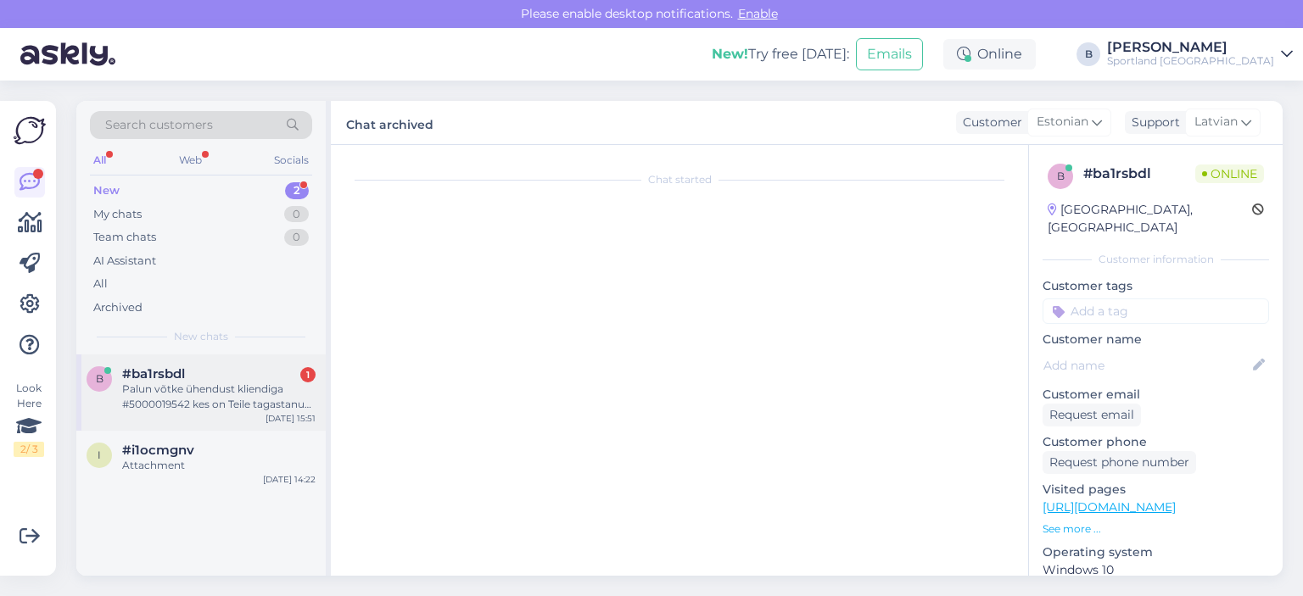
scroll to position [149, 0]
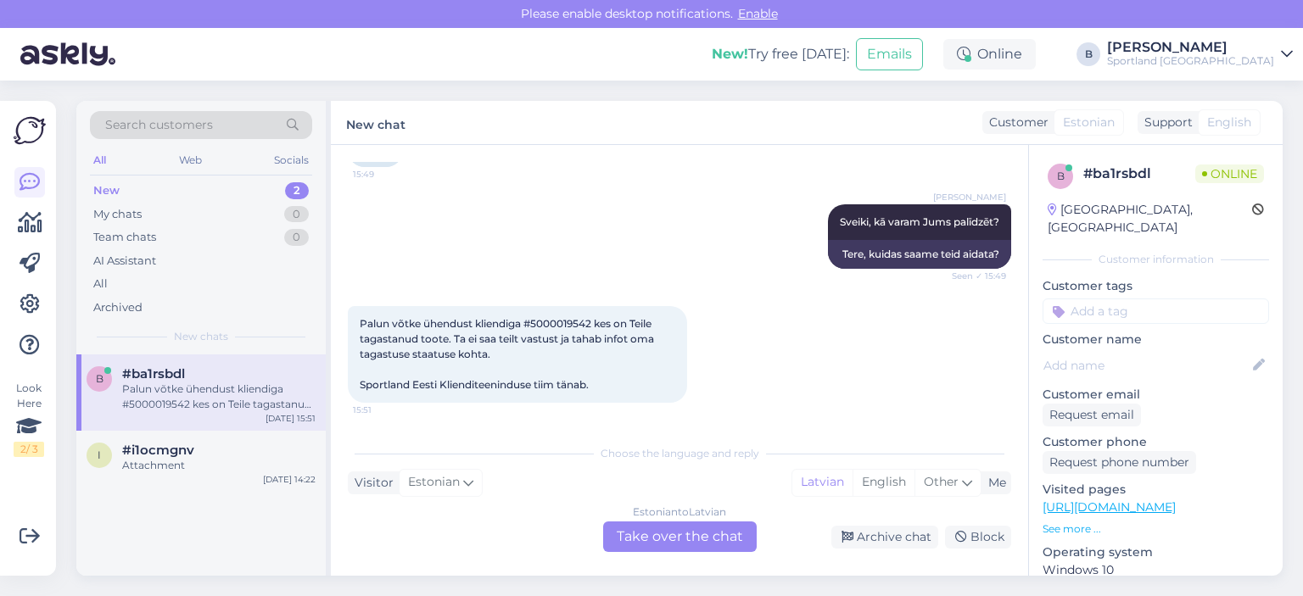
click at [570, 320] on span "Palun võtke ühendust kliendiga #5000019542 kes on Teile tagastanud toote. Ta ei…" at bounding box center [508, 354] width 297 height 74
copy span "5000019542"
click at [641, 535] on div "Estonian to Latvian Take over the chat" at bounding box center [680, 537] width 154 height 31
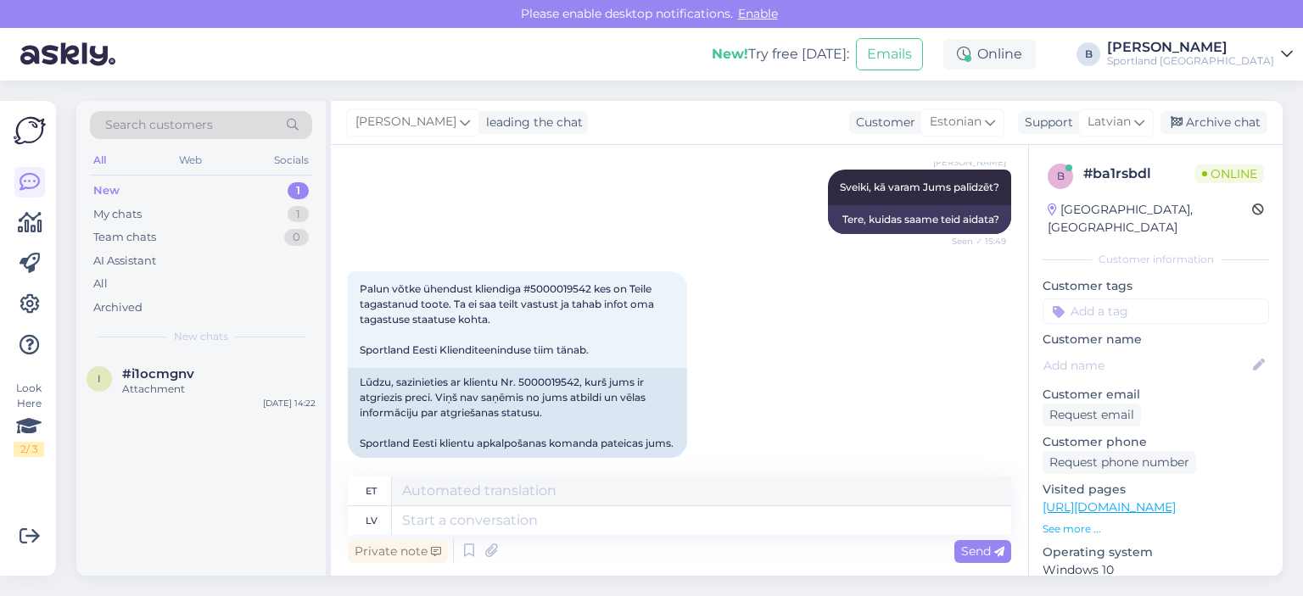
scroll to position [214, 0]
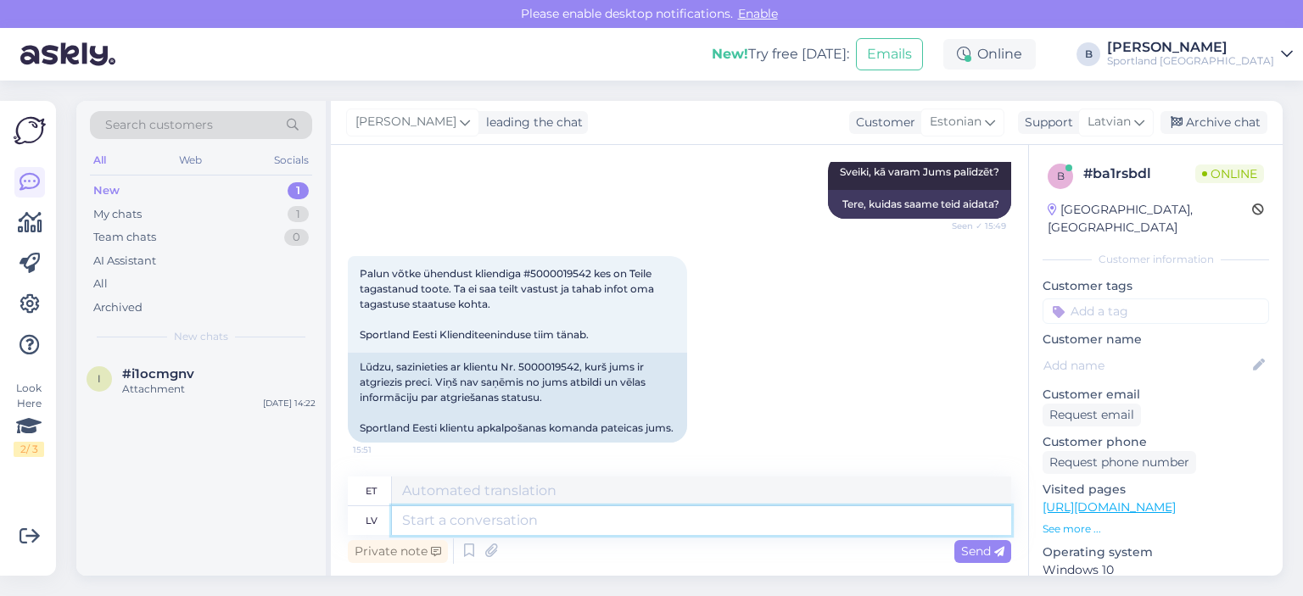
click at [465, 512] on textarea at bounding box center [701, 521] width 619 height 29
type textarea "Ar"
type textarea "Koos"
type textarea "Ar klienti e"
type textarea "Klientidega"
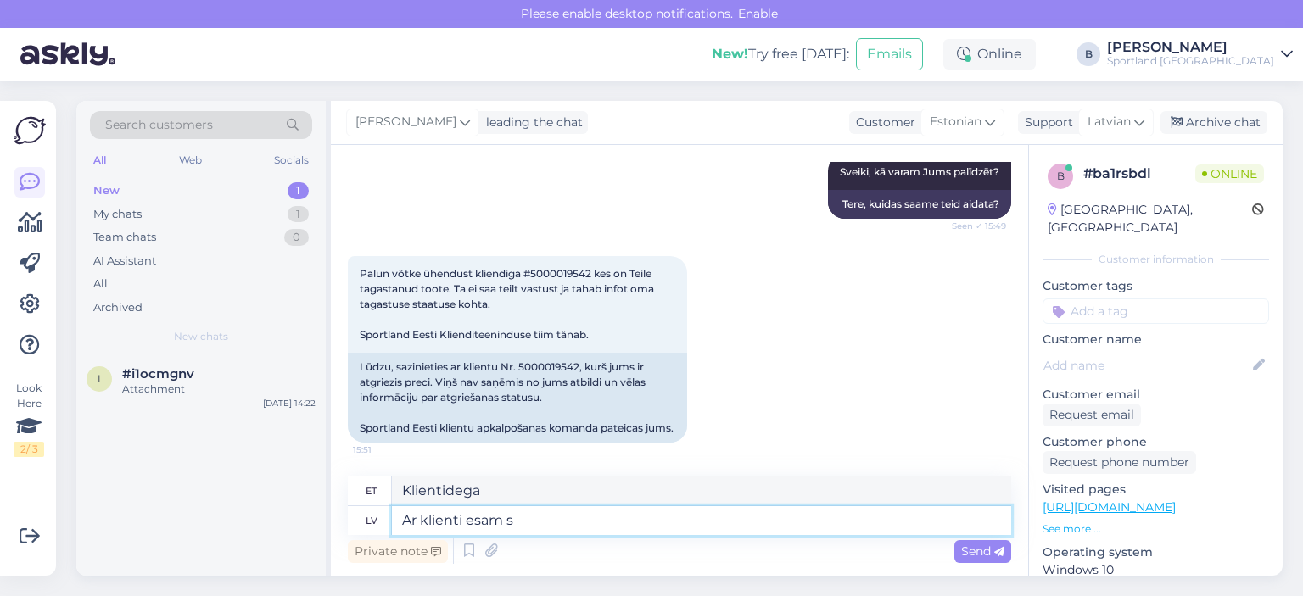
type textarea "Ar klienti esam sa"
type textarea "Me oleme oma klientidega."
type textarea "Ar klienti esam sazinājušies, ka"
type textarea "Oleme klientidega ühendust võtnud,"
type textarea "Ar klienti esam sazinājušies, ka ti"
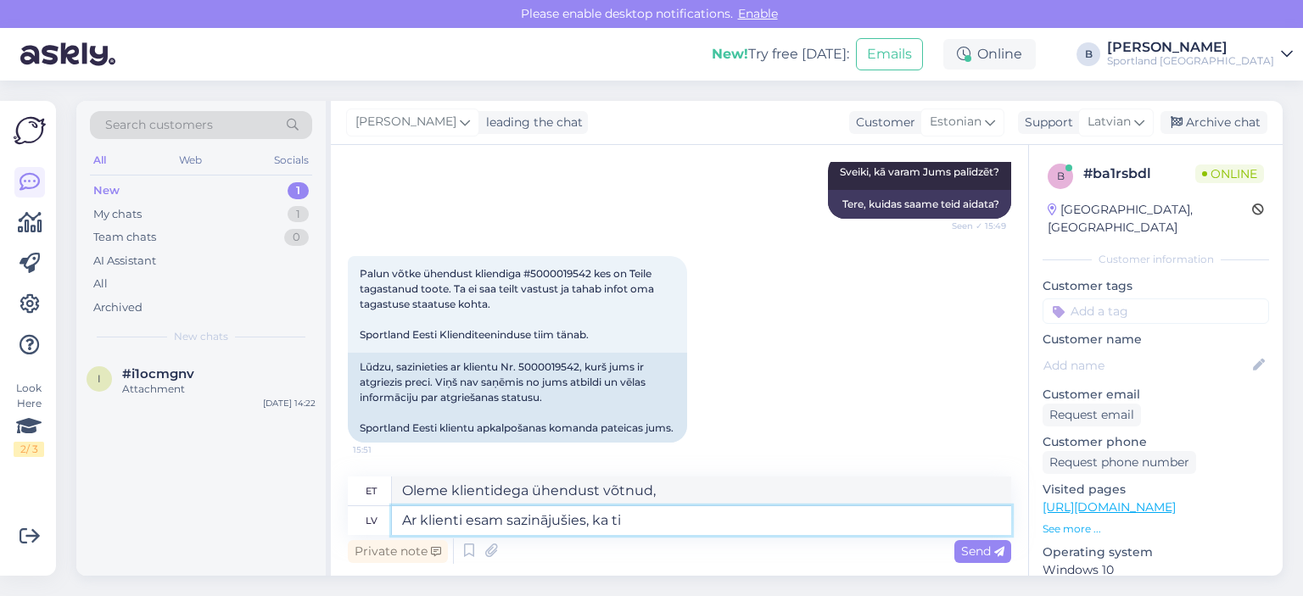
type textarea "Oleme klientidega suhelnud, et"
type textarea "Ar klienti esam sazinājušies, ka tiklīdz"
type textarea "Oleme klientidega suhelnud, et niipea kui"
type textarea "Ar klienti esam sazinājušies, ka tiklīdz sūtījums t"
type textarea "Oleme kliendiga ühendust võtnud, et niipea kui saadetis kätte jõuab"
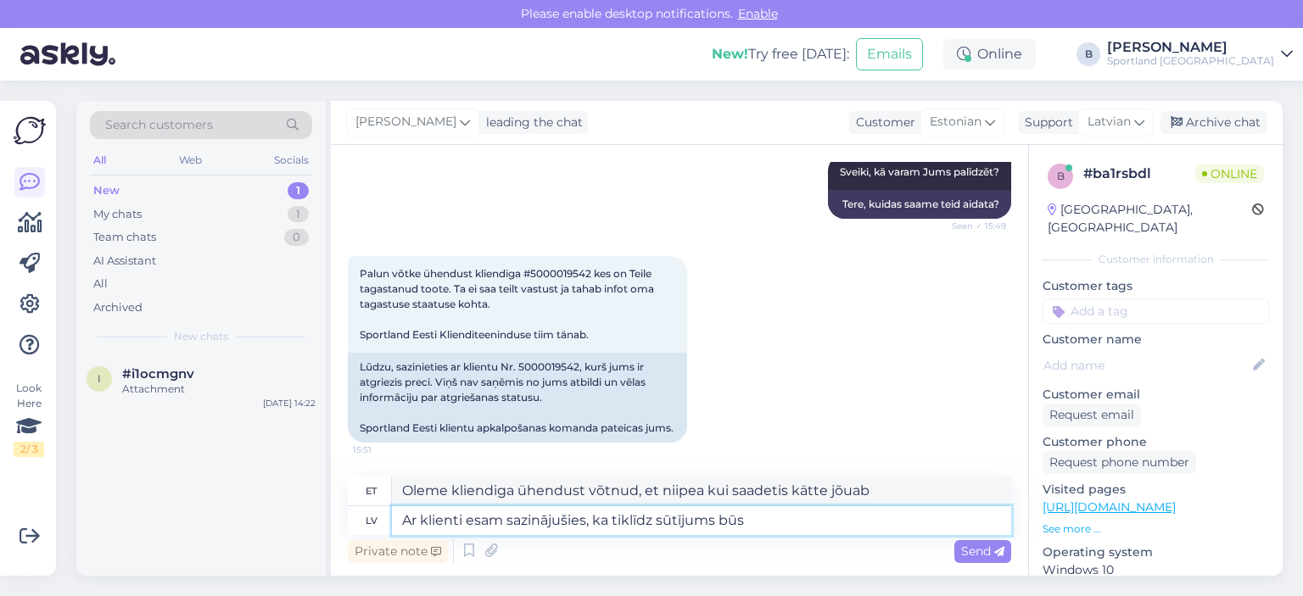
type textarea "Ar klienti esam sazinājušies, ka tiklīdz sūtījums būs n"
type textarea "Oleme kliendiga ühendust võtnud, et niipea kui saadetis on saabunud"
type textarea "Ar klienti esam sazinājušies, ka tiklīdz sūtījums būs nonācis pie"
type textarea "Oleme kliendiga ühendust võtnud ja teatanud, et niipea kui saadetis on saabunud"
type textarea "Ar klienti esam sazinājušies, ka tiklīdz sūtījums būs nonācis pie mums, esa"
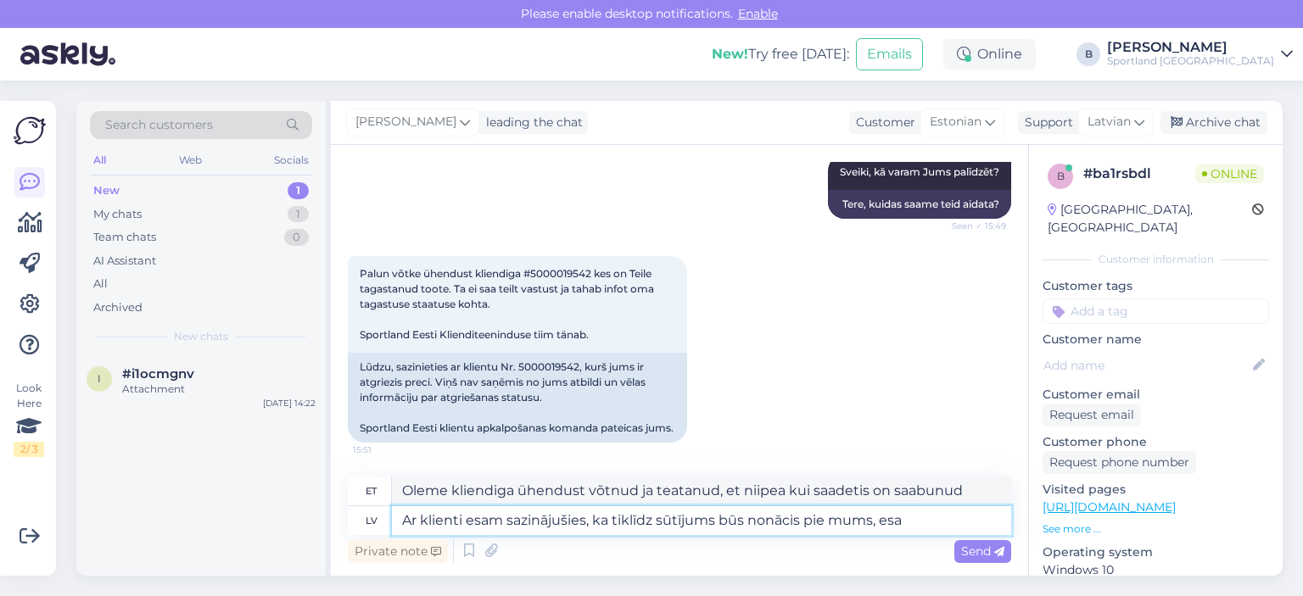
type textarea "Oleme kliendiga ühendust võtnud ja öelnud, et niipea kui saadetis meieni jõuab,"
type textarea "Ar klienti esam sazinājušies, ka tiklīdz sūtījums būs nonācis pie mums, esa"
type textarea "Oleme kliendiga ühendust võtnud ja neile on teatatud, et niipea kui saadetis me…"
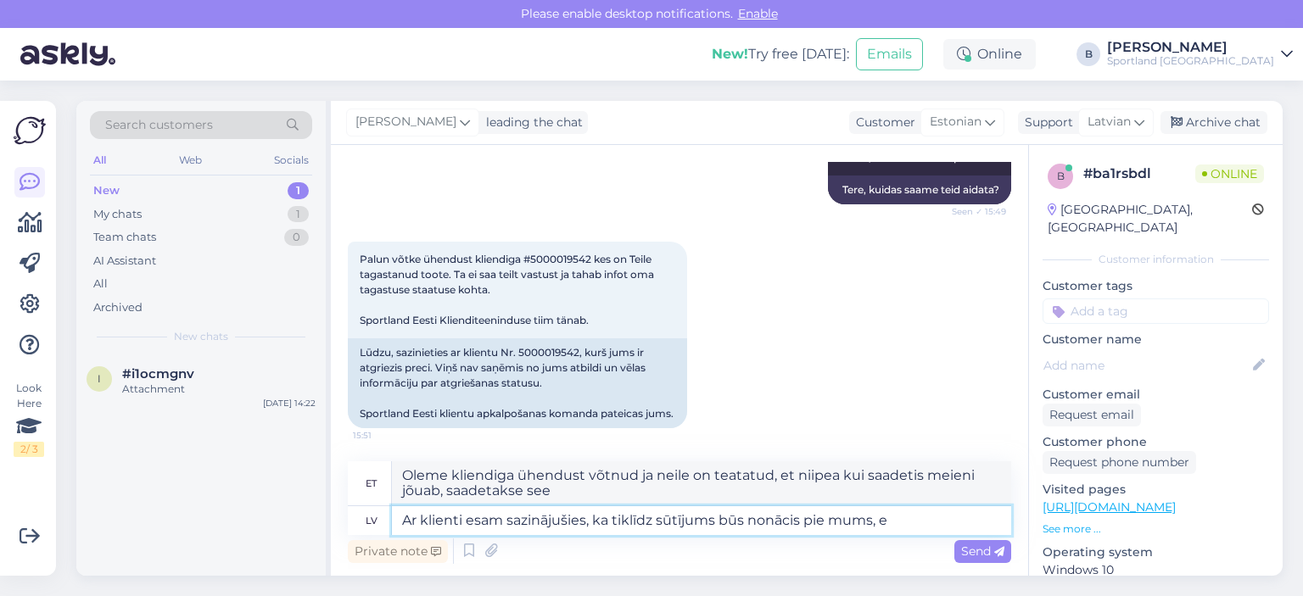
type textarea "Ar klienti esam sazinājušies, ka tiklīdz sūtījums būs nonācis pie mums,"
type textarea "Oleme kliendiga ühendust võtnud ja öelnud, et niipea kui saadetis meieni jõuab,"
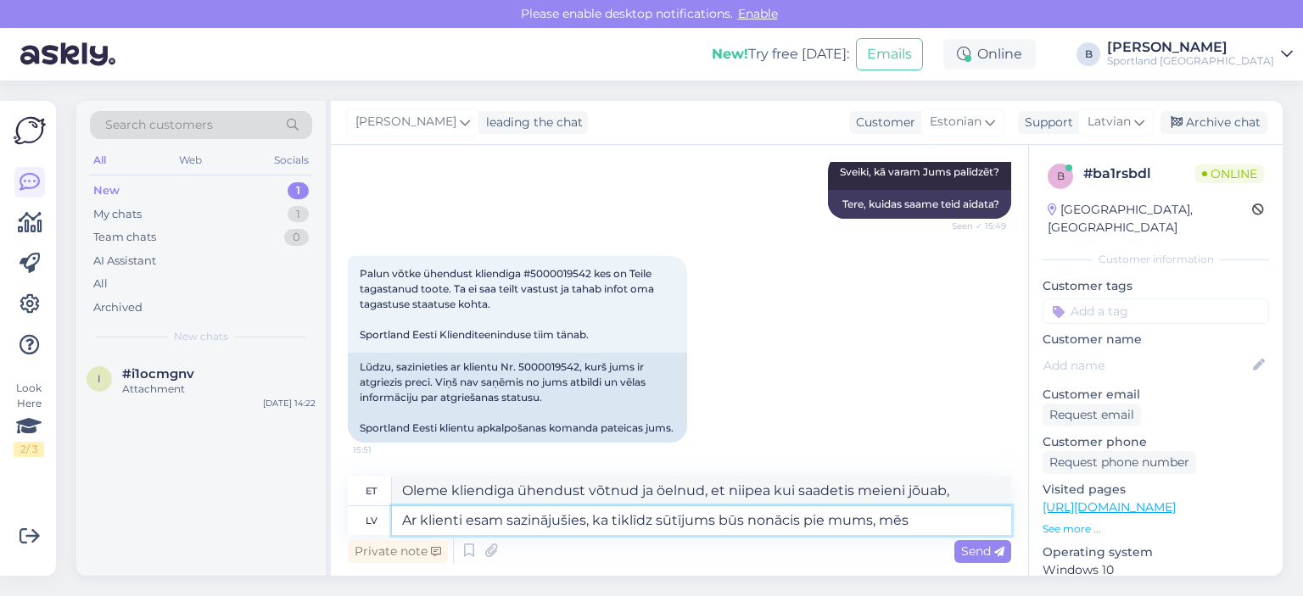
type textarea "Ar klienti esam sazinājušies, ka tiklīdz sūtījums būs nonācis pie mums, mēs v"
type textarea "Oleme kliendiga ühendust võtnud, et niipea kui saadetis meieni jõuab, teeme seda"
type textarea "Ar klienti esam sazinājušies, ka tiklīdz sūtījums būs nonācis pie mums, mēs viņ…"
type textarea "Oleme kliendiga ühendust võtnud ja öelnud, et niipea kui saadetis meieni jõuab,…"
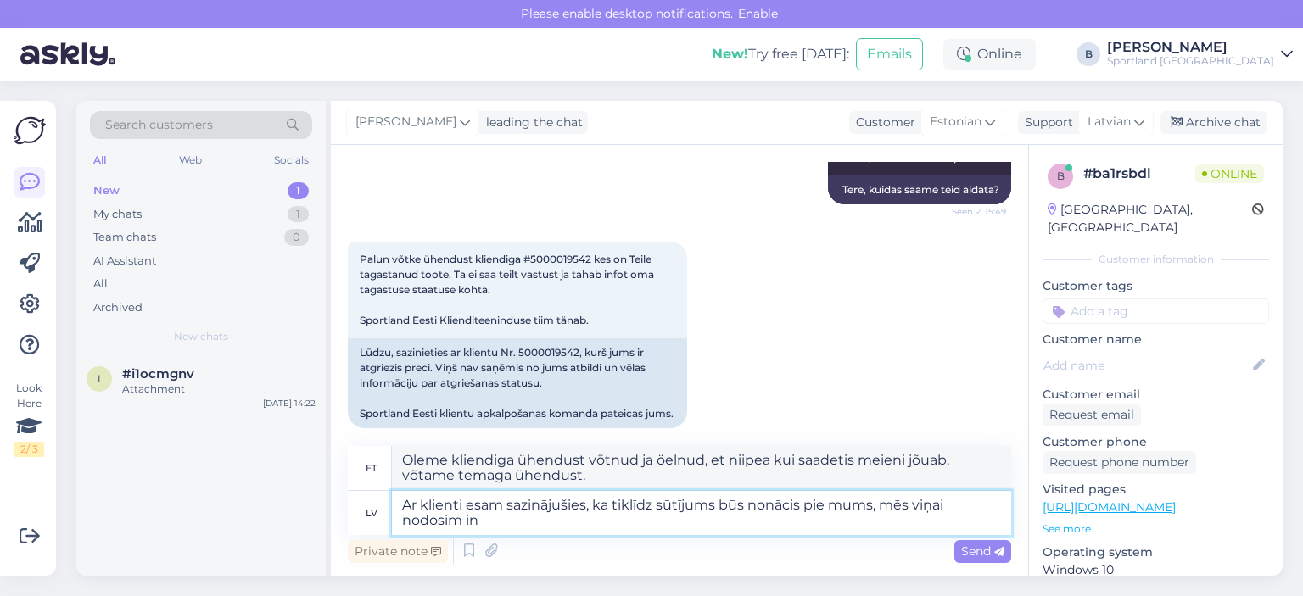
type textarea "Ar klienti esam sazinājušies, ka tiklīdz sūtījums būs nonācis pie mums, mēs viņ…"
type textarea "[PERSON_NAME] kliendiga ühendust võtnud ja kokku [PERSON_NAME], et niipea kui s…"
type textarea "Ar klienti esam sazinājušies, ka tiklīdz sūtījums būs nonācis pie mums, mēs viņ…"
type textarea "Oleme kliendiga ühendust võtnud ja anname talle infot niipea, kui saadetis koha…"
type textarea "Ar klienti esam sazinājušies, ka tiklīdz sūtījums būs nonācis pie mums, mēs viņ…"
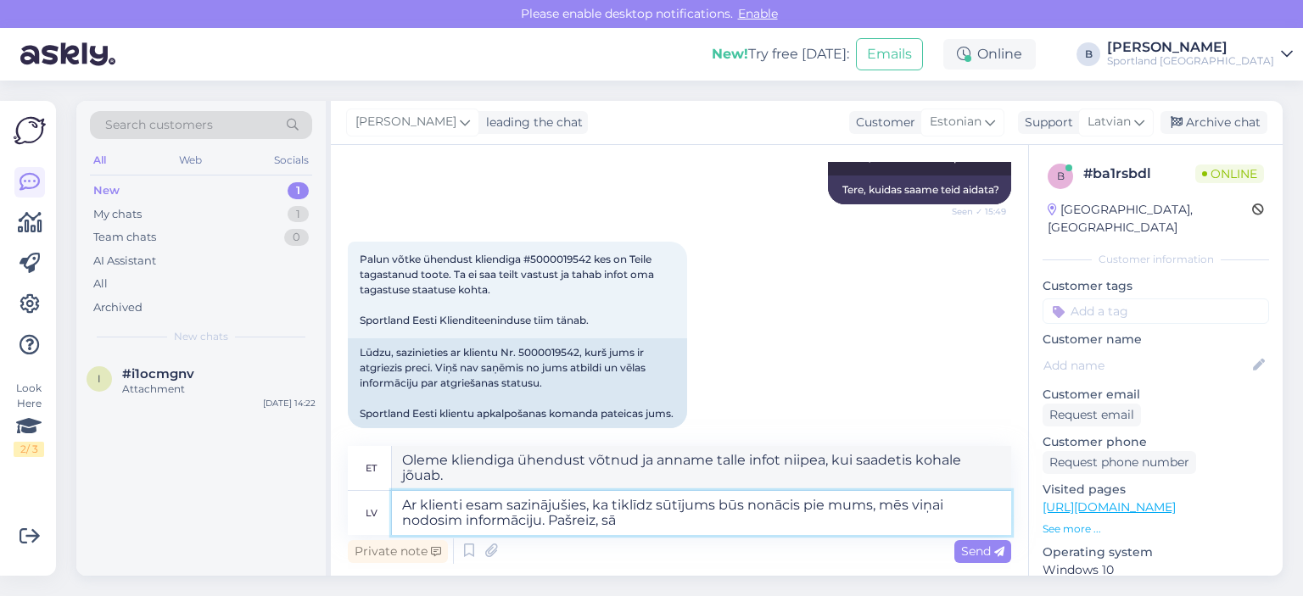
type textarea "Oleme kliendiga ühendust võtnud ja anname talle teavet niipea, kui saadetis saa…"
type textarea "Ar klienti esam sazinājušies, ka tiklīdz sūtījums būs nonācis pie mums, mēs viņ…"
type textarea "Oleme kliendiga ühendust võtnud ja anname talle teavet niipea, kui saadetis saa…"
type textarea "Ar klienti esam sazinājušies, ka tiklīdz sūtījums būs nonācis pie mums, mēs viņ…"
type textarea "Oleme kliendiga ühendust võtnud ja anname talle teavet niipea, kui saadetis saa…"
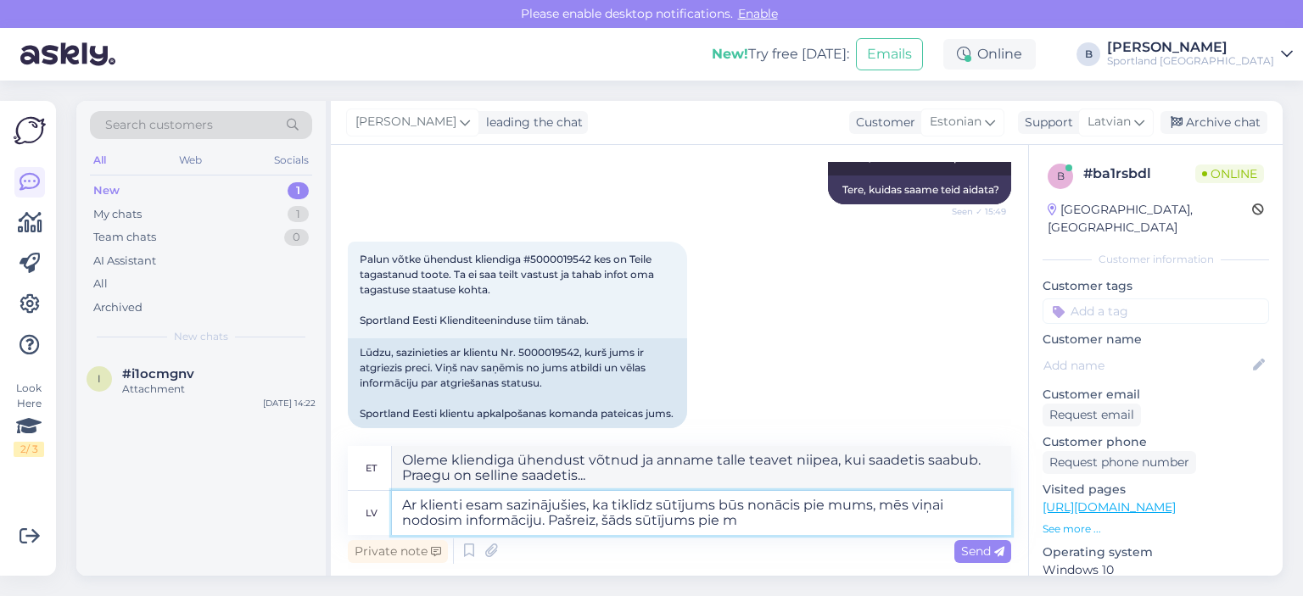
type textarea "Ar klienti esam sazinājušies, ka tiklīdz sūtījums būs nonācis pie mums, mēs viņ…"
type textarea "Oleme kliendiga ühendust võtnud ja anname talle teada niipea, kui saadetis saab…"
type textarea "Ar klienti esam sazinājušies, ka tiklīdz sūtījums būs nonācis pie mums, mēs viņ…"
type textarea "Oleme kliendiga ühendust võtnud ja anname talle teavet niipea, kui saadetis mei…"
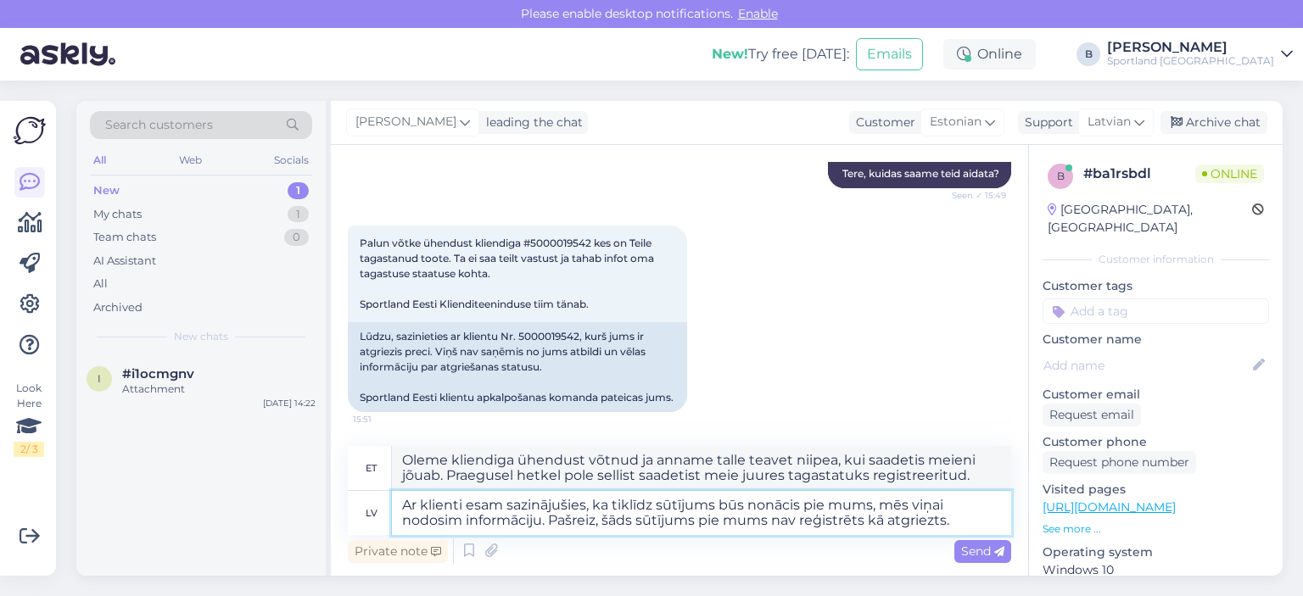
scroll to position [244, 0]
type textarea "Ar klienti esam sazinājušies, ka tiklīdz sūtījums būs nonācis pie mums, mēs viņ…"
click at [971, 551] on span "Send" at bounding box center [982, 551] width 43 height 15
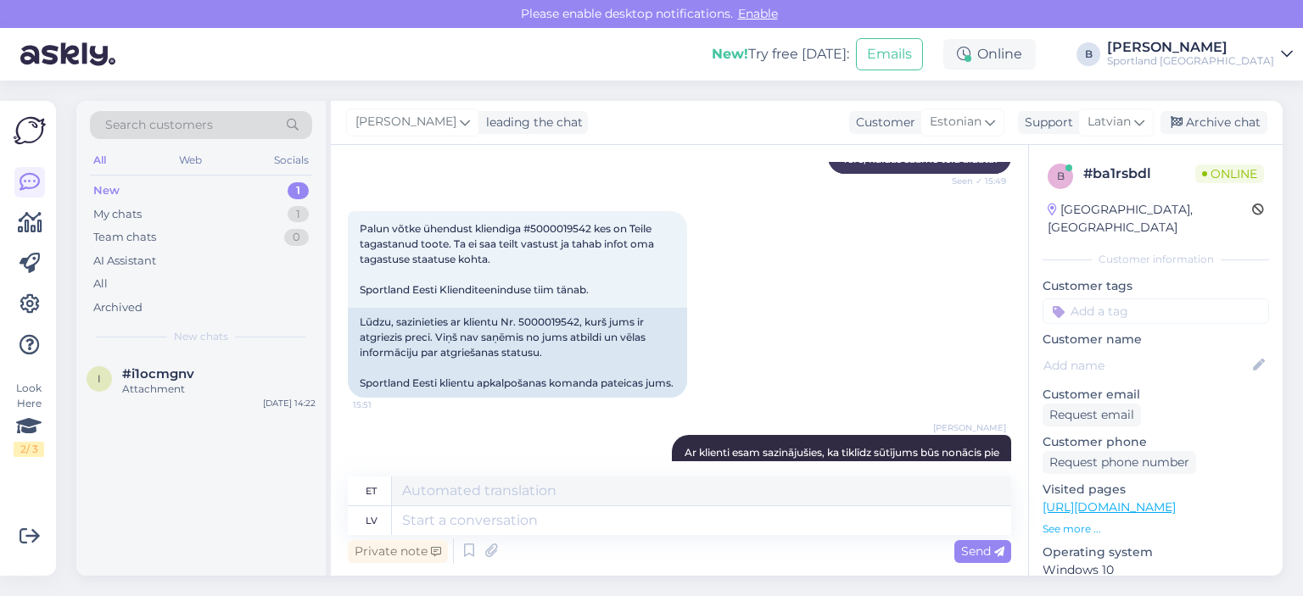
scroll to position [377, 0]
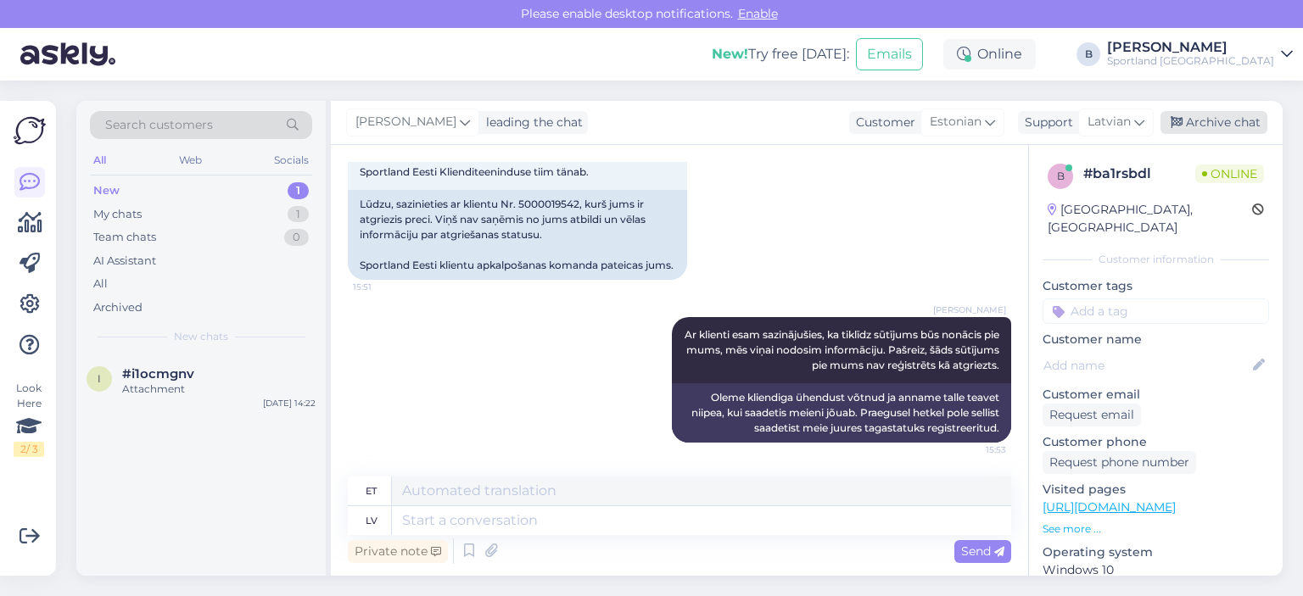
click at [1248, 126] on div "Archive chat" at bounding box center [1214, 122] width 107 height 23
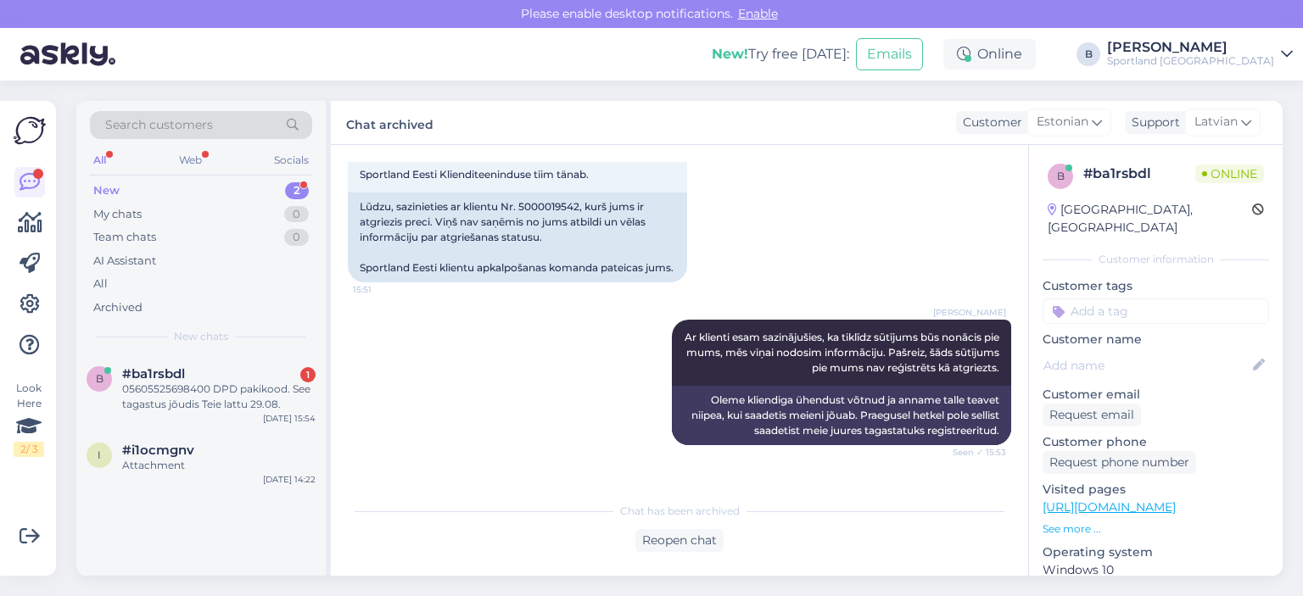
scroll to position [448, 0]
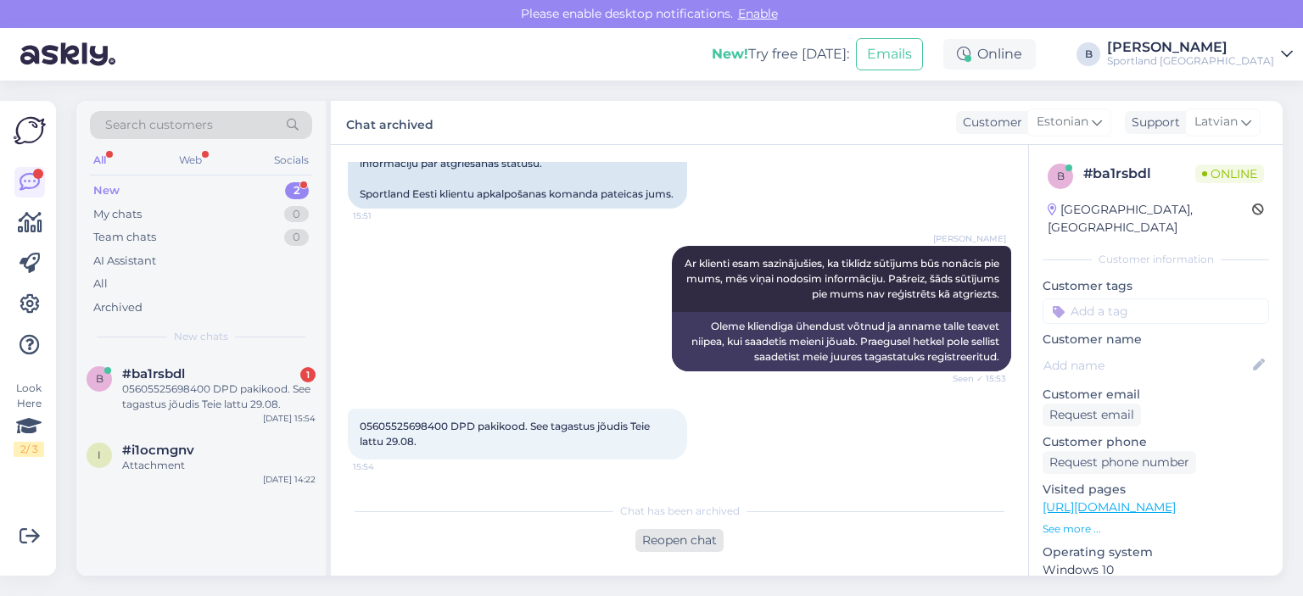
click at [701, 546] on div "Reopen chat" at bounding box center [679, 540] width 88 height 23
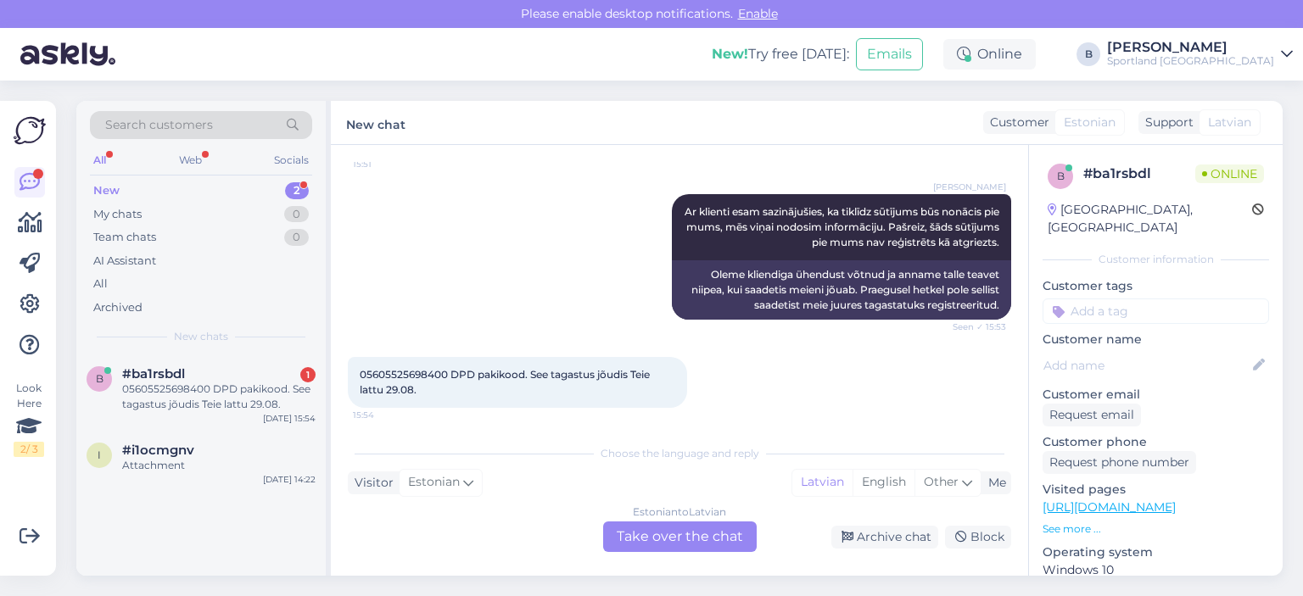
scroll to position [506, 0]
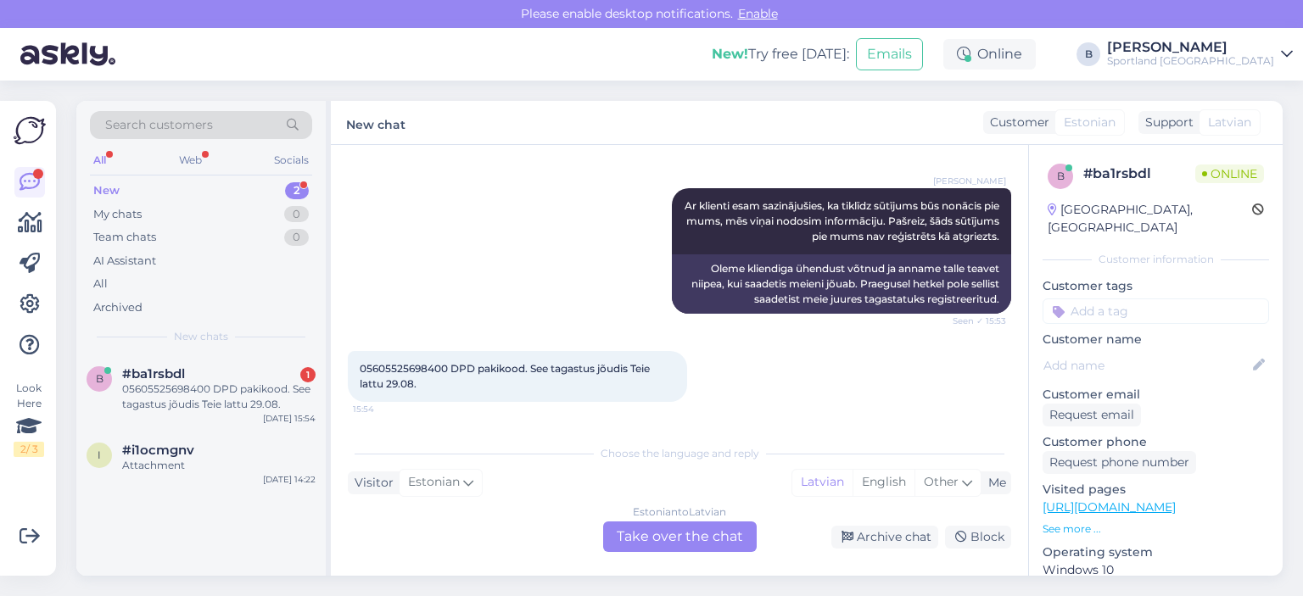
click at [706, 536] on div "Estonian to Latvian Take over the chat" at bounding box center [680, 537] width 154 height 31
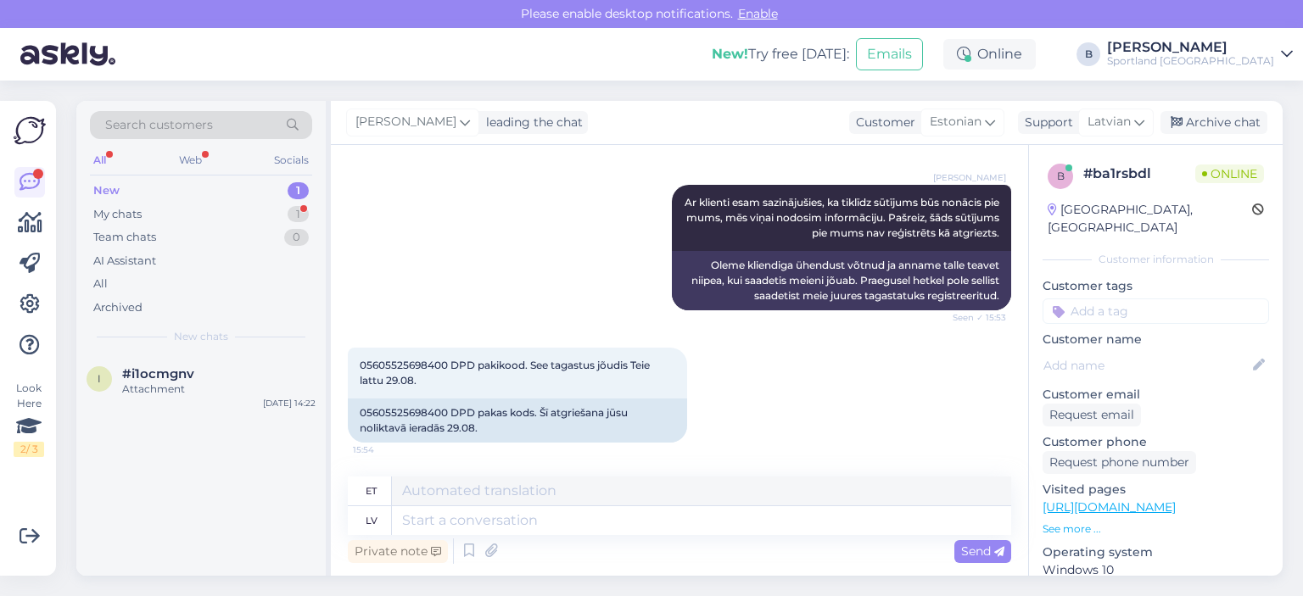
scroll to position [509, 0]
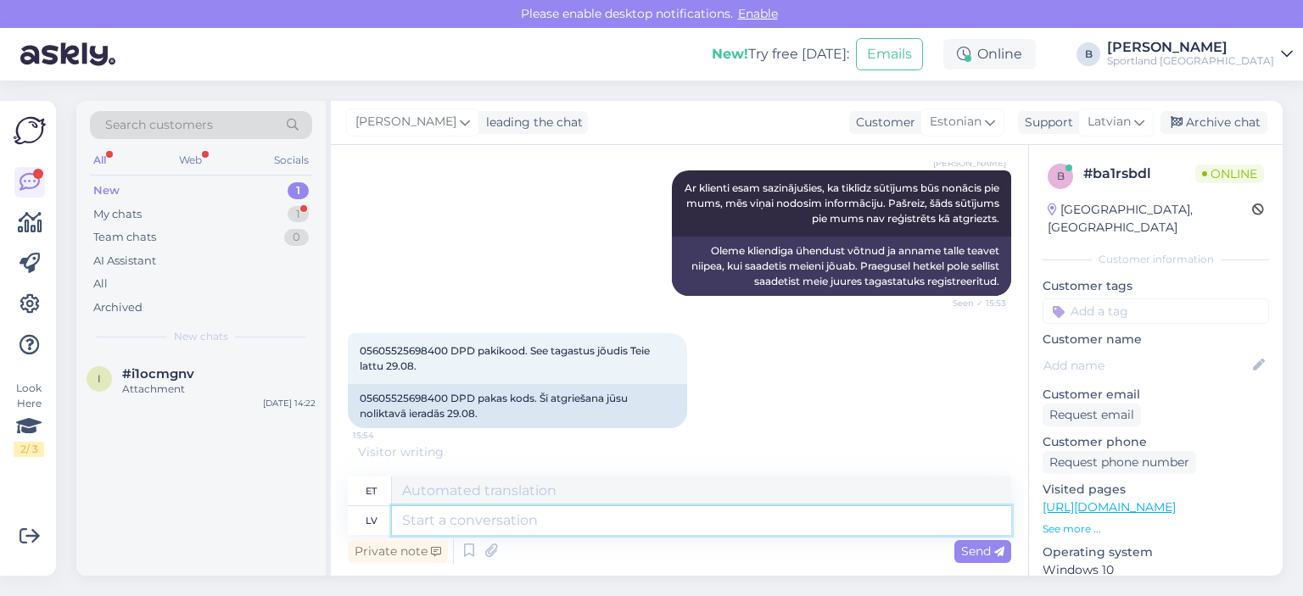
click at [631, 520] on textarea at bounding box center [701, 521] width 619 height 29
type textarea "Nodosim in"
type textarea "Anname selle edasi."
type textarea "Nodosim informāciju kol"
type textarea "Edastame info."
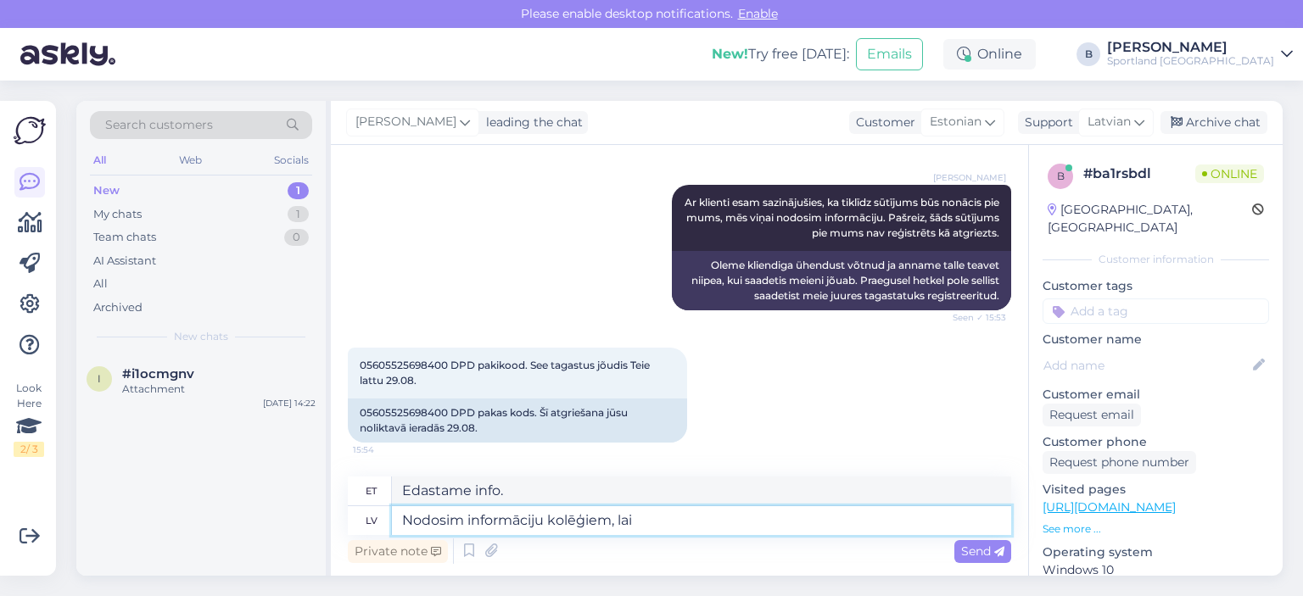
type textarea "Nodosim informāciju kolēģiem, lai"
type textarea "Edastame info kolleegidele,"
type textarea "Nodosim informāciju kolēģiem, lai p"
type textarea "Edastame info oma kolleegidele, et"
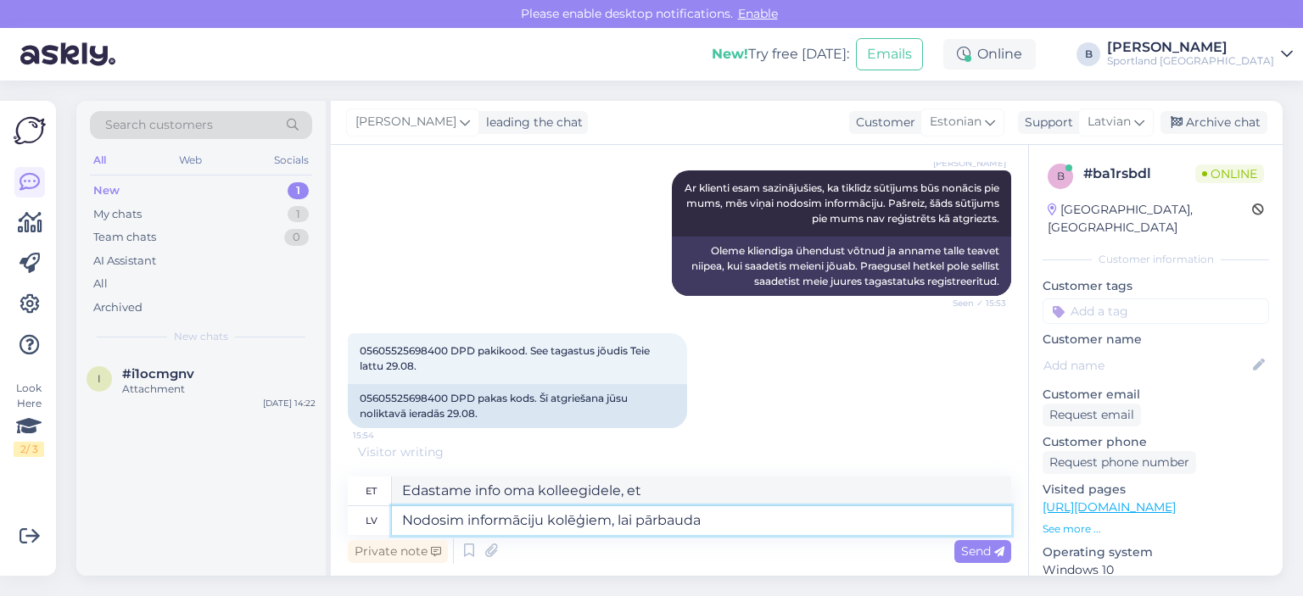
type textarea "Nodosim informāciju kolēģiem, lai pārbauda"
type textarea "Edastame info kolleegidele kontrollimiseks."
type textarea "Nodosim informāciju kolēģiem, lai pārbauda vai i"
type textarea "Edastame info oma kolleegidele, et kontrollida, kas"
type textarea "Nodosim informāciju kolēģiem, lai pārbauda vai ir š"
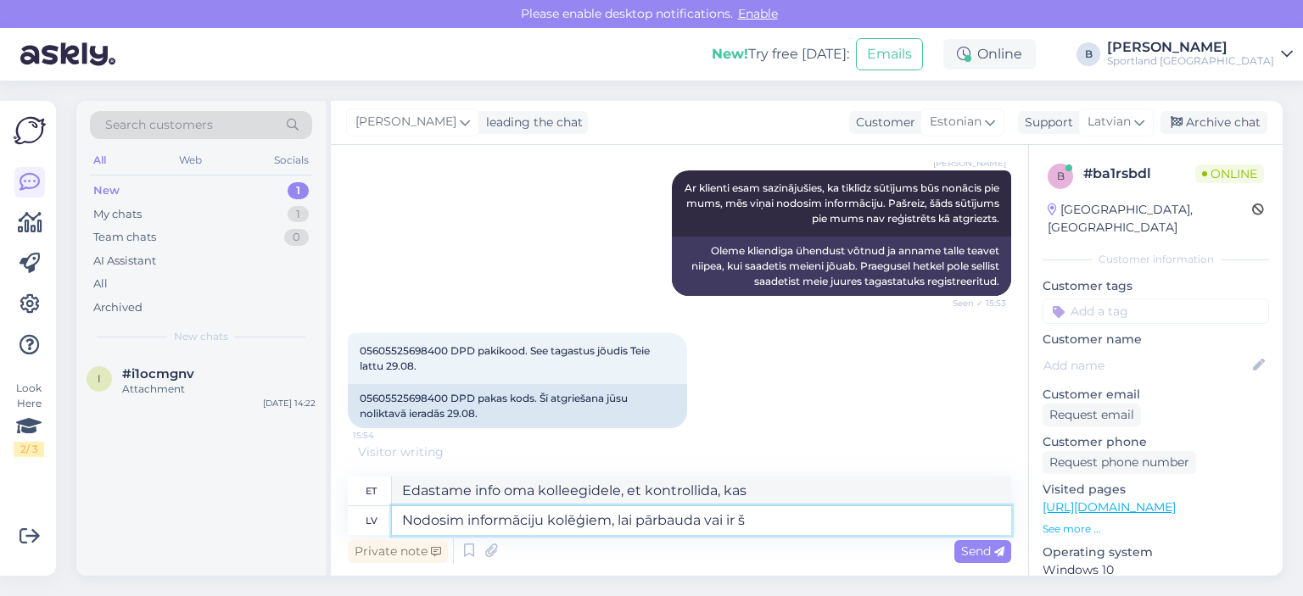
type textarea "Edastame info oma kolleegidele, et kontrollida, kas on olemas"
type textarea "Nodosim informāciju kolēģiem, lai pārbauda vai ir šī pa"
type textarea "Edastame info oma kolleegidele, et kontrollida, kas see nii on."
type textarea "Nodosim informāciju kolēģiem, lai pārbauda vai ir šī paciņa m"
type textarea "Edastame info oma kolleegidele, et kontrollida, kas see pakett on saadaval."
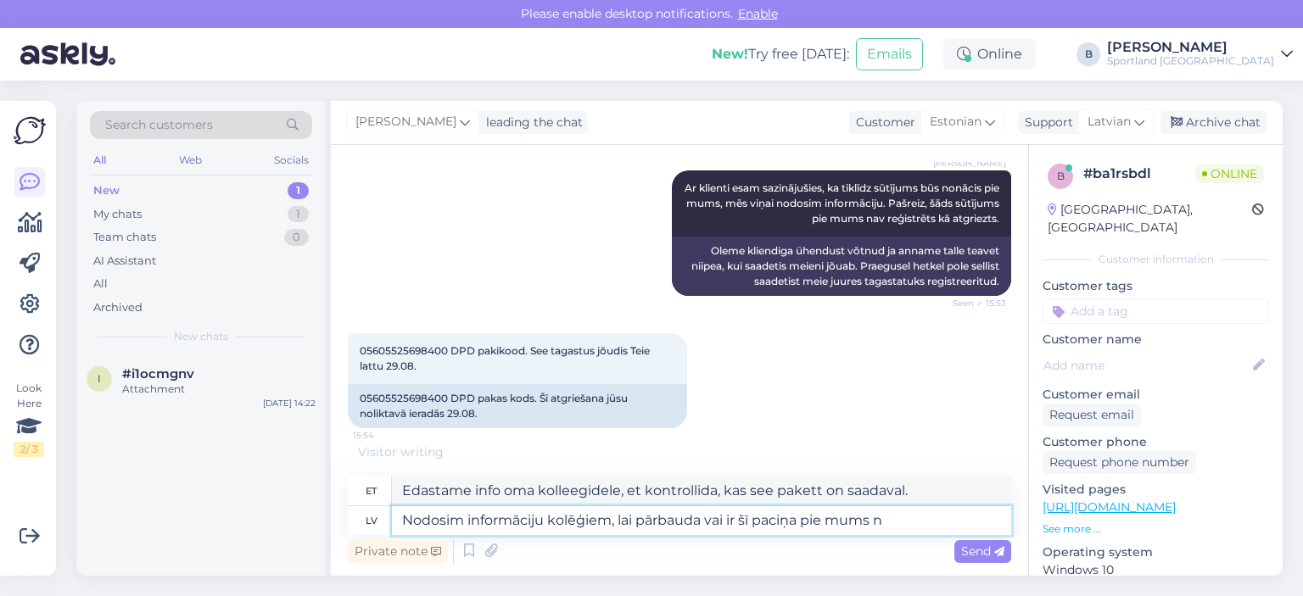
type textarea "Nodosim informāciju kolēģiem, lai pārbauda vai ir šī paciņa pie mums no"
type textarea "Edastame info oma kolleegidele, et kontrollida, kas see pakk on meil olemas."
type textarea "Nodosim informāciju kolēģiem, lai pārbauda vai ir šī paciņa pie mums nonākusi, j"
type textarea "Edastame info oma kolleegidele, et kontrollida, kas pakk on meieni jõudnud."
type textarea "Nodosim informāciju kolēģiem, lai pārbauda vai ir šī paciņa pie mums nonākusi, …"
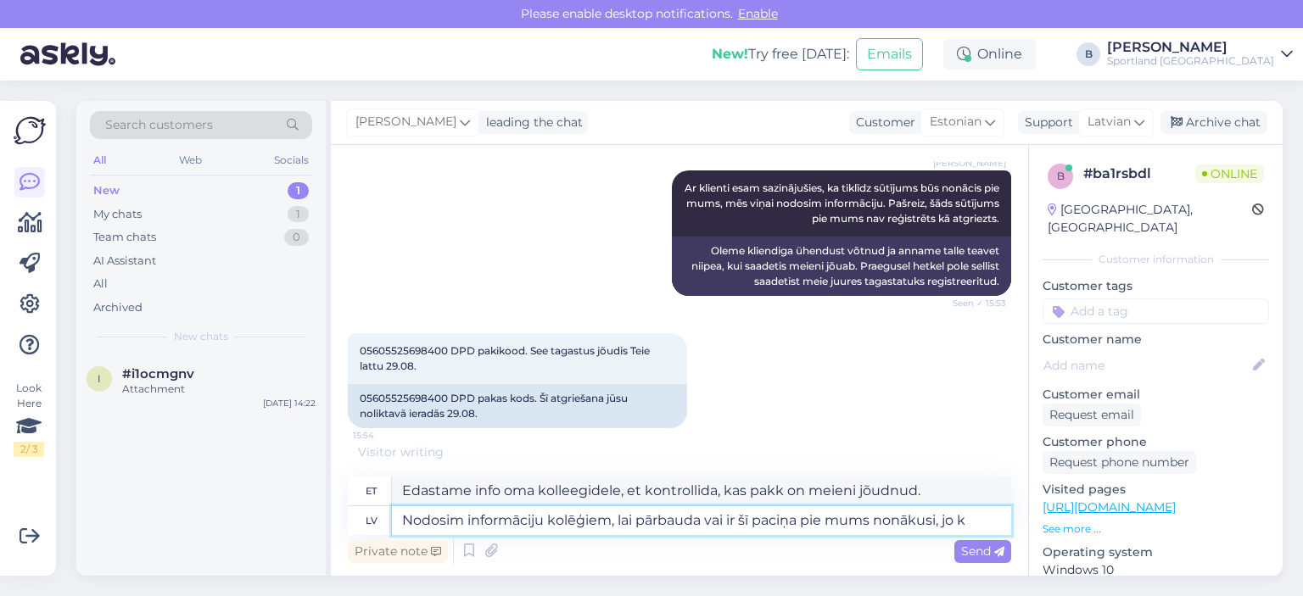
type textarea "Edastame info oma kolleegidele, et kontrollida, kas pakk on meieni jõudnud, sest"
type textarea "Nodosim informāciju kolēģiem, lai pārbauda vai ir šī paciņa pie mums nonākusi, …"
type textarea "Edastame info oma kolleegidele, et kontrollida, kas pakk on meieni jõudnud, ses…"
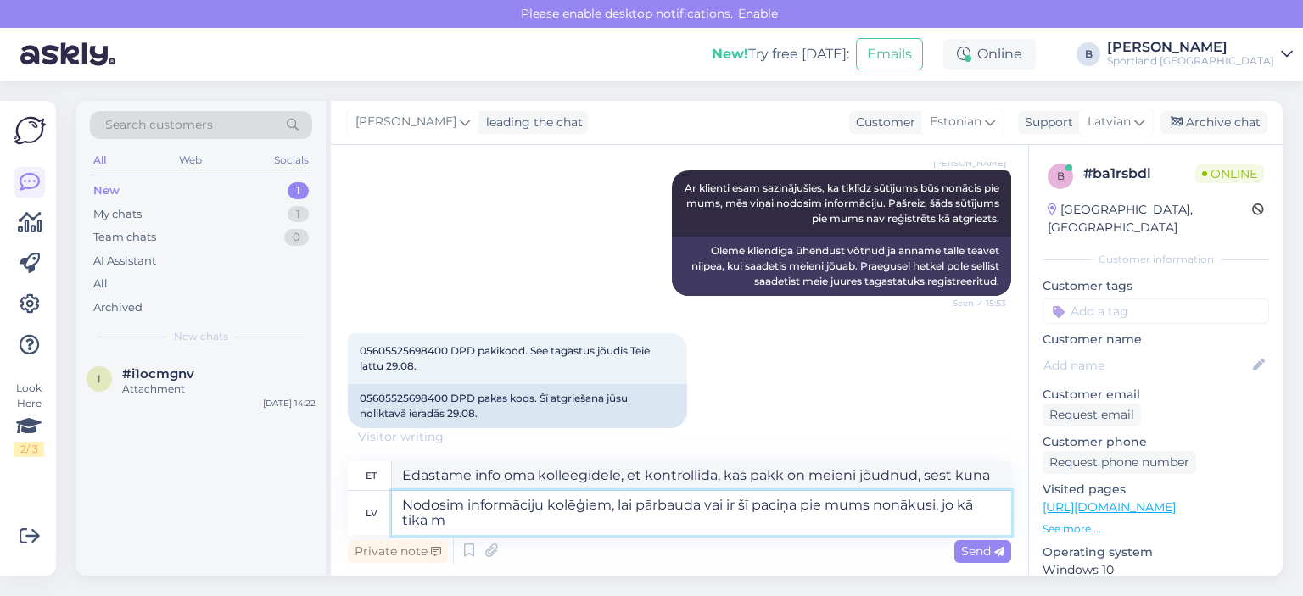
type textarea "Nodosim informāciju kolēģiem, lai pārbauda vai ir šī paciņa pie mums nonākusi, …"
type textarea "Edastame info oma kolleegidele, et kontrollida, kas see pakk on meieni jõudnud,…"
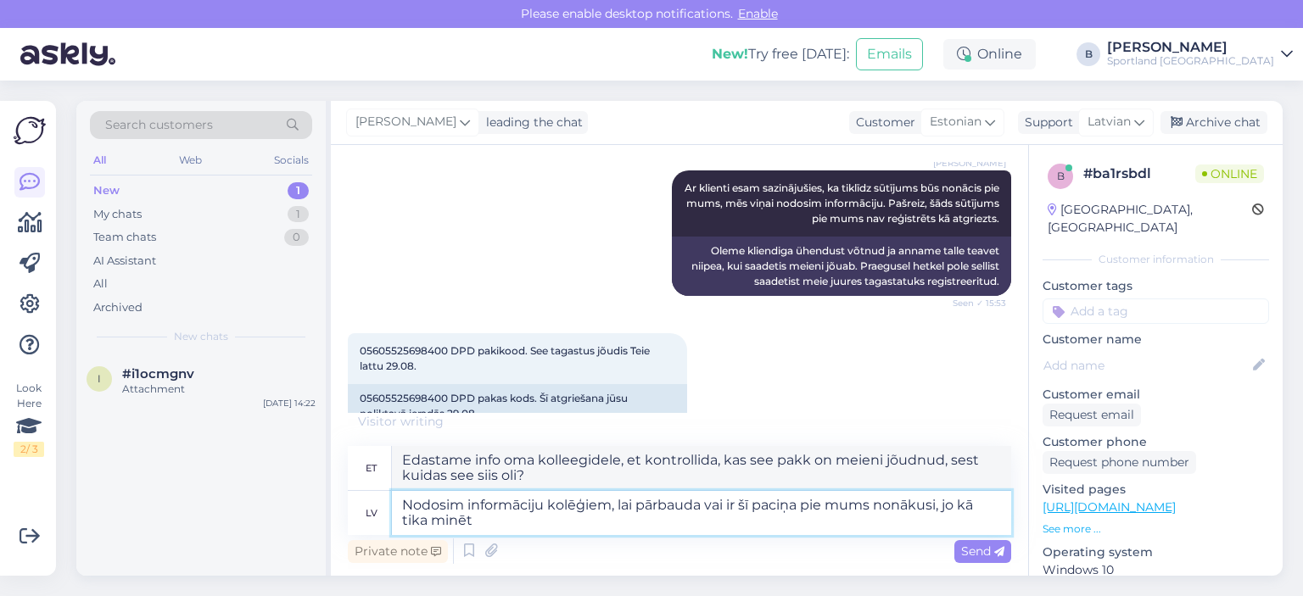
scroll to position [672, 0]
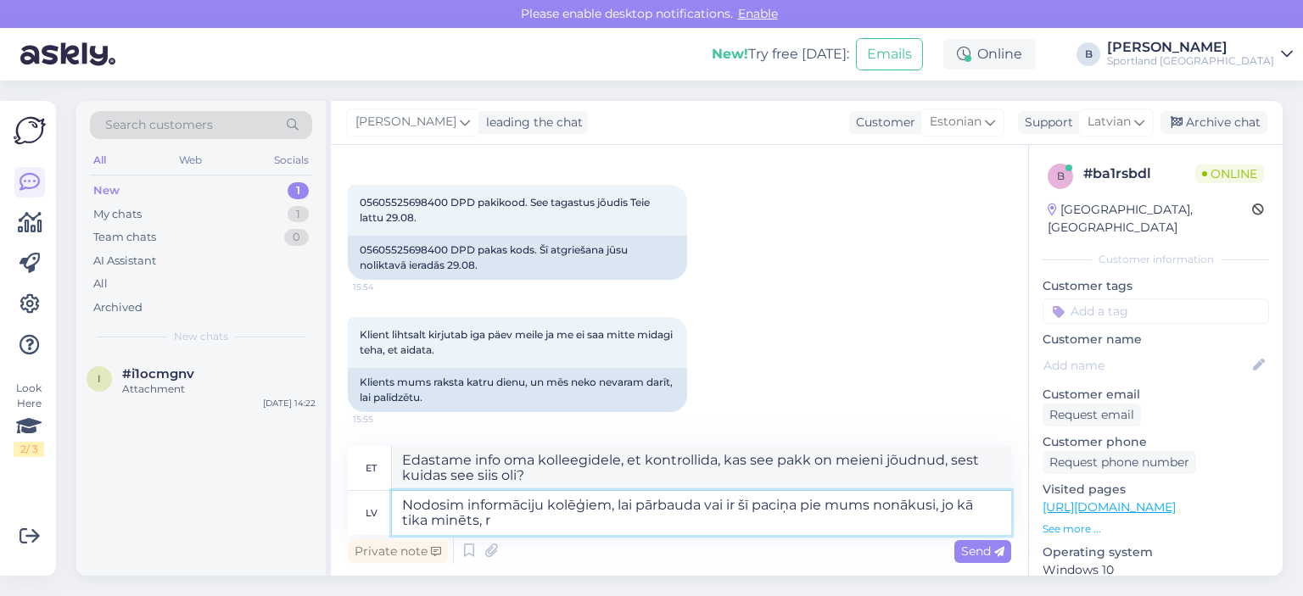
type textarea "Nodosim informāciju kolēģiem, lai pārbauda vai ir šī paciņa pie mums nonākusi, …"
type textarea "Edastame info oma kolleegidele, et kontrollida, kas pakk on meieni jõudnud, ses…"
type textarea "Nodosim informāciju kolēģiem, lai pārbauda vai ir šī paciņa pie mums nonākusi, …"
type textarea "Edastame info oma kolleegidele, et kontrollida, kas see pakk on meieni jõudnud,…"
type textarea "Nodosim informāciju kolēģiem, lai pārbauda vai ir šī paciņa pie mums nonākusi, …"
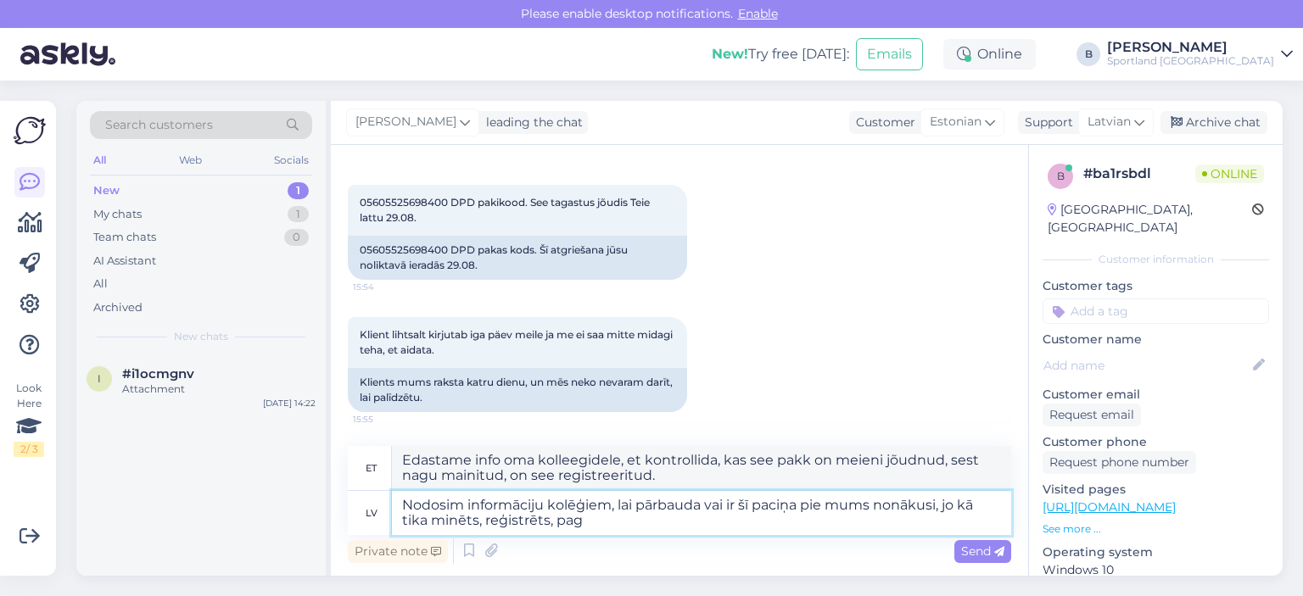
type textarea "Edastame info oma kolleegidele, et kontrollida, kas see pakk on meieni jõudnud,…"
type textarea "Nodosim informāciju kolēģiem, lai pārbauda vai ir šī paciņa pie mums nonākusi, …"
type textarea "Edastame info oma kolleegidele, et kontrollida, kas see pakk on meieni jõudnud,…"
type textarea "Nodosim informāciju kolēģiem, lai pārbauda vai ir šī paciņa pie mums nonākusi, …"
type textarea "Edastame info oma kolleegidele, et kontrollida, kas see pakk on meieni jõudnud,…"
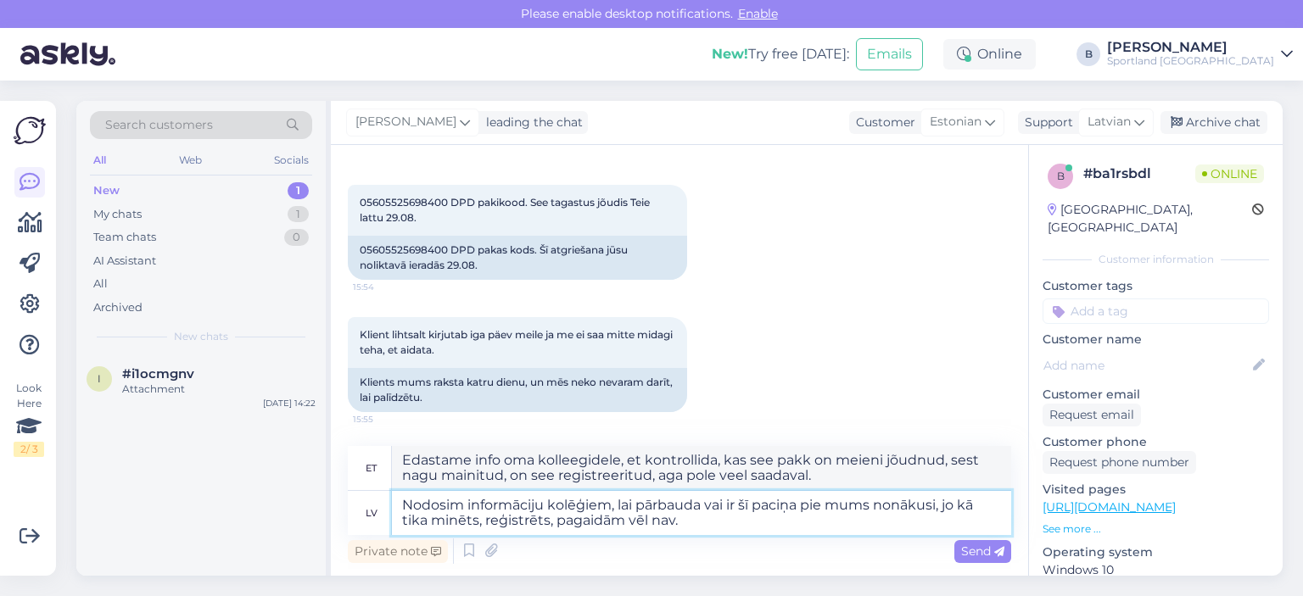
scroll to position [688, 0]
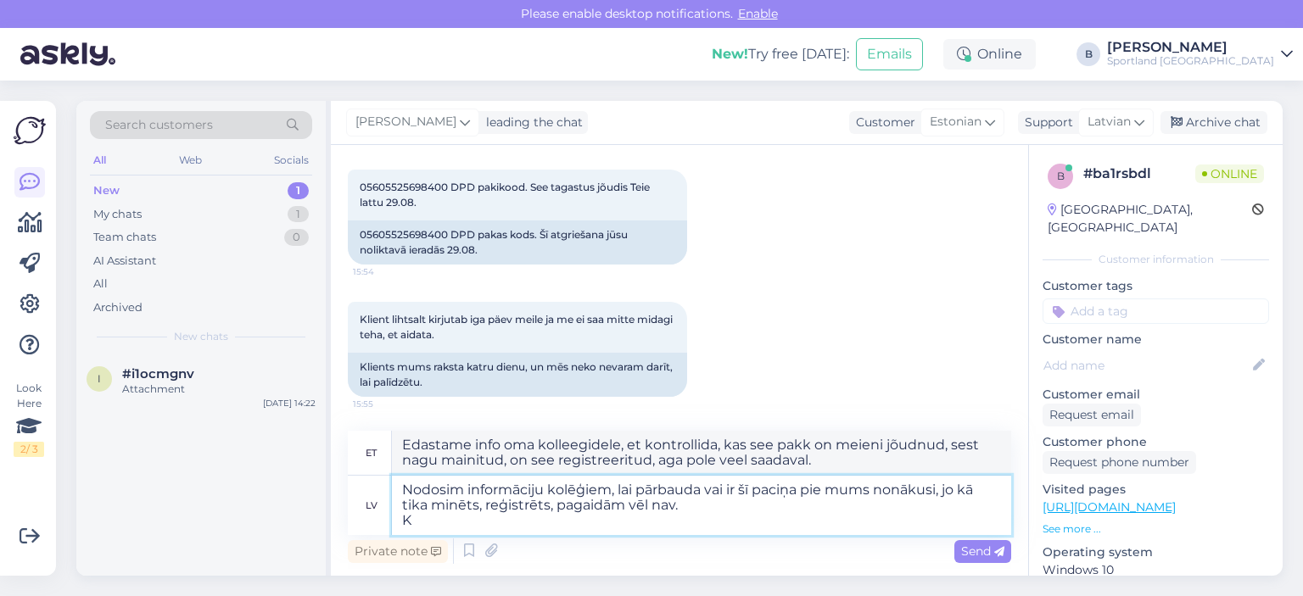
type textarea "Nodosim informāciju kolēģiem, lai pārbauda vai ir šī paciņa pie mums nonākusi, …"
type textarea "Edastame info oma kolleegidele, et kontrollida, kas see pakk on meieni jõudnud,…"
type textarea "Nodosim informāciju kolēģiem, lai pārbauda vai ir šī paciņa pie mums nonākusi, …"
type textarea "Edastame info oma kolleegidele, et kontrollida, kas pakk on meieni jõudnud, ses…"
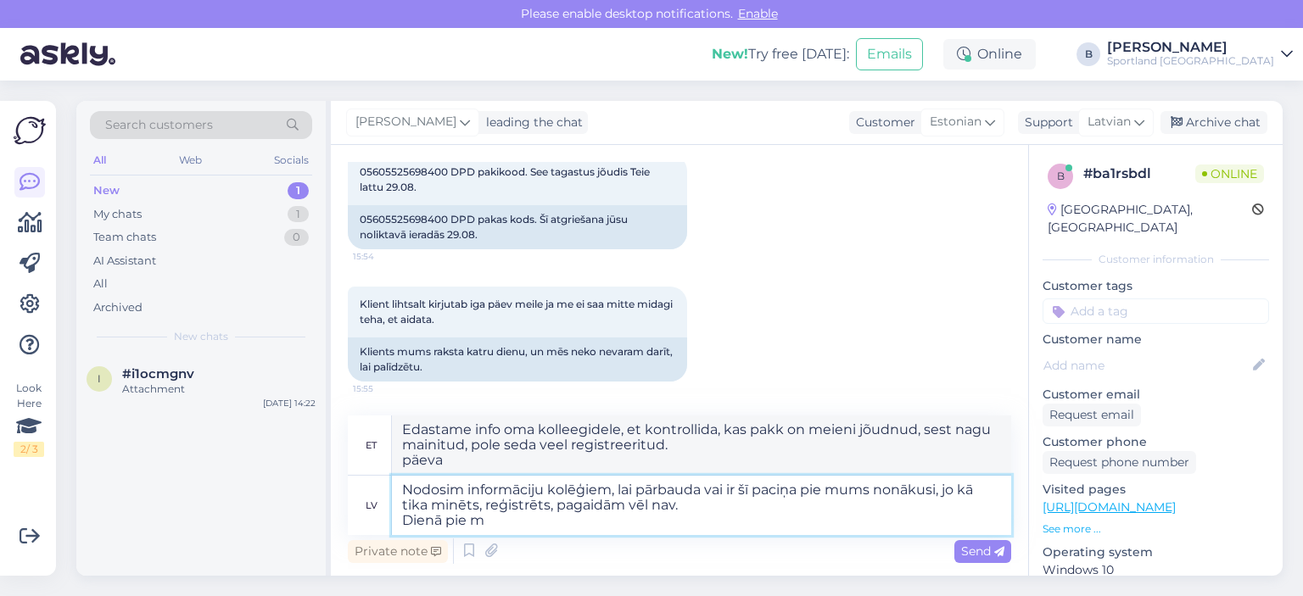
type textarea "Nodosim informāciju kolēģiem, lai pārbauda vai ir šī paciņa pie mums nonākusi, …"
type textarea "Edastame info oma kolleegidele, et kontrollida, kas see pakk on meieni jõudnud,…"
type textarea "Nodosim informāciju kolēģiem, lai pārbauda vai ir šī paciņa pie mums nonākusi, …"
type textarea "Edastame info oma kolleegidele, et kontrollida, kas see pakk on meieni jõudnud,…"
type textarea "Nodosim informāciju kolēģiem, lai pārbauda vai ir šī paciņa pie mums nonākusi, …"
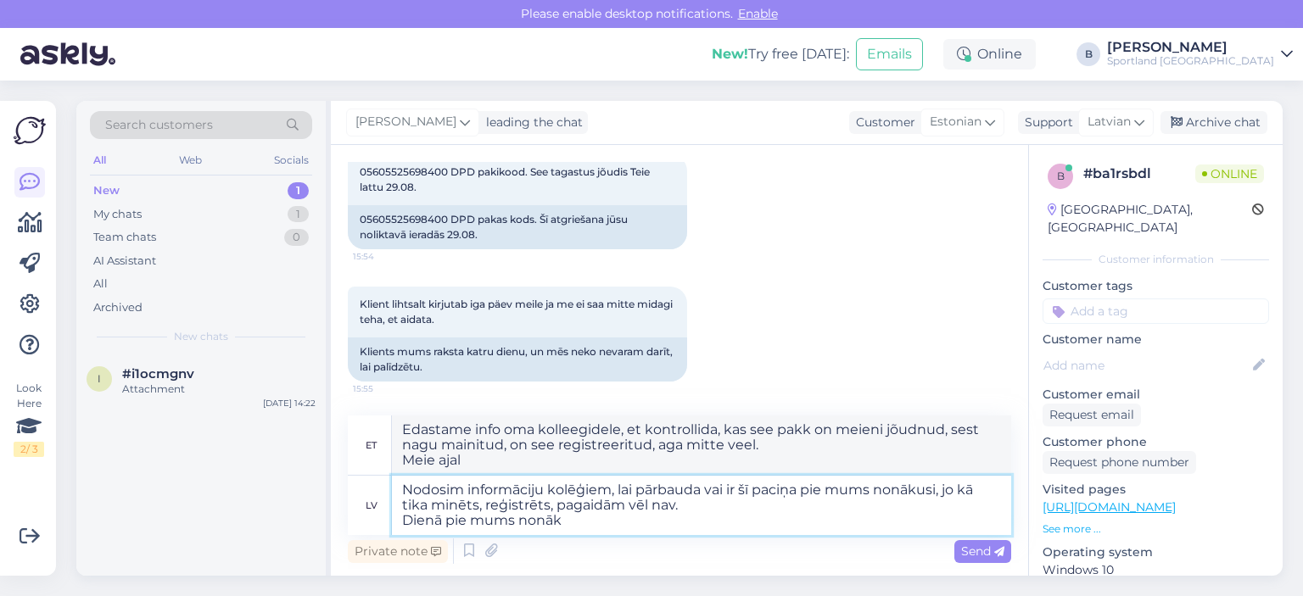
type textarea "Edastame info oma kolleegidele, et kontrollida, kas pakk on meieni jõudnud, ses…"
type textarea "Nodosim informāciju kolēģiem, lai pārbauda vai ir šī paciņa pie mums nonākusi, …"
type textarea "Edastame info oma kolleegidele, et kontrollida, kas see pakk on meieni jõudnud,…"
type textarea "Nodosim informāciju kolēģiem, lai pārbauda vai ir šī paciņa pie mums nonākusi, …"
type textarea "Edastame info oma kolleegidele, et kontrollida, kas see pakk on meieni jõudnud,…"
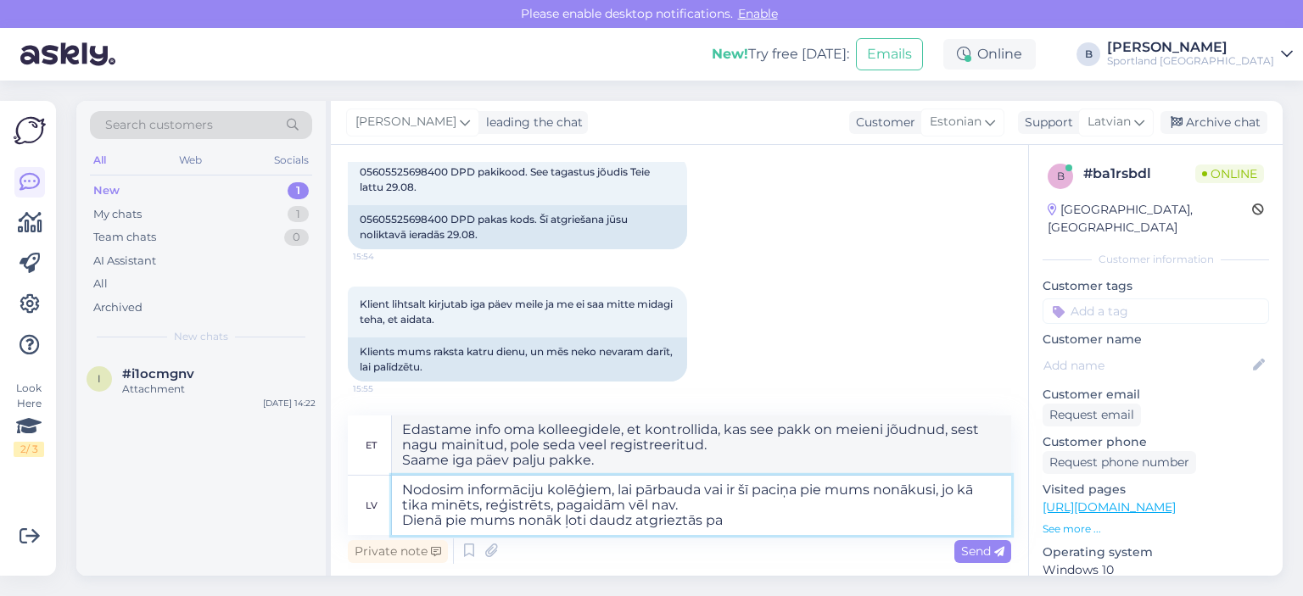
type textarea "Nodosim informāciju kolēģiem, lai pārbauda vai ir šī paciņa pie mums nonākusi, …"
type textarea "Edastame info oma kolleegidele, et kontrollida, kas see pakk on meieni jõudnud,…"
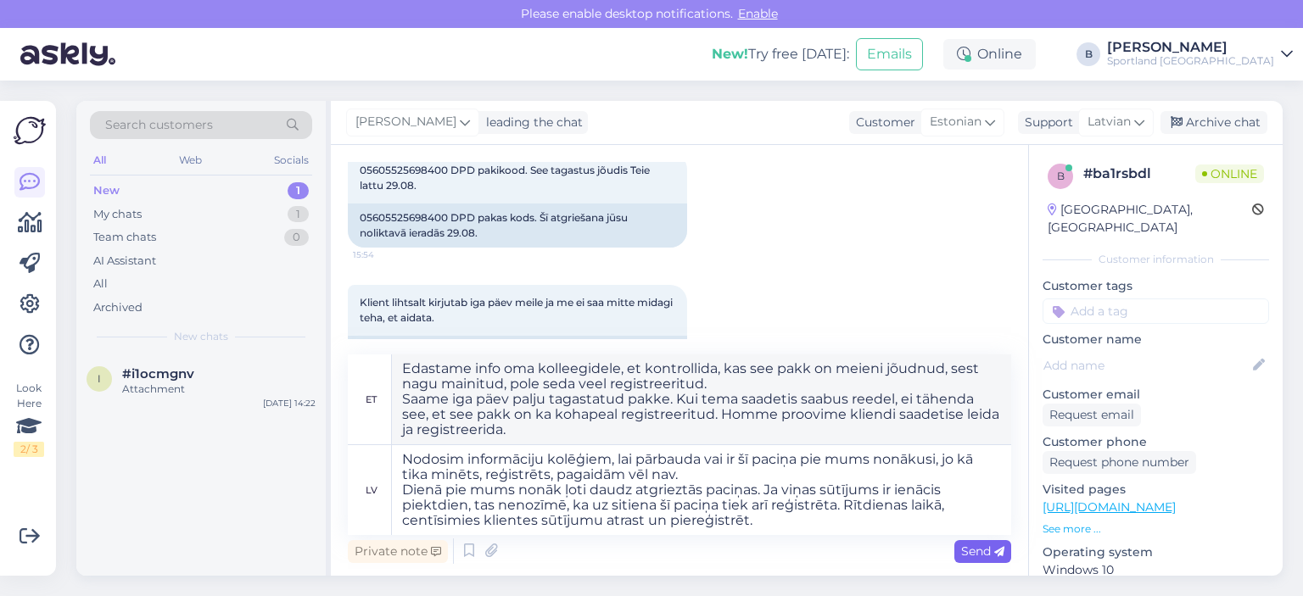
click at [961, 545] on span "Send" at bounding box center [982, 551] width 43 height 15
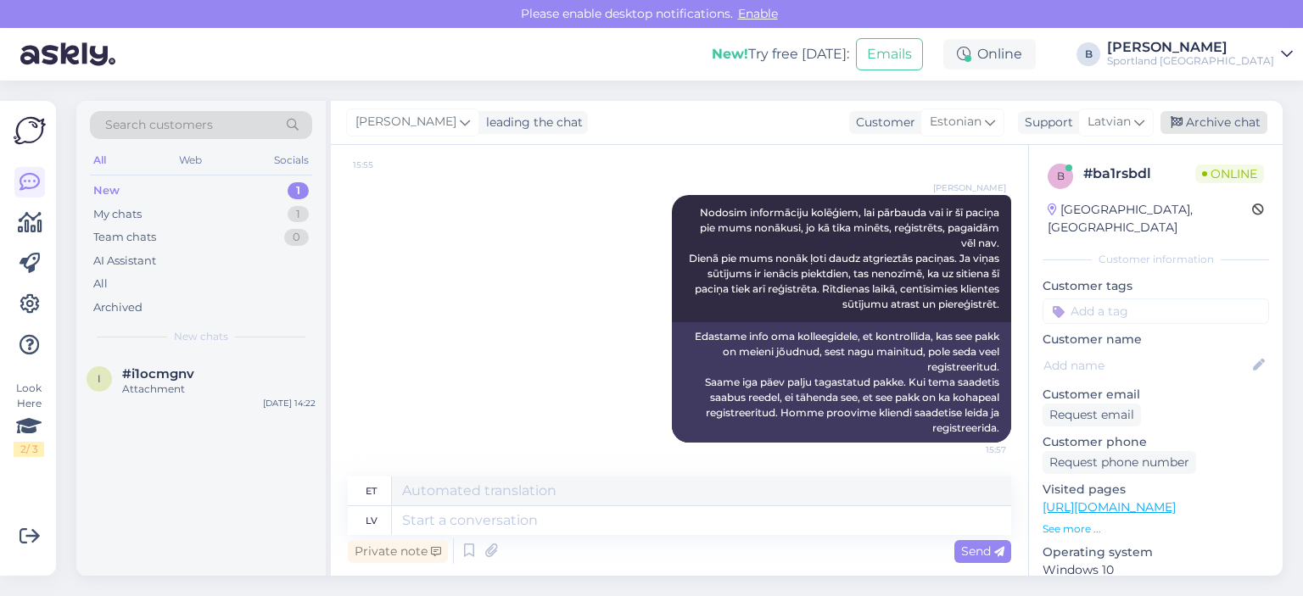
click at [1200, 119] on div "Archive chat" at bounding box center [1214, 122] width 107 height 23
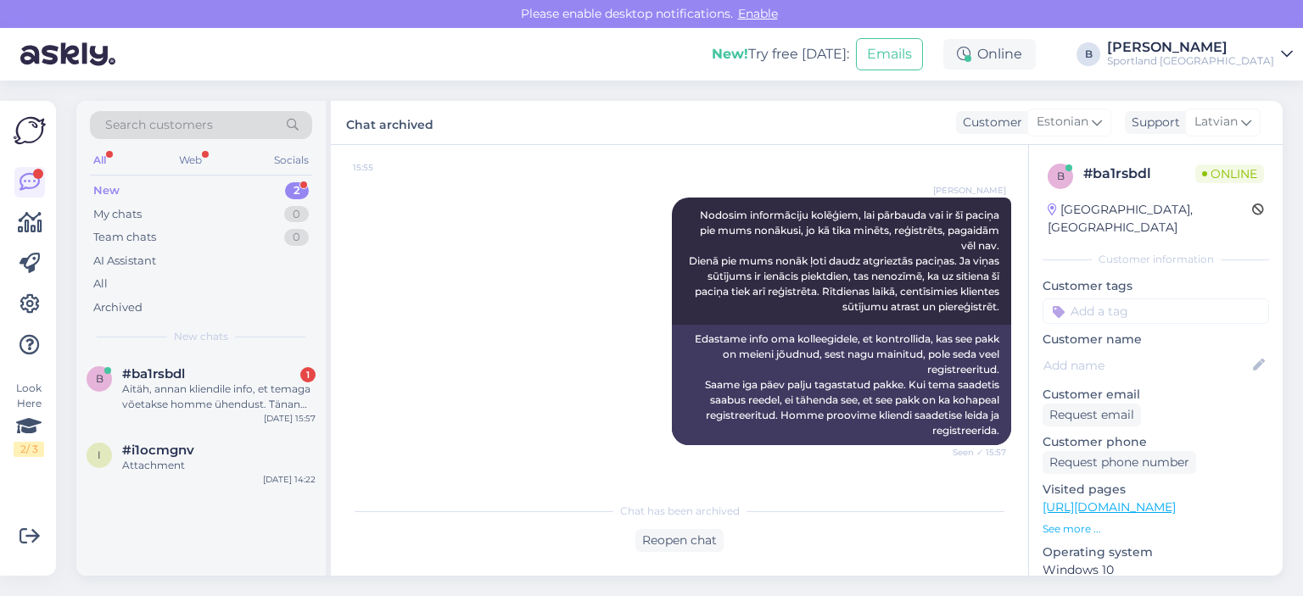
scroll to position [998, 0]
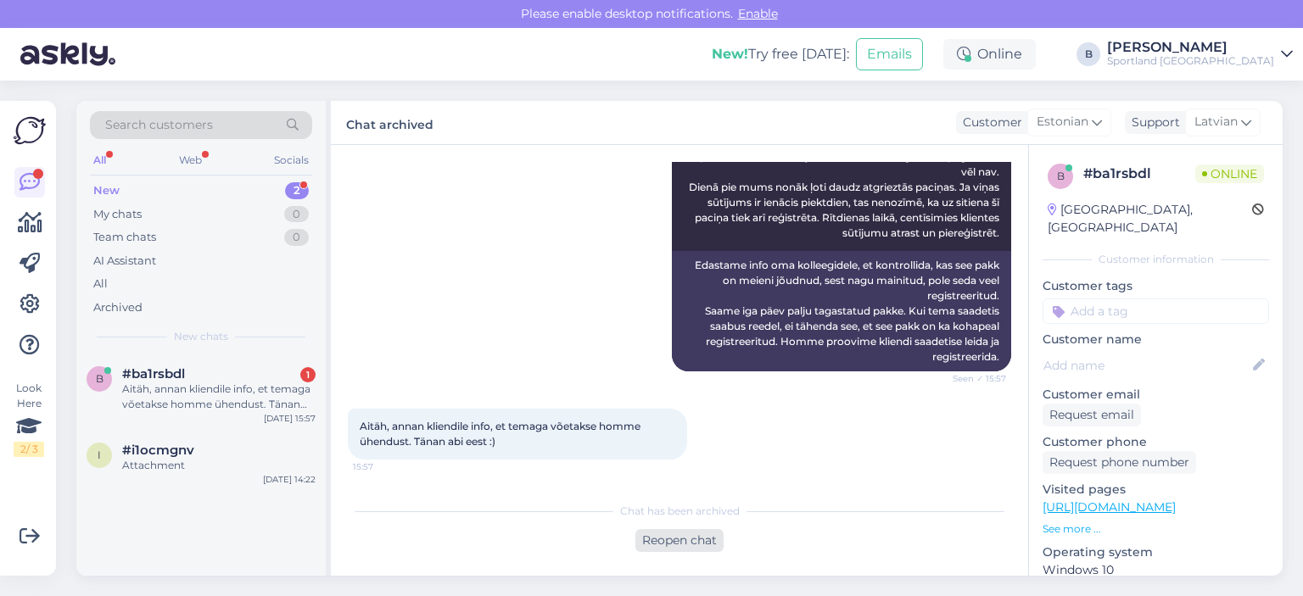
click at [674, 542] on div "Reopen chat" at bounding box center [679, 540] width 88 height 23
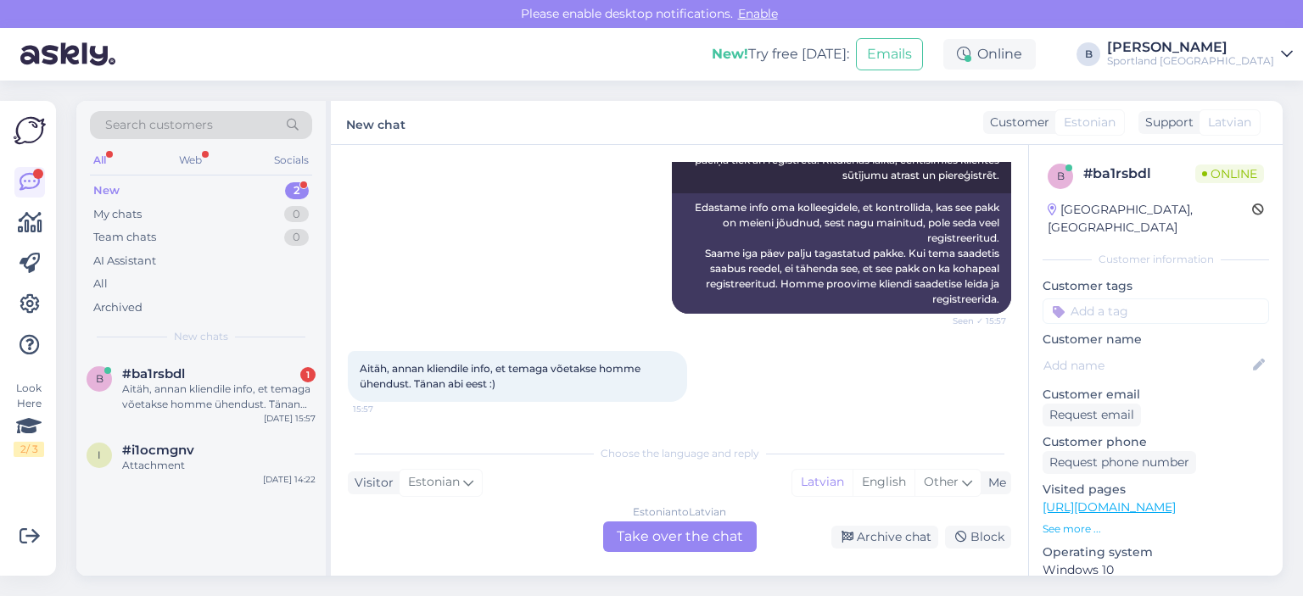
scroll to position [1055, 0]
click at [714, 530] on div "Estonian to Latvian Take over the chat" at bounding box center [680, 537] width 154 height 31
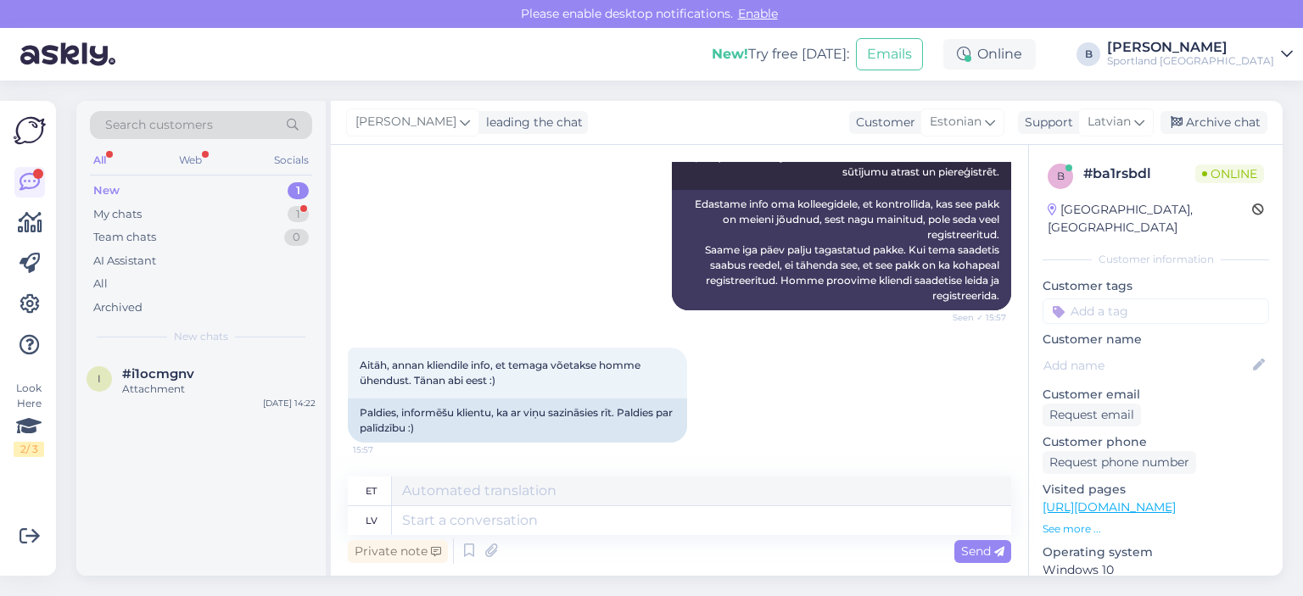
scroll to position [1059, 0]
click at [613, 520] on textarea at bounding box center [701, 521] width 619 height 29
click at [974, 548] on span "Send" at bounding box center [982, 551] width 43 height 15
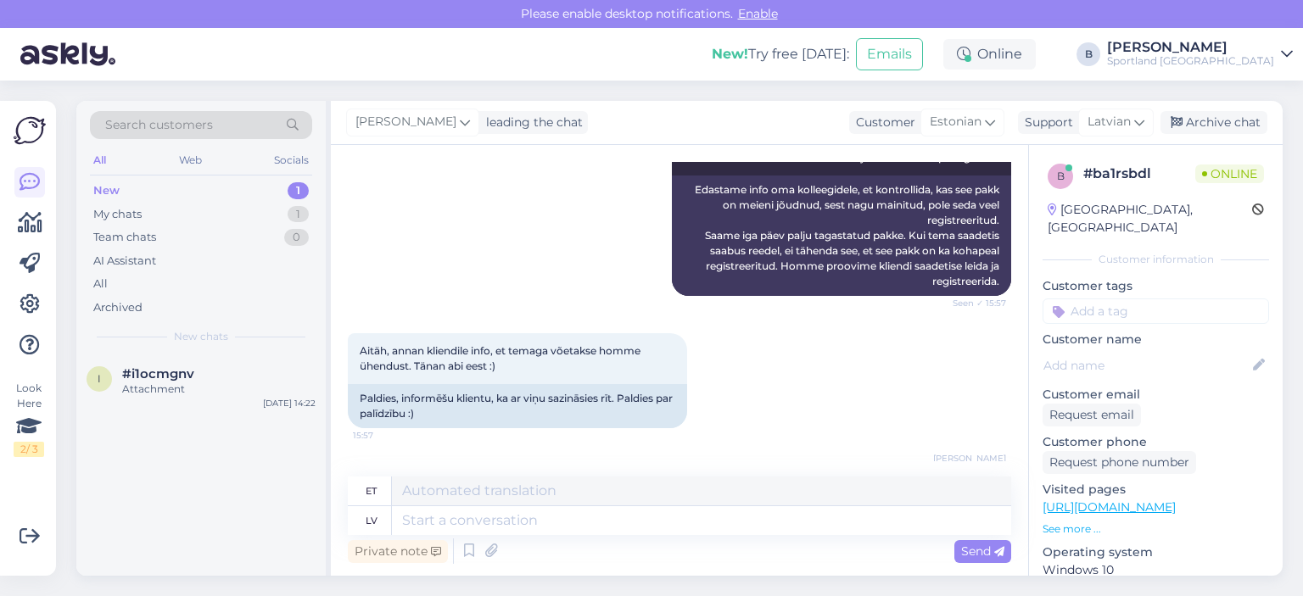
scroll to position [1161, 0]
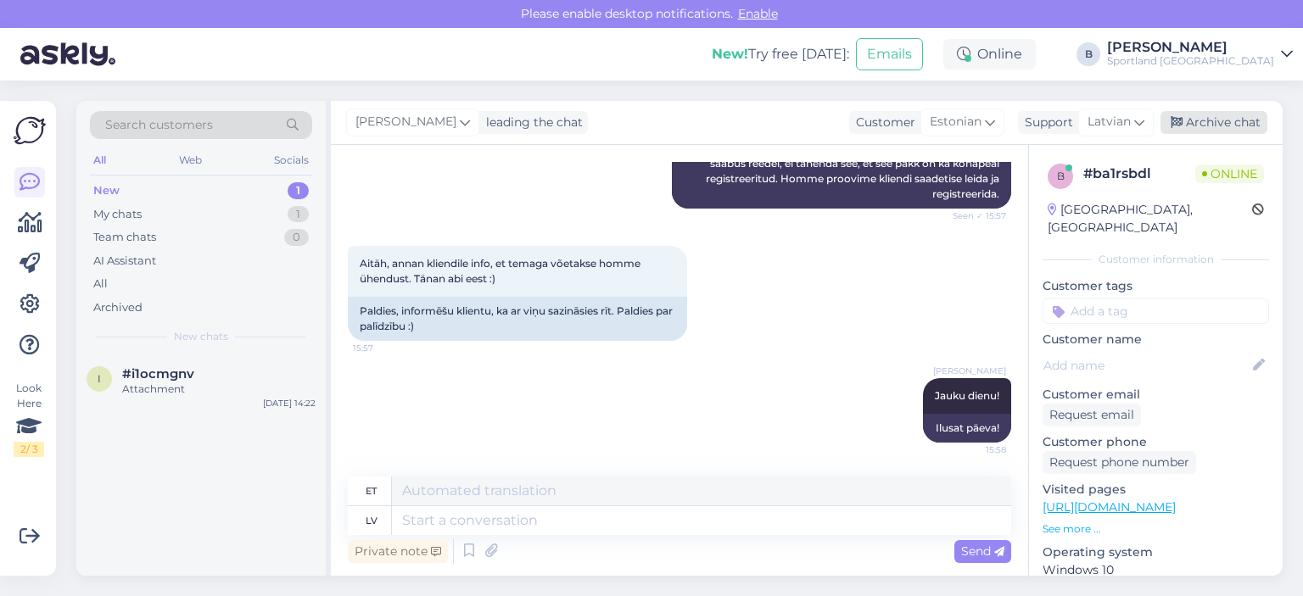
click at [1193, 117] on div "Archive chat" at bounding box center [1214, 122] width 107 height 23
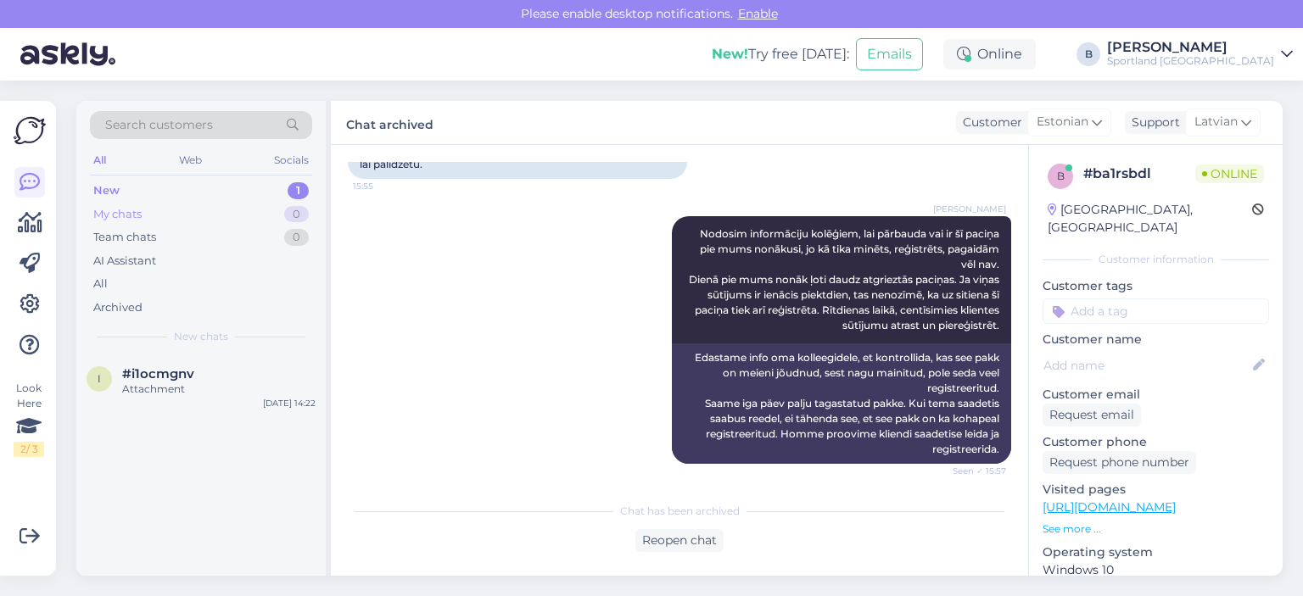
scroll to position [889, 0]
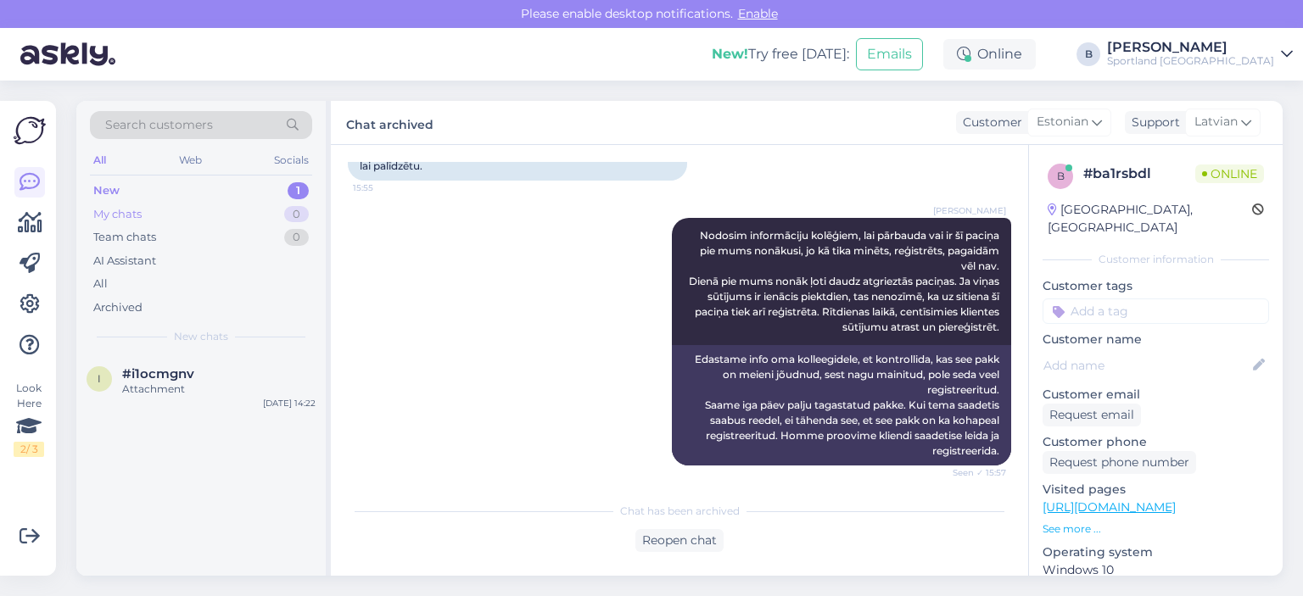
click at [132, 215] on div "My chats" at bounding box center [117, 214] width 48 height 17
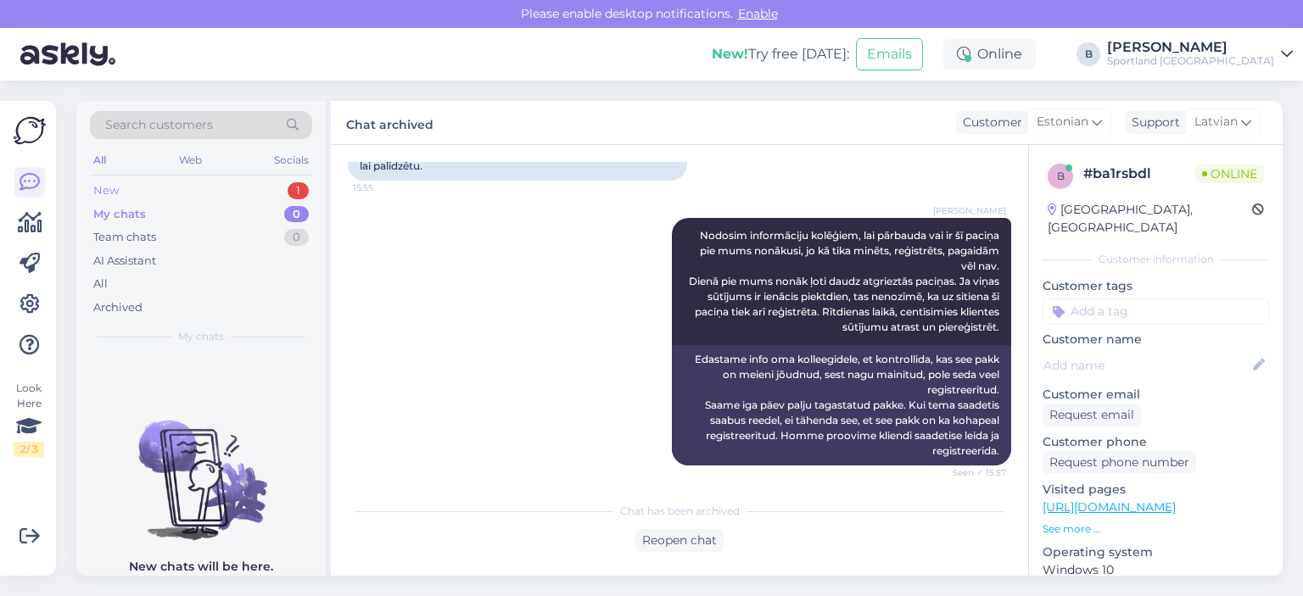
click at [124, 182] on div "New 1" at bounding box center [201, 191] width 222 height 24
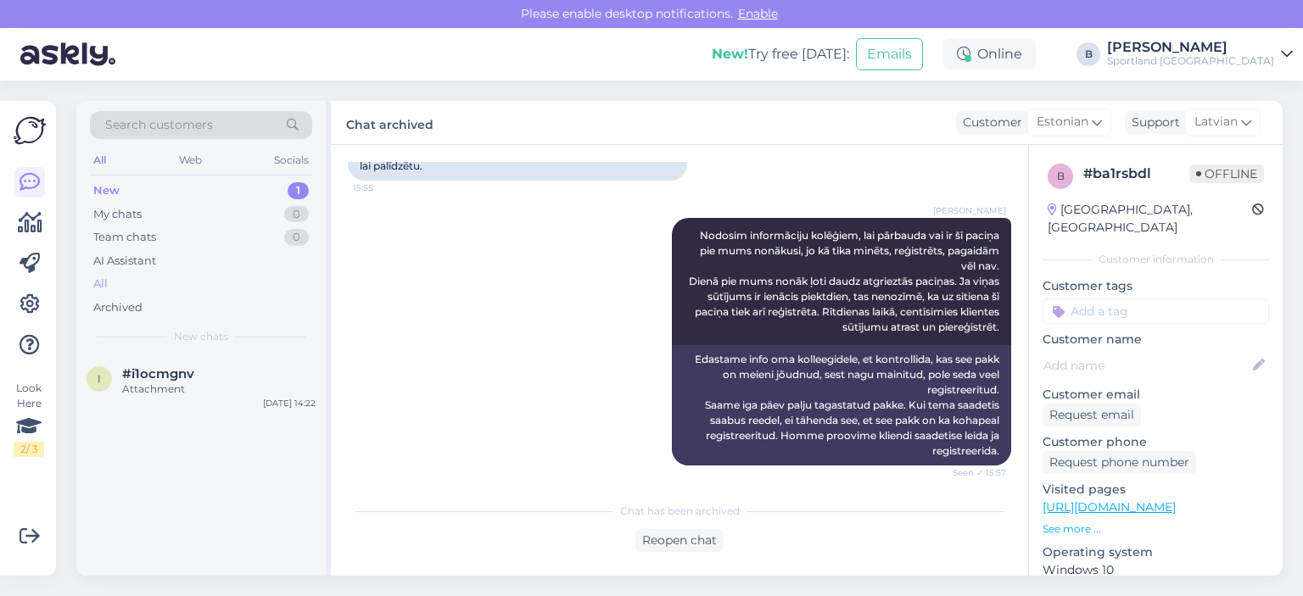
click at [110, 286] on div "All" at bounding box center [201, 284] width 222 height 24
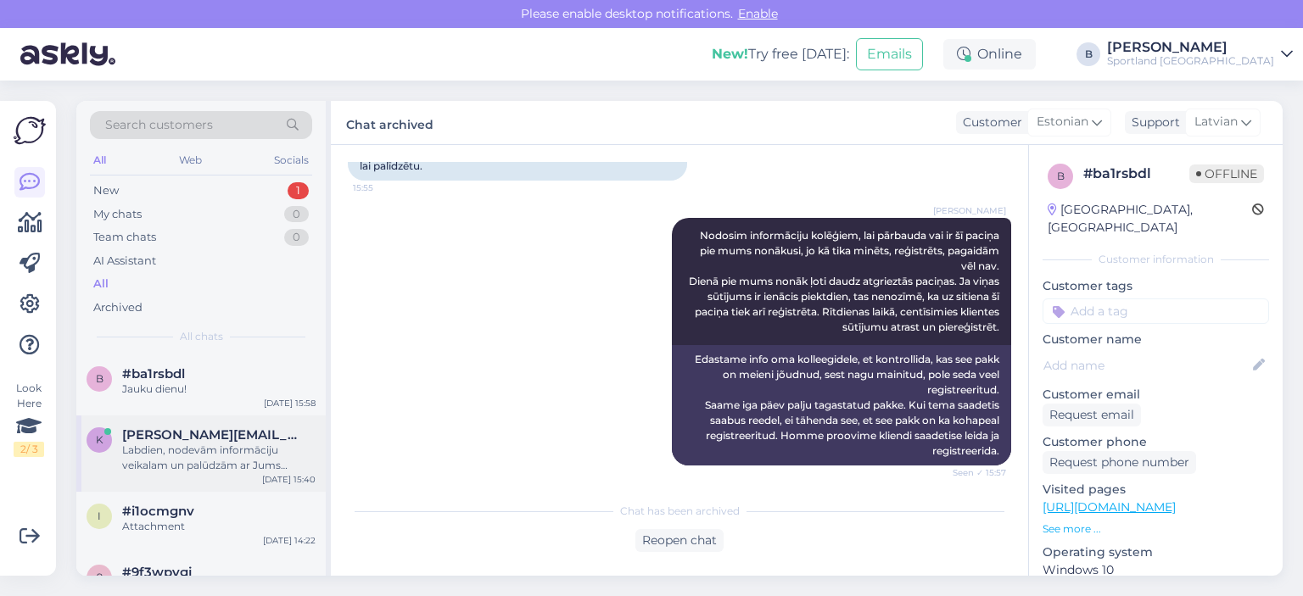
click at [188, 441] on span "[PERSON_NAME][EMAIL_ADDRESS][DOMAIN_NAME]" at bounding box center [210, 435] width 176 height 15
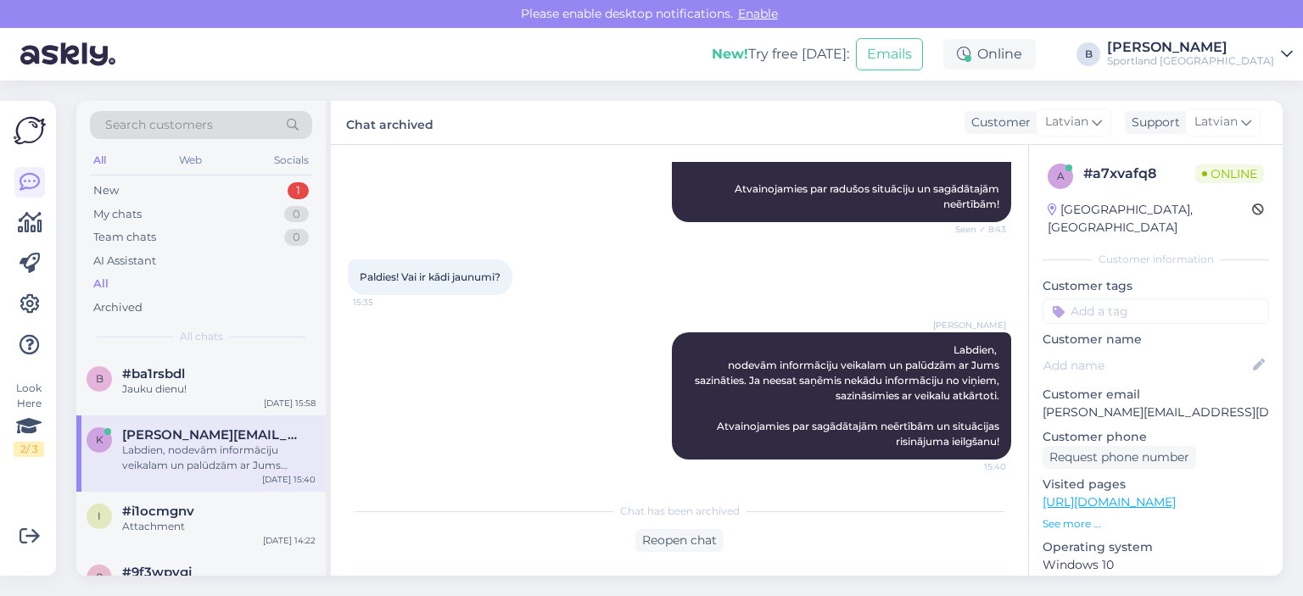
scroll to position [417, 0]
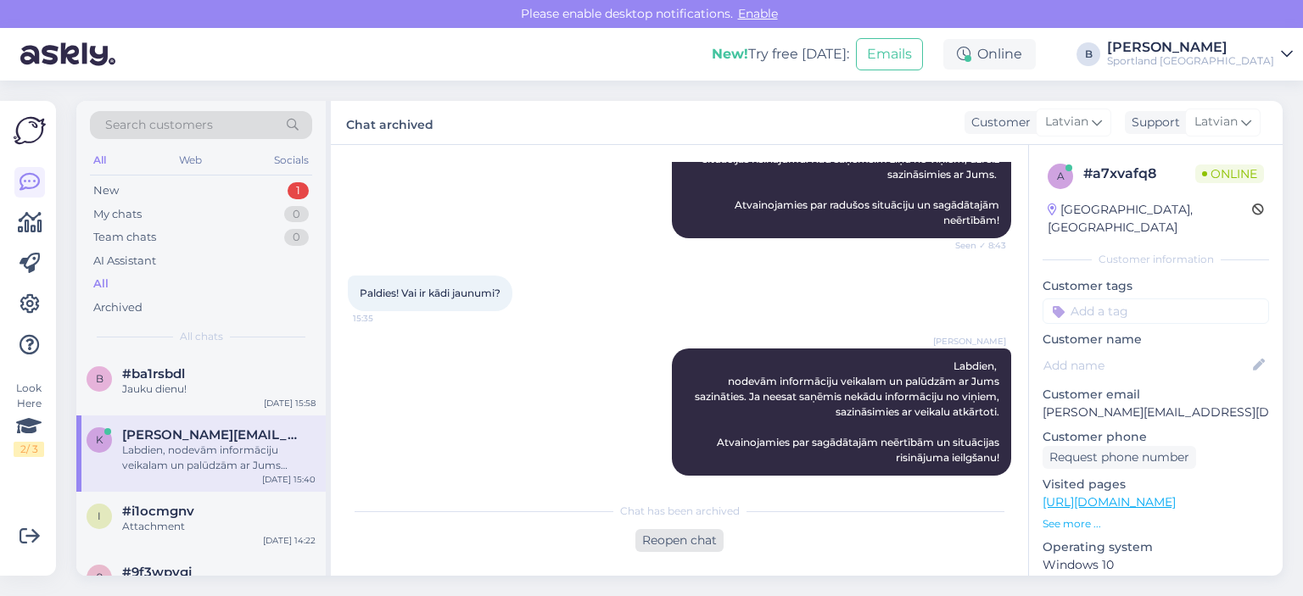
click at [685, 534] on div "Reopen chat" at bounding box center [679, 540] width 88 height 23
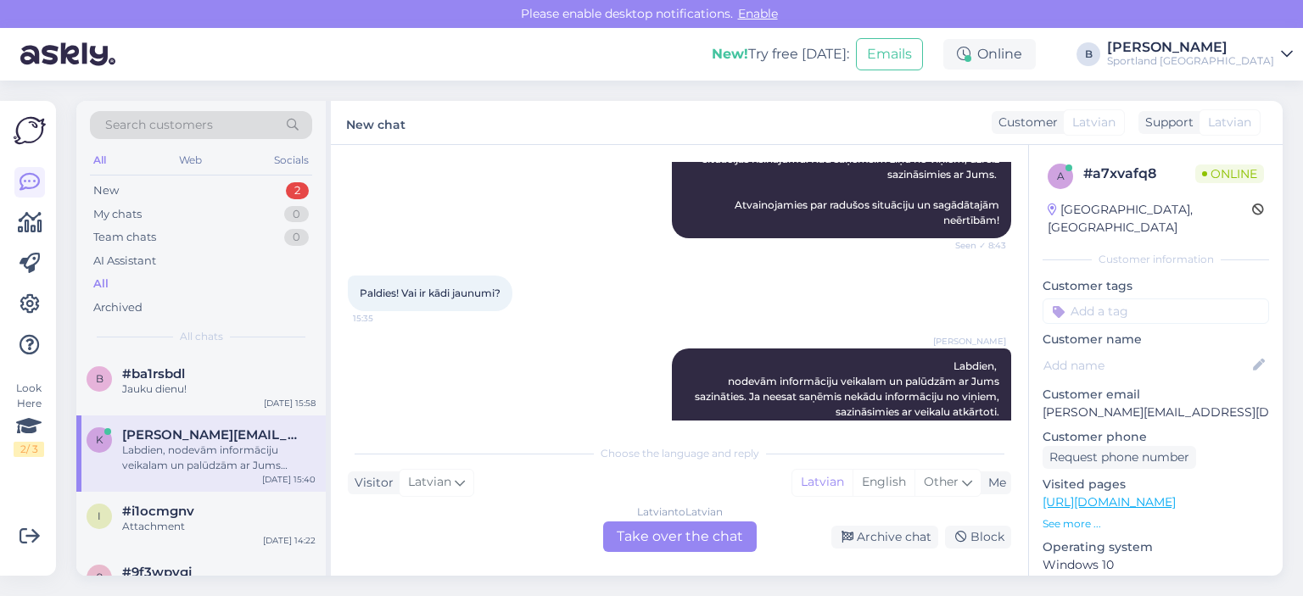
click at [665, 542] on div "Latvian to Latvian Take over the chat" at bounding box center [680, 537] width 154 height 31
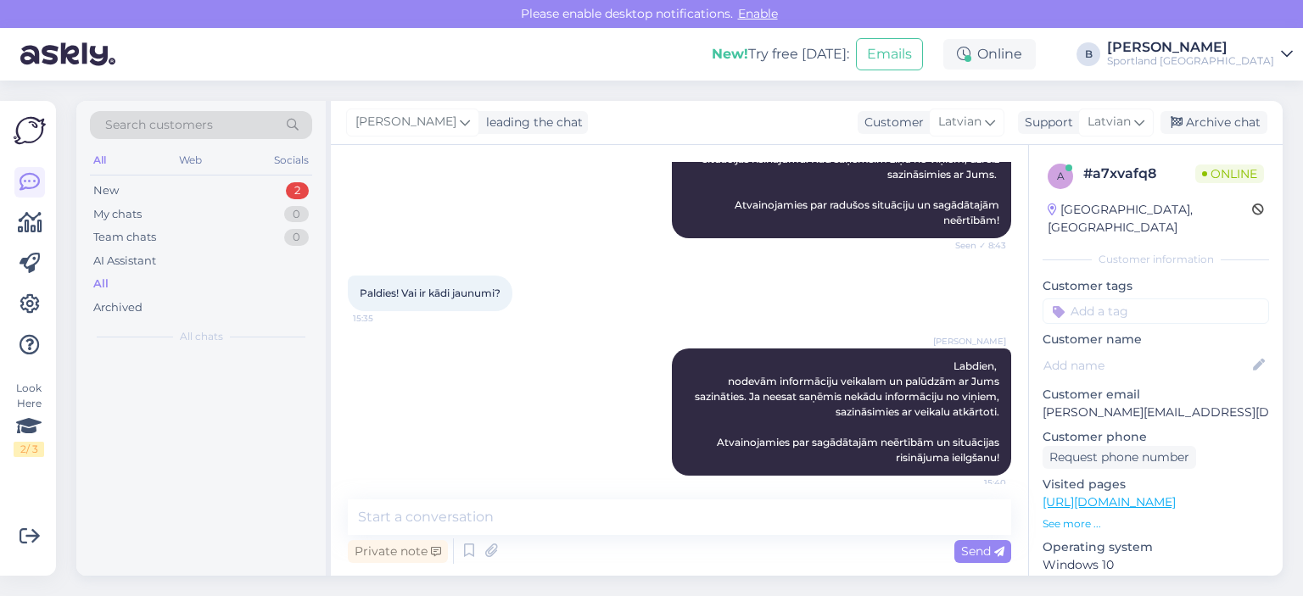
scroll to position [412, 0]
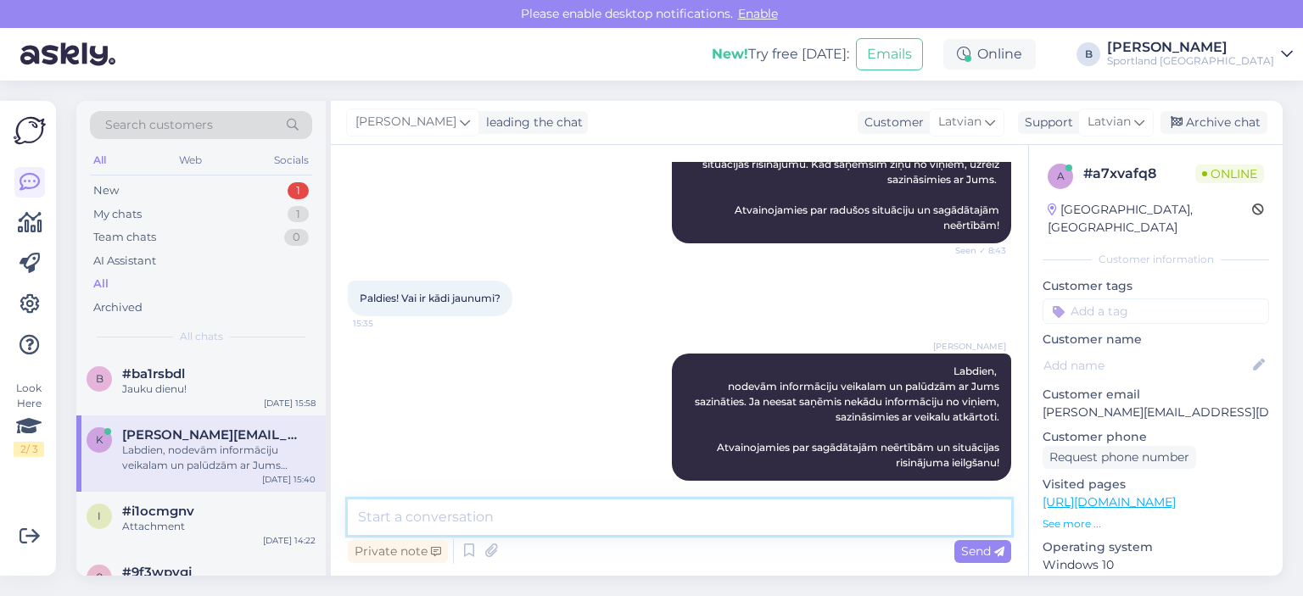
click at [649, 529] on textarea at bounding box center [679, 518] width 663 height 36
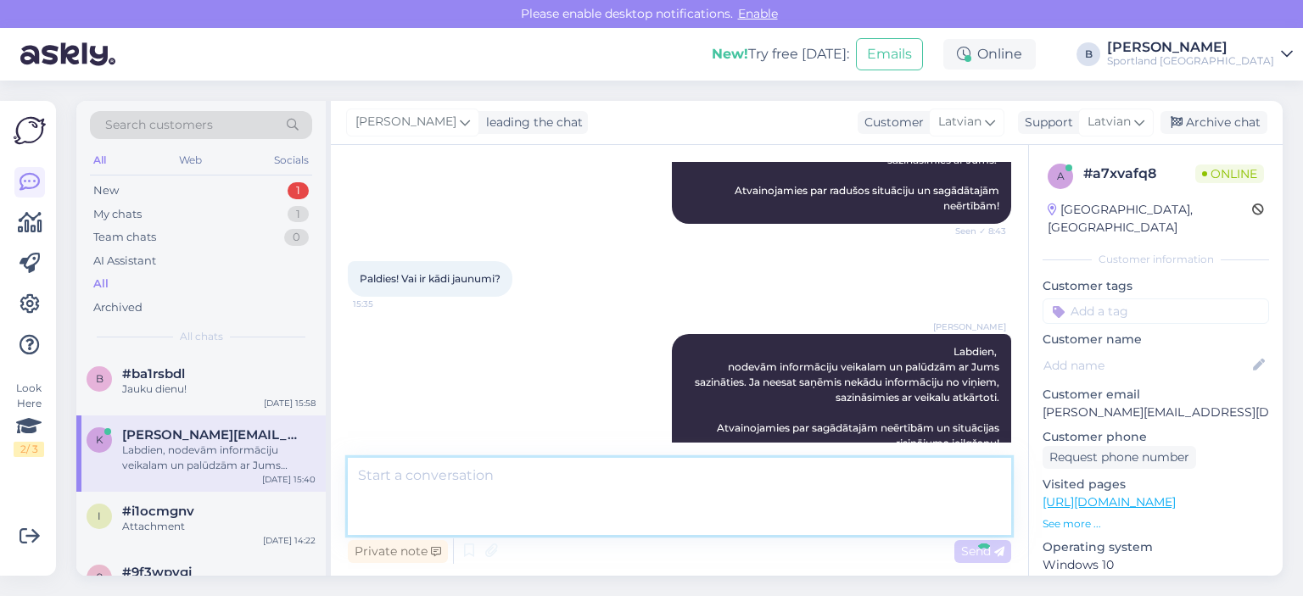
scroll to position [531, 0]
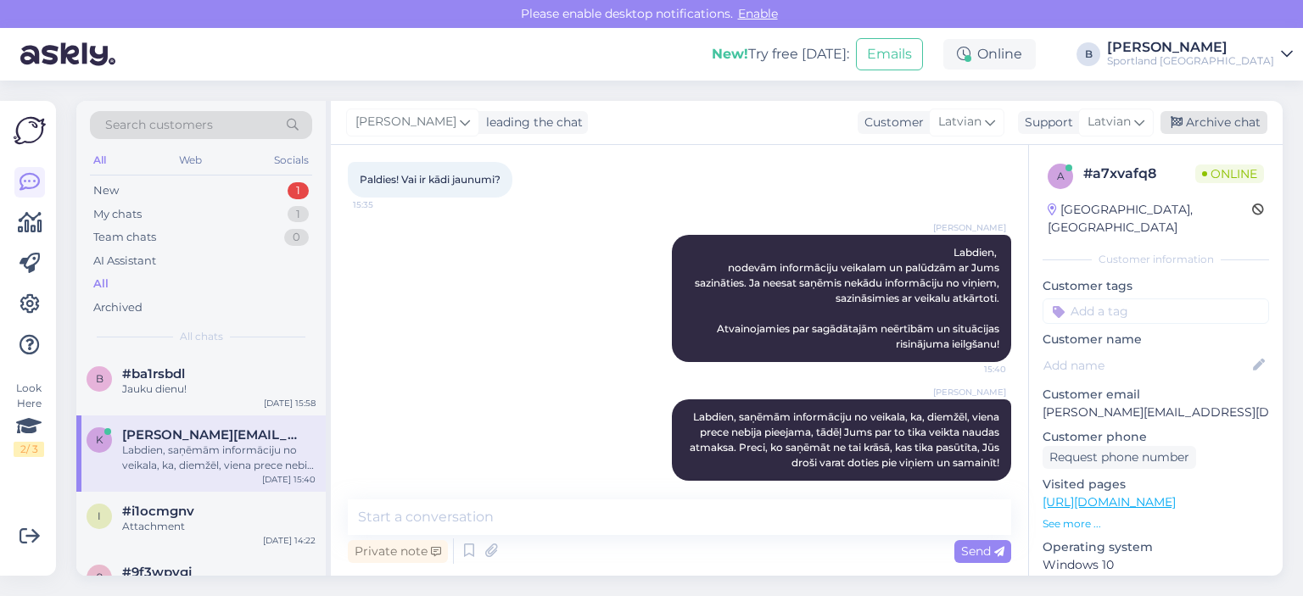
click at [1212, 121] on div "Archive chat" at bounding box center [1214, 122] width 107 height 23
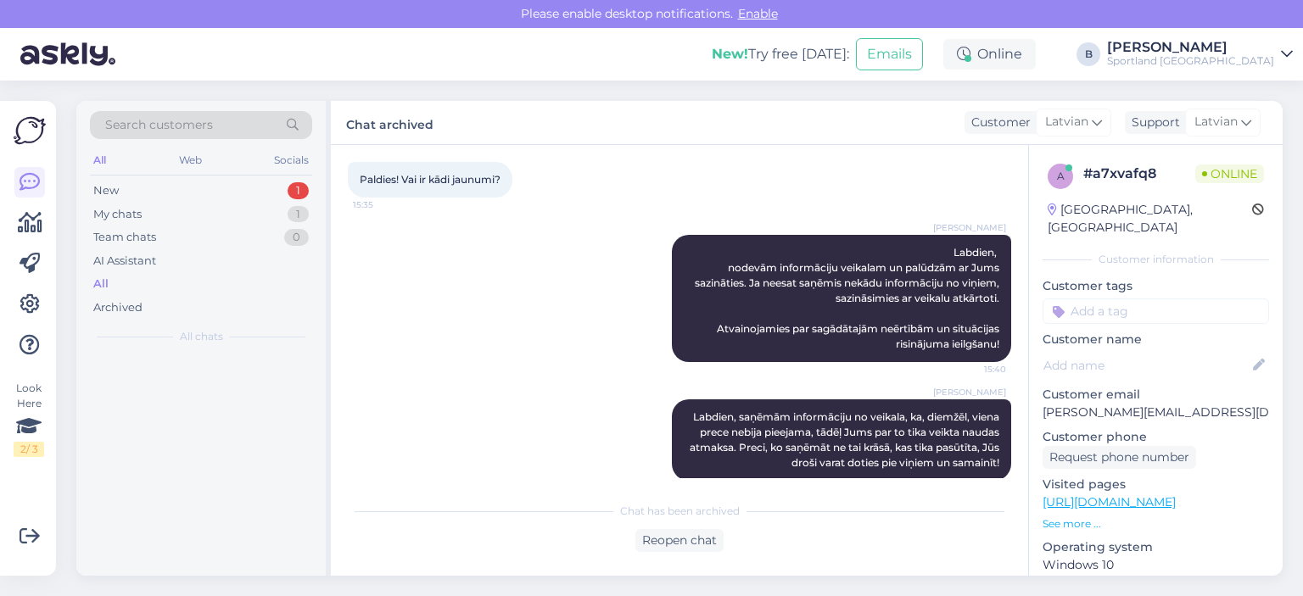
scroll to position [536, 0]
